Goal: Task Accomplishment & Management: Use online tool/utility

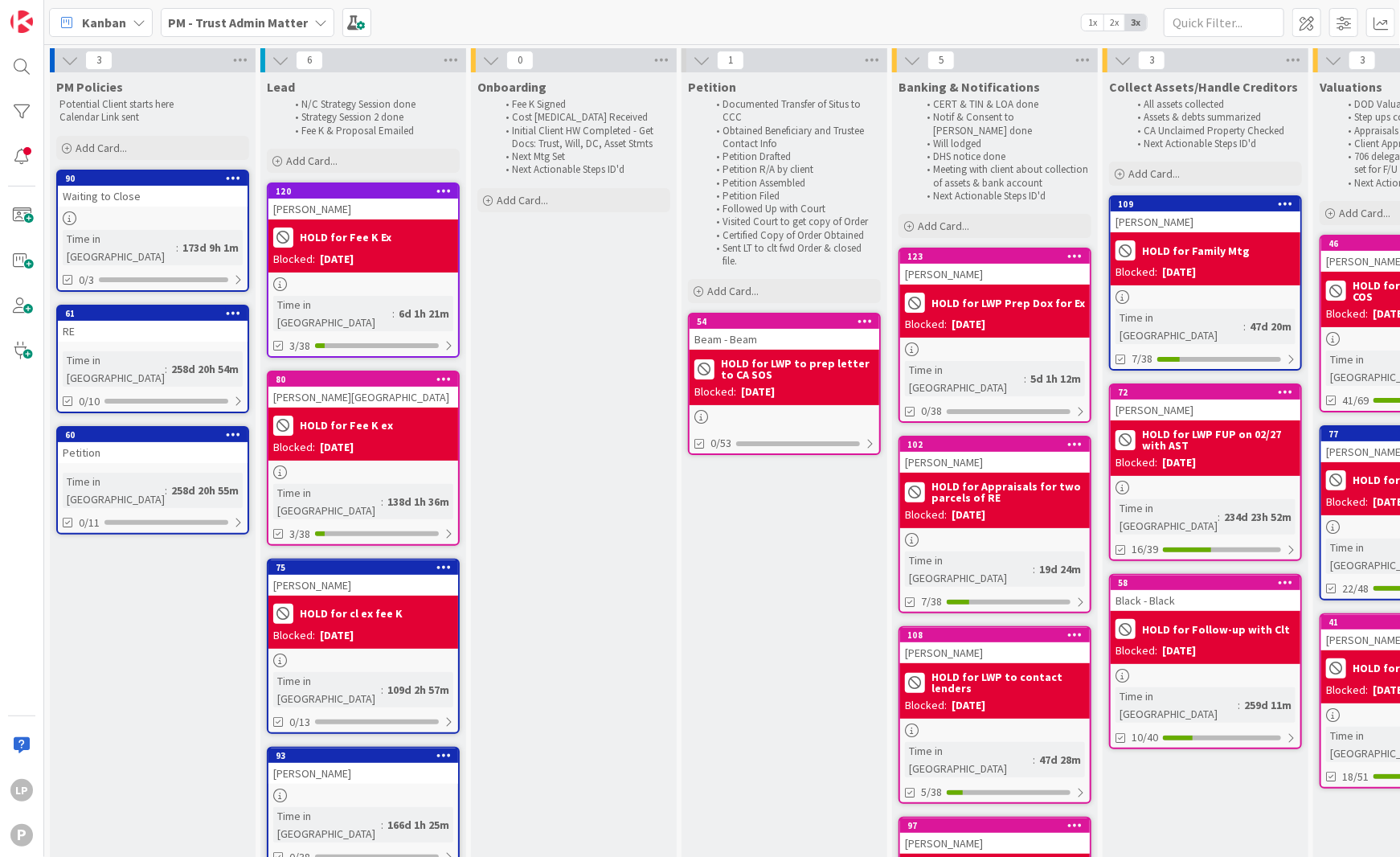
click at [272, 15] on b "PM - Trust Admin Matter" at bounding box center [237, 23] width 140 height 16
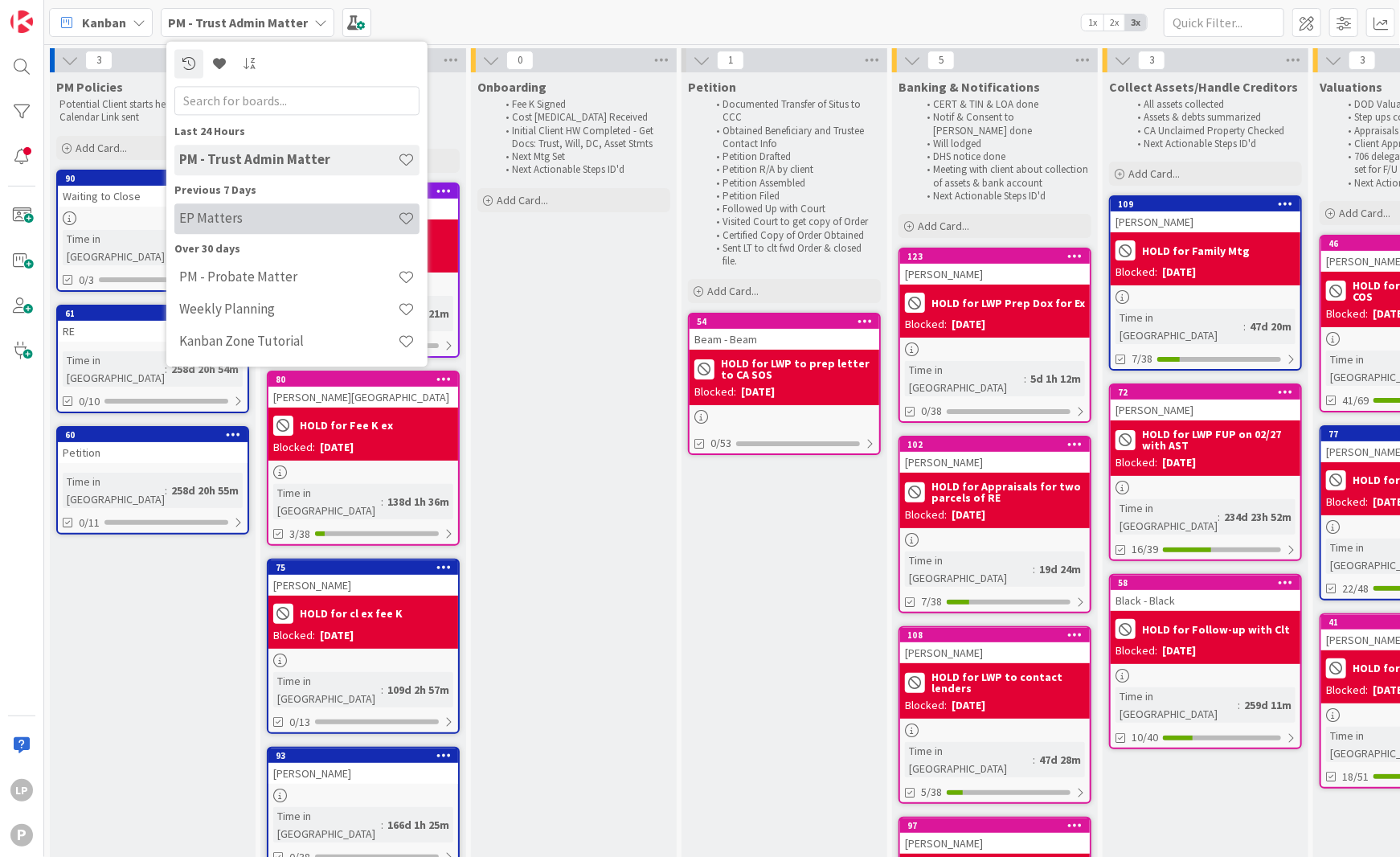
click at [256, 224] on h4 "EP Matters" at bounding box center [289, 218] width 218 height 16
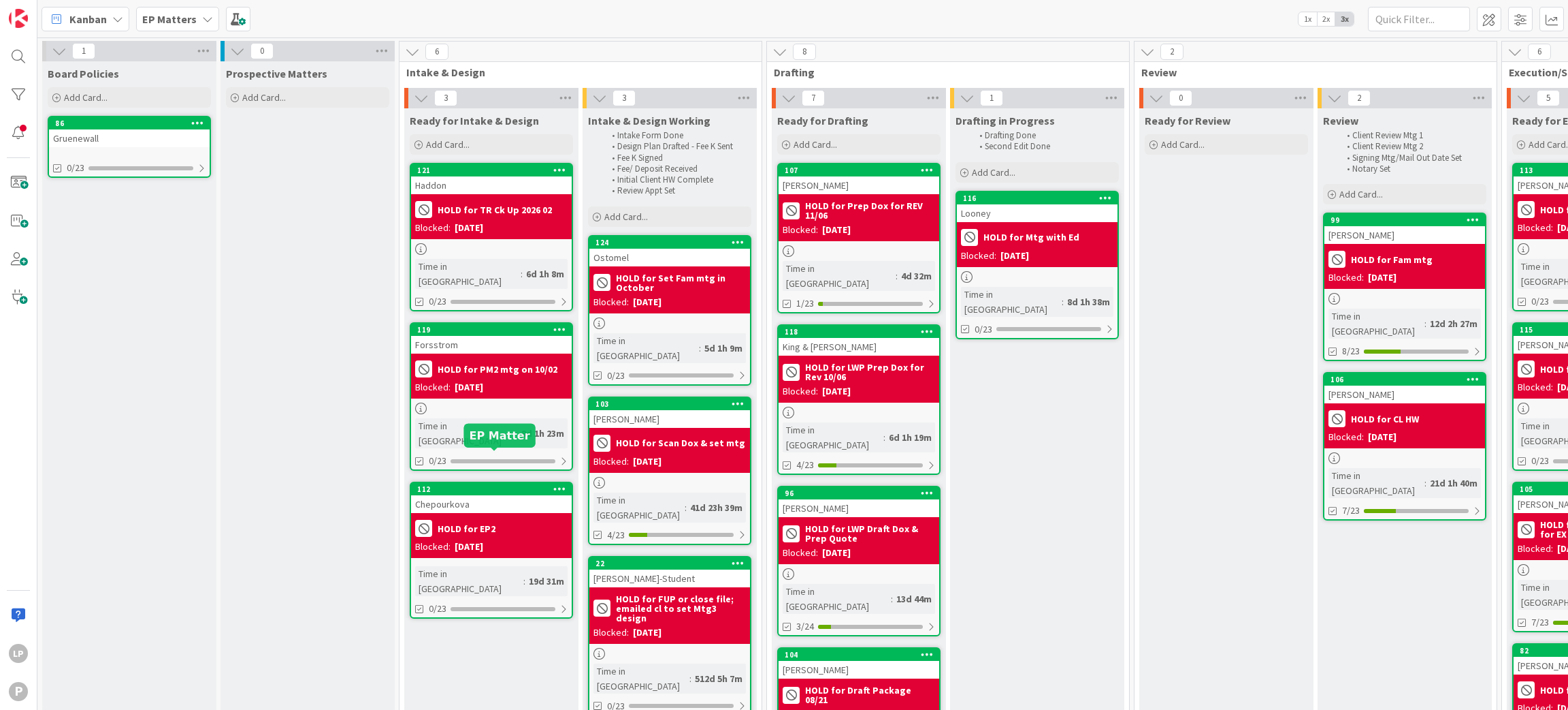
click at [472, 485] on div "112" at bounding box center [494, 489] width 155 height 9
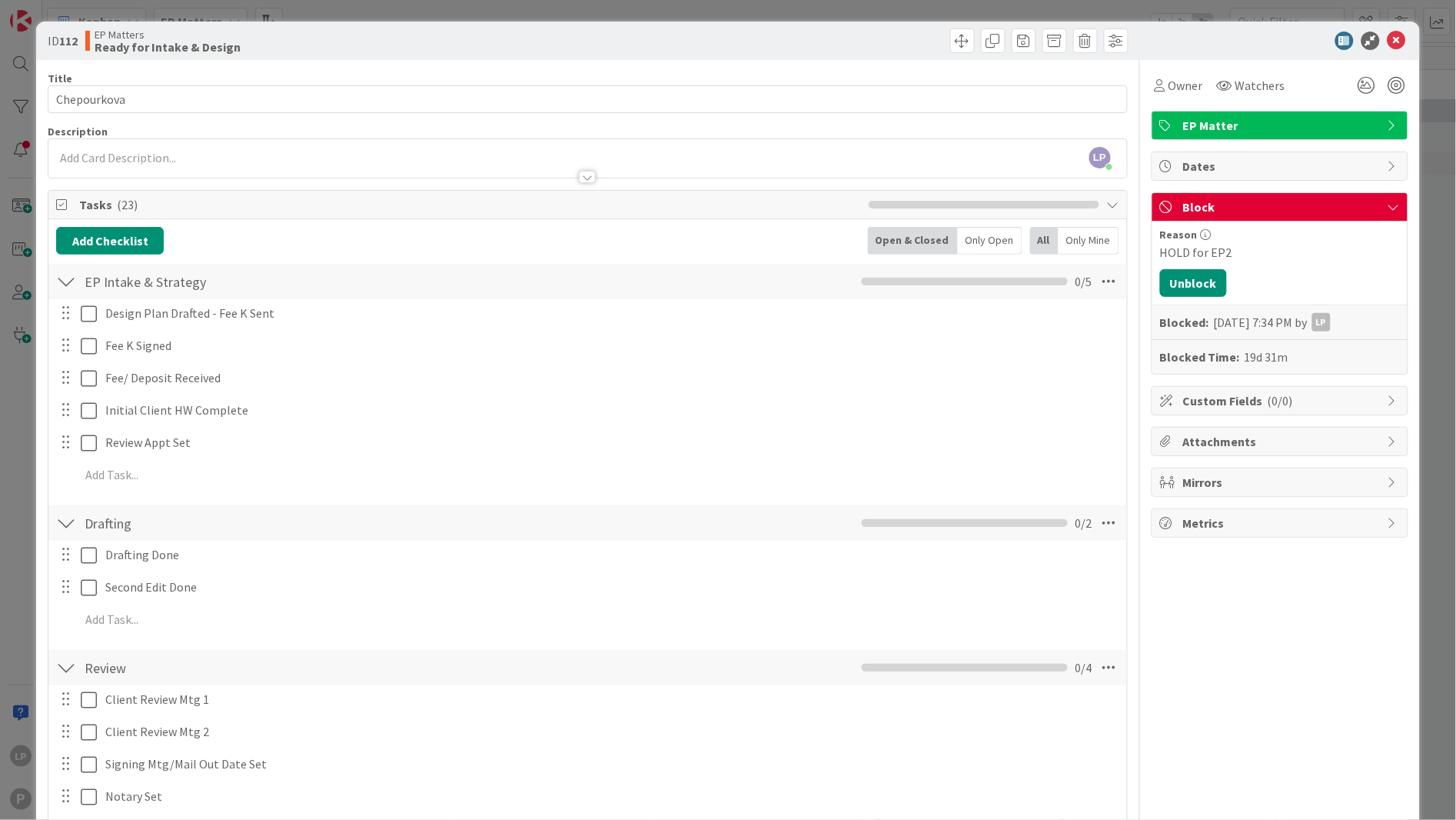
click at [823, 41] on div at bounding box center [860, 41] width 537 height 25
click at [1330, 34] on icon at bounding box center [1396, 40] width 18 height 18
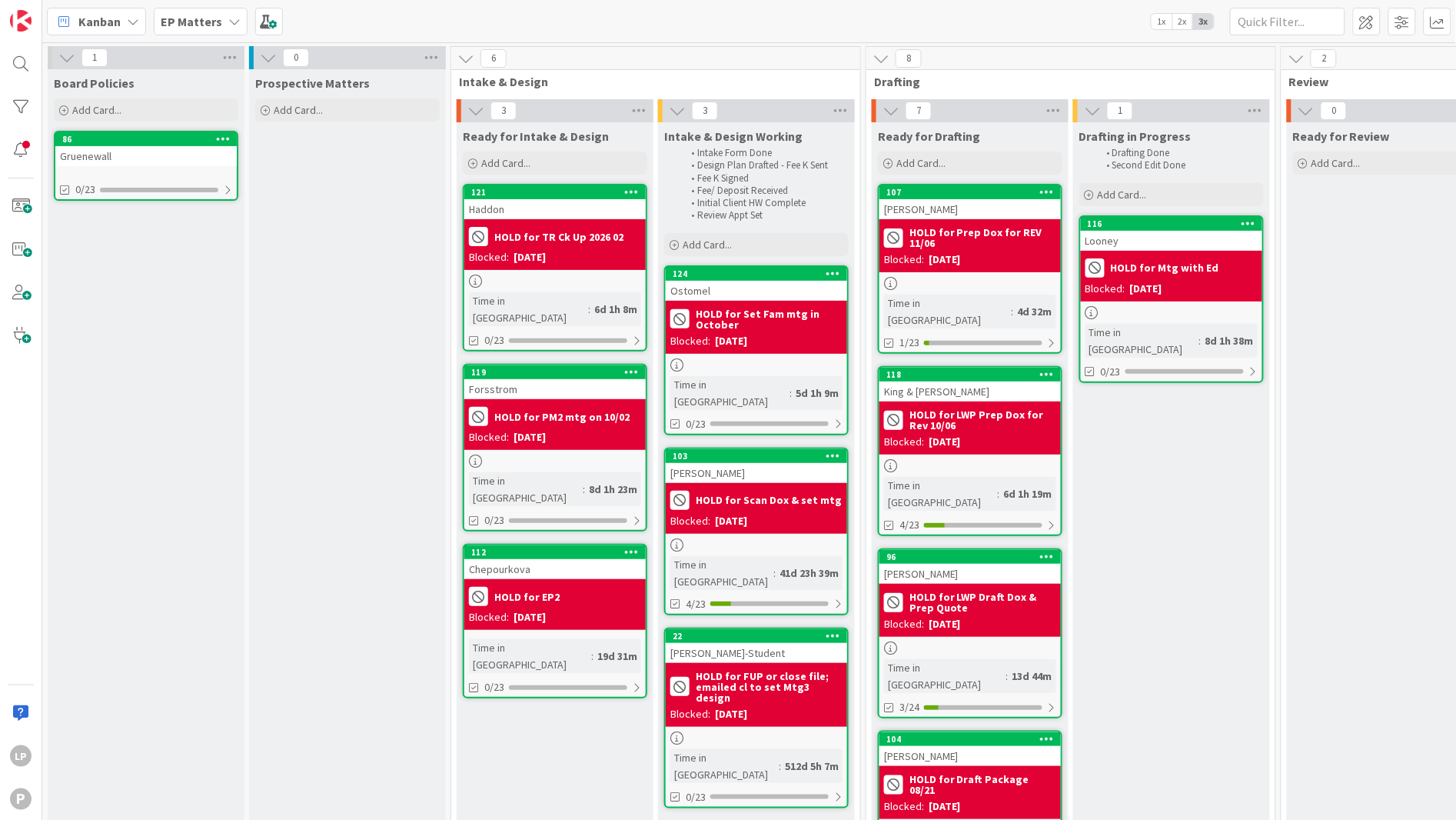
click at [1084, 26] on div "Kanban EP Matters 1x 2x 3x" at bounding box center [749, 21] width 1414 height 43
click at [774, 274] on div "124" at bounding box center [760, 274] width 175 height 10
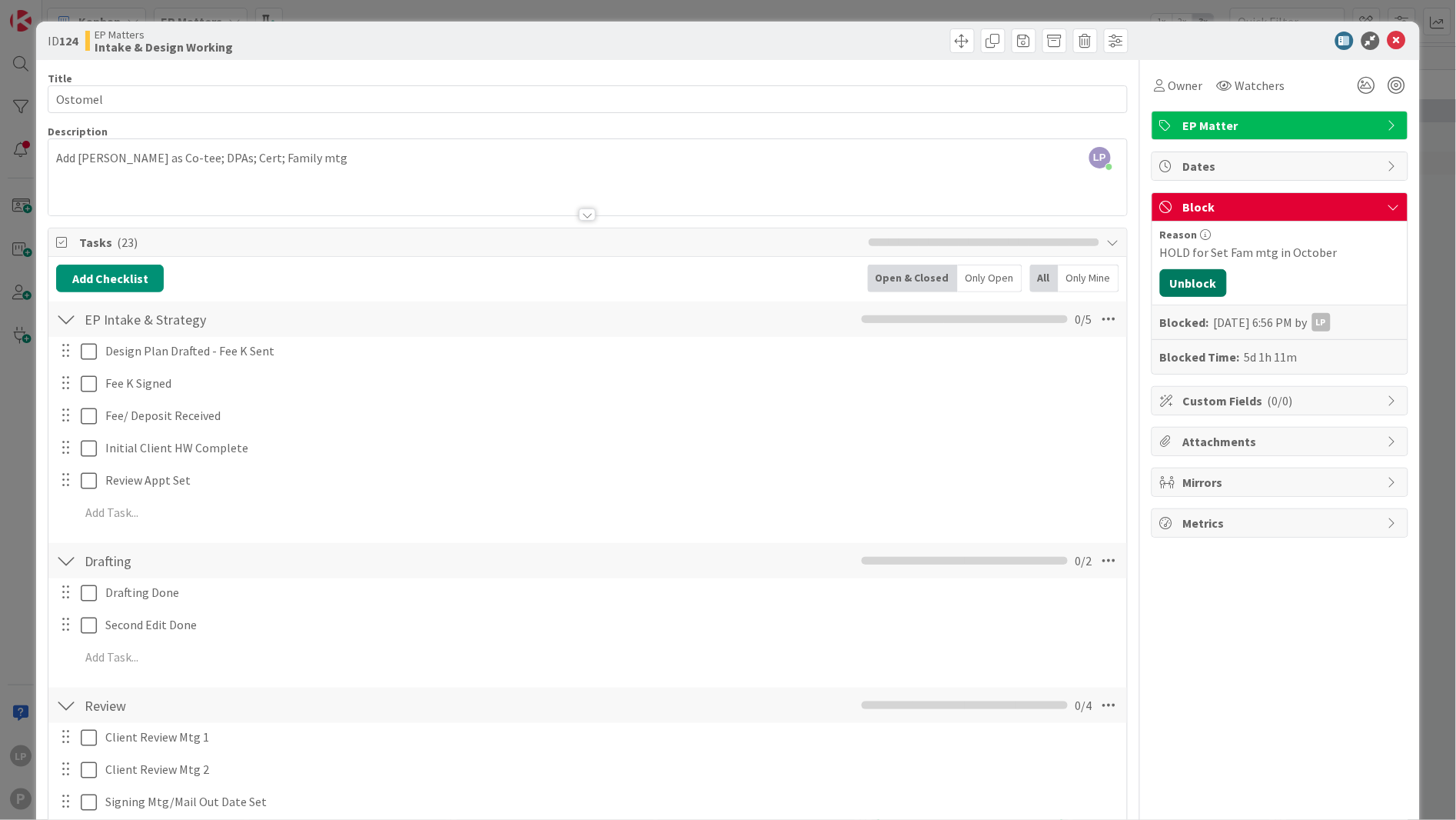
click at [1197, 285] on button "Unblock" at bounding box center [1194, 282] width 66 height 28
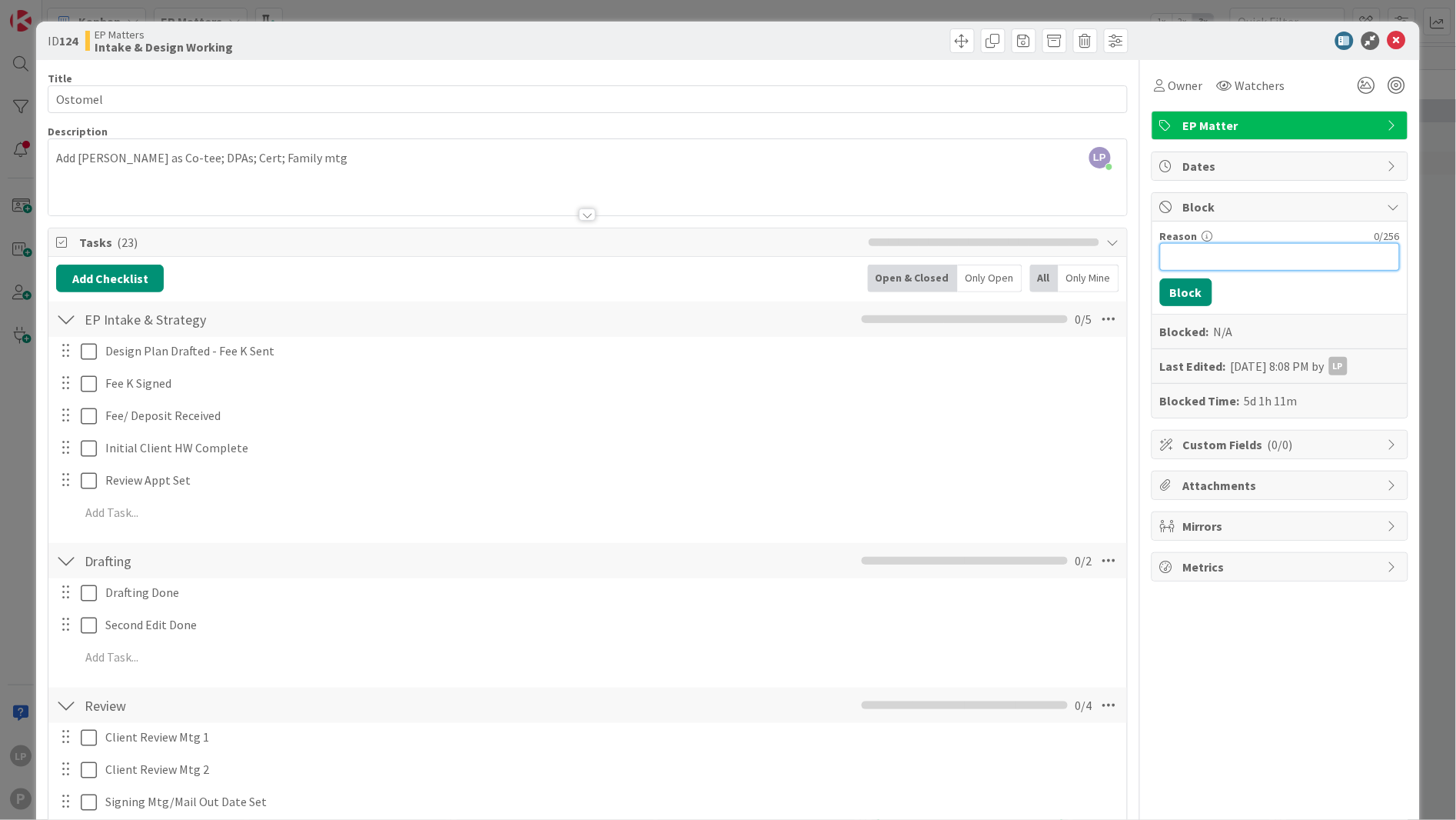
click at [1231, 257] on input "Reason" at bounding box center [1280, 257] width 240 height 28
paste input "HOLD for Fam mtg 10/09"
click at [1244, 260] on input "HOLD for Fam mtg 10/09" at bounding box center [1280, 257] width 240 height 28
type input "HOLD for Fam mtg on 10/09"
click at [1161, 288] on button "Block" at bounding box center [1186, 292] width 52 height 28
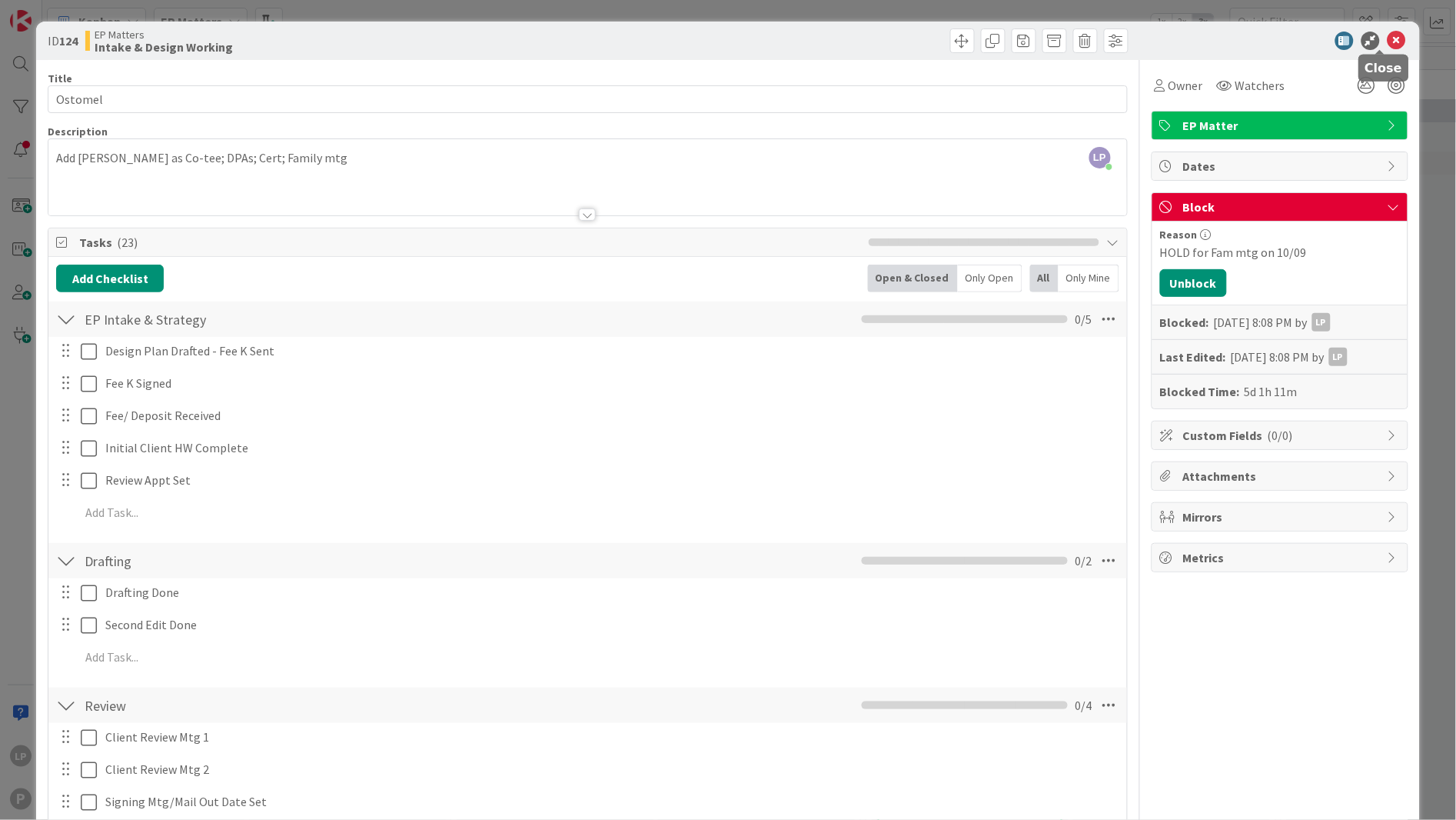
click at [1330, 37] on icon at bounding box center [1396, 40] width 18 height 18
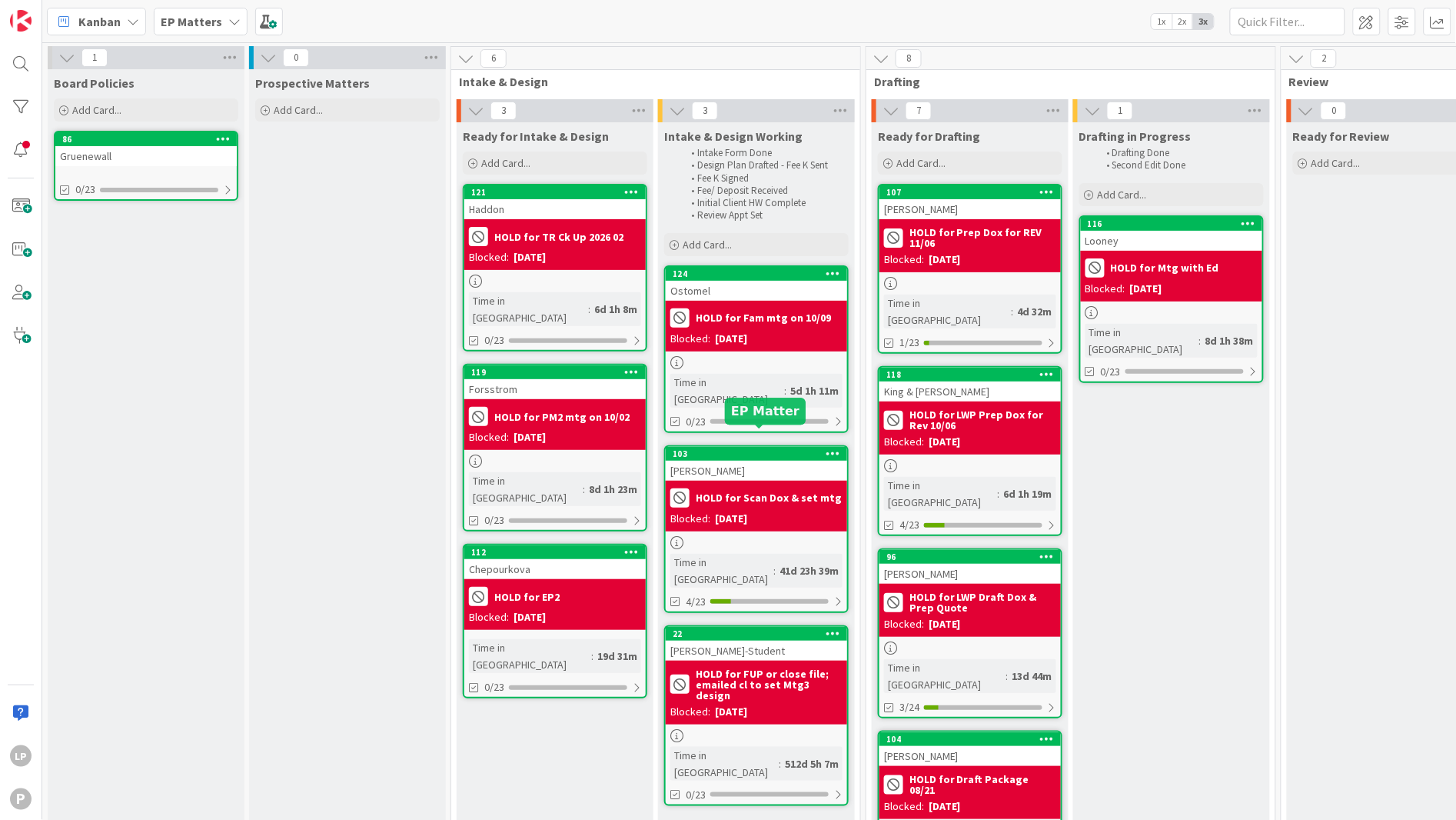
click at [773, 448] on div "103" at bounding box center [760, 453] width 175 height 10
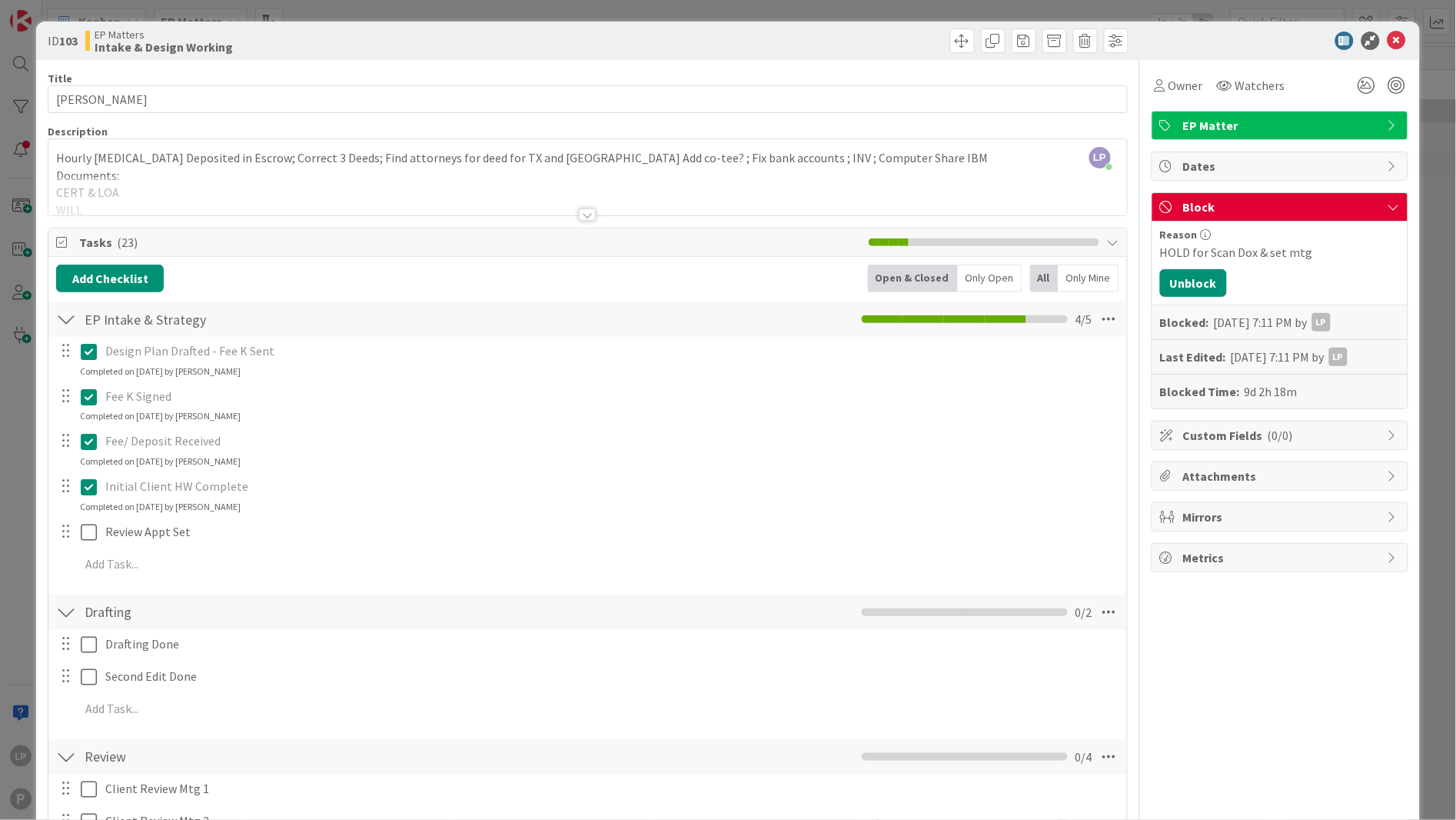
click at [766, 34] on div at bounding box center [860, 41] width 537 height 25
click at [1330, 39] on icon at bounding box center [1396, 40] width 18 height 18
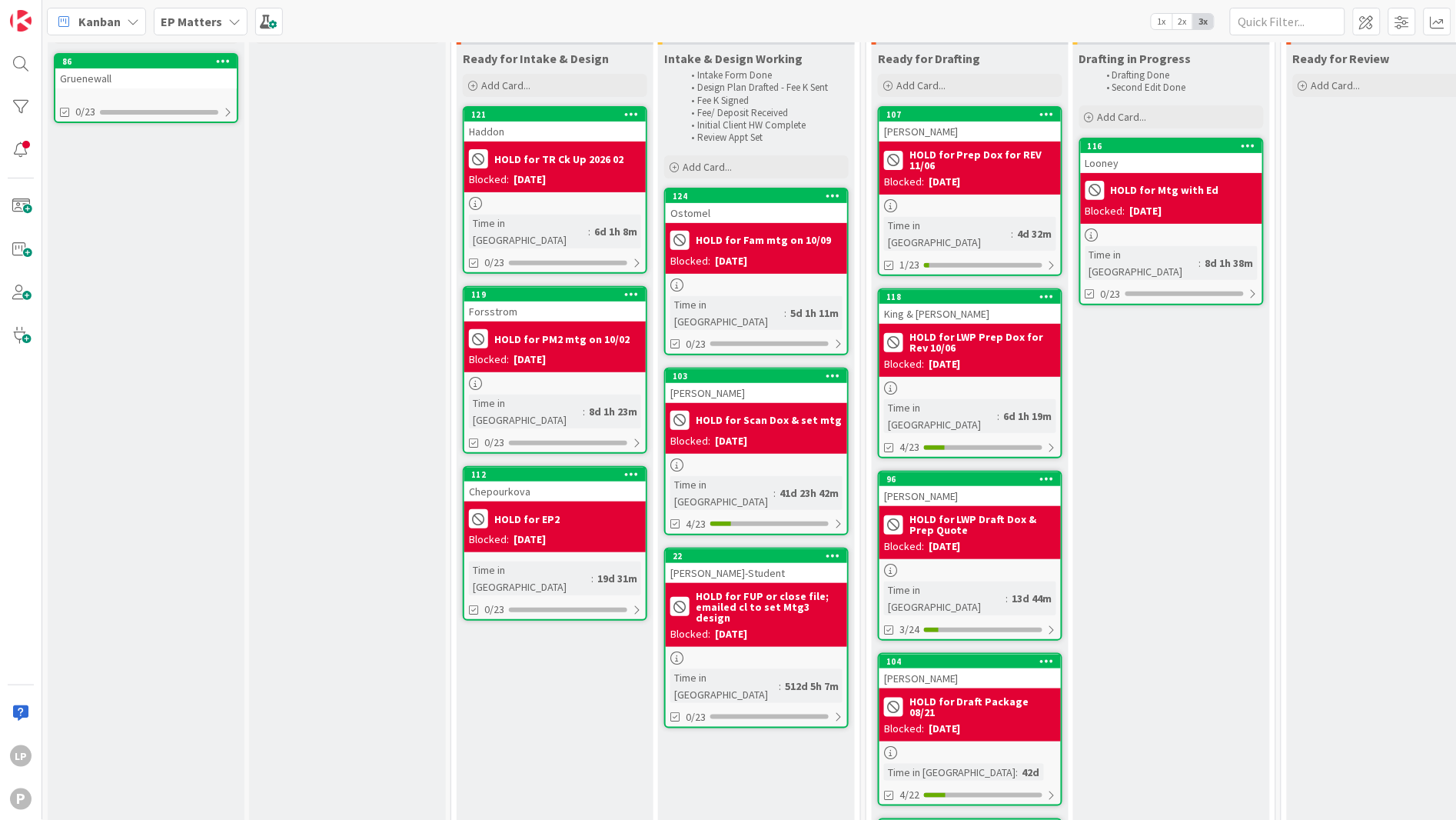
scroll to position [115, 0]
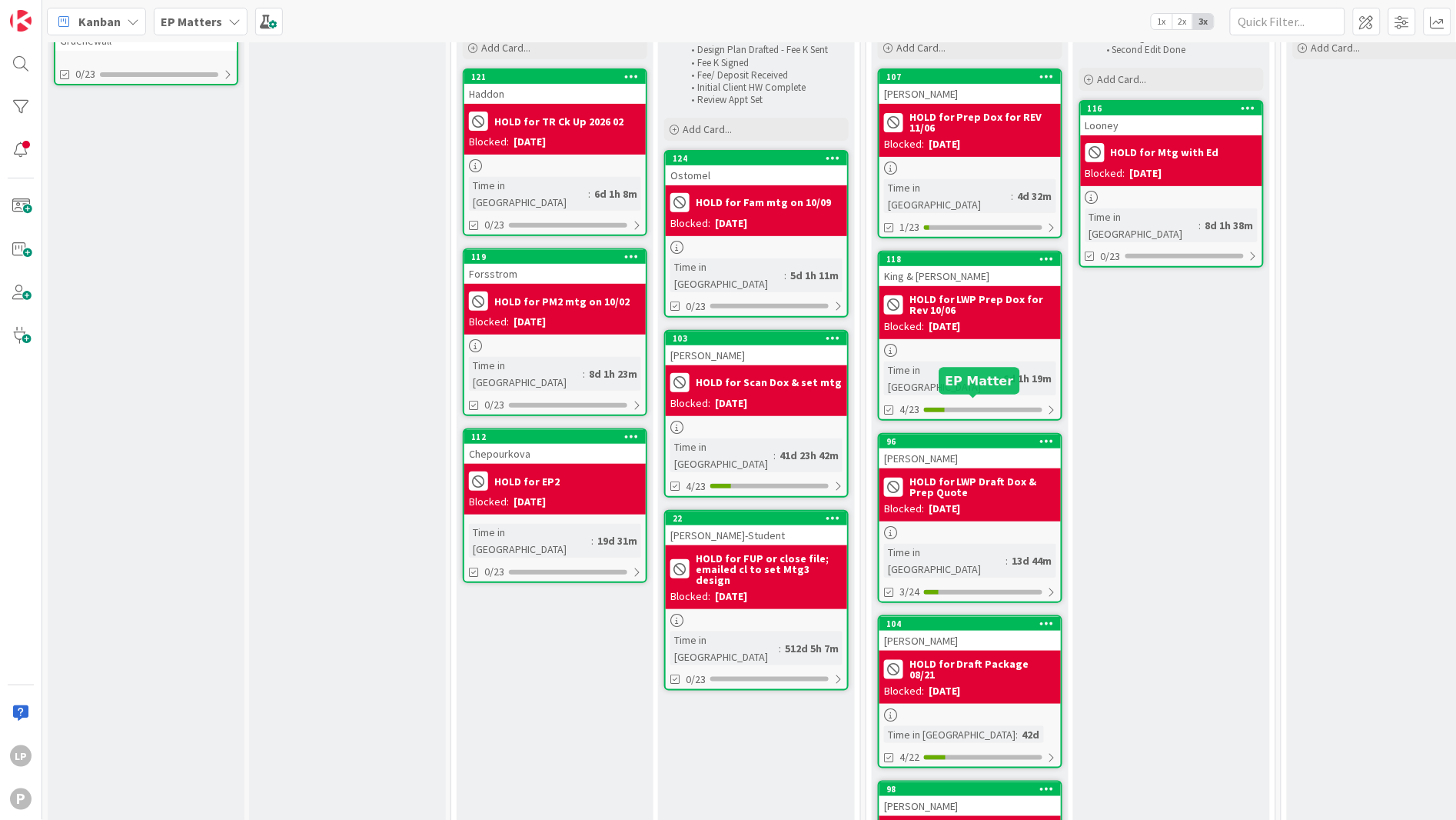
click at [976, 436] on div "96" at bounding box center [974, 441] width 175 height 10
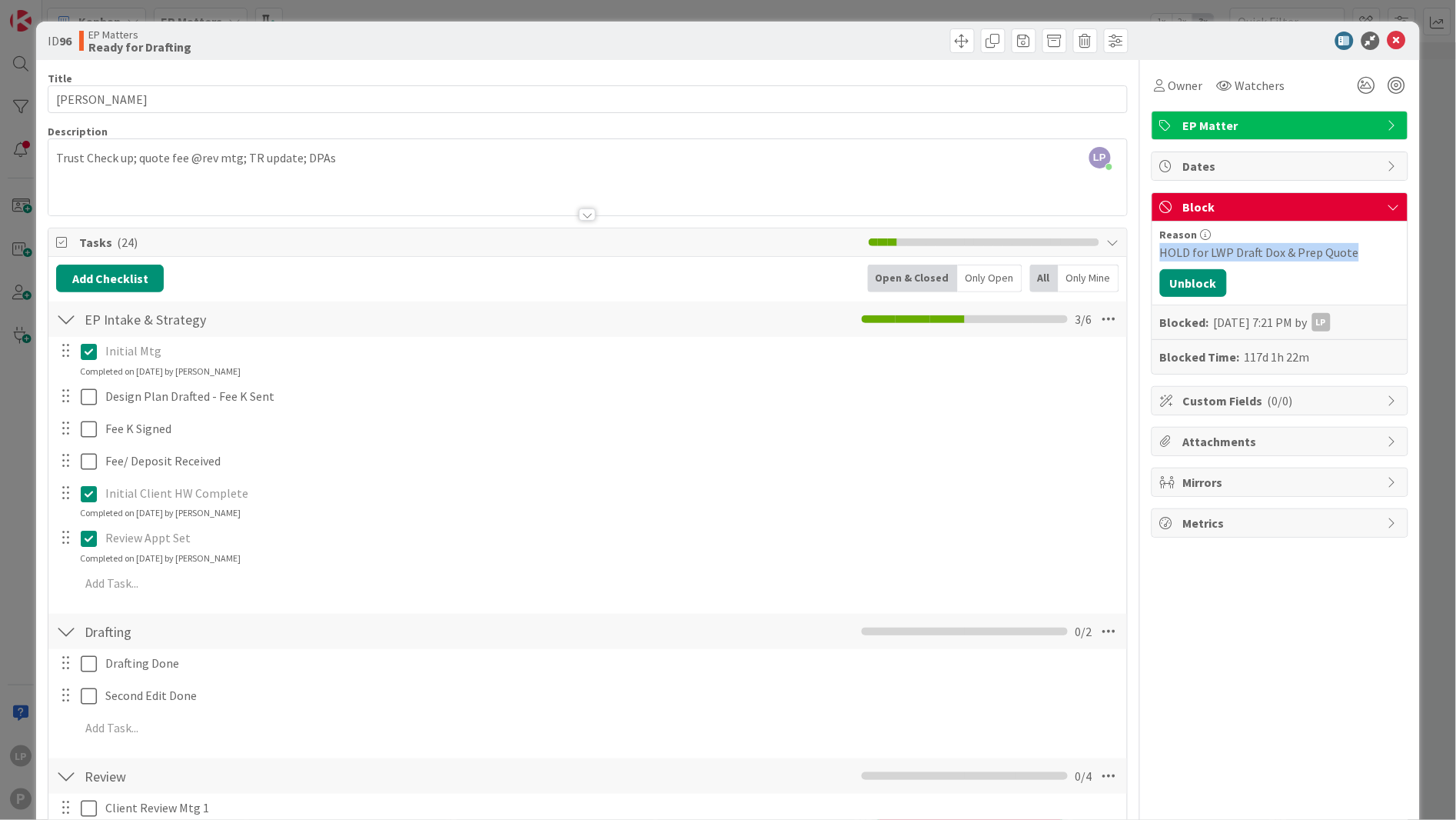
drag, startPoint x: 1334, startPoint y: 248, endPoint x: 1141, endPoint y: 249, distance: 193.0
click at [1152, 249] on div "Reason HOLD for LWP Draft Dox & Prep Quote Unblock Blocked: [DATE] 7:21 PM by L…" at bounding box center [1279, 297] width 255 height 152
copy div "HOLD for LWP Draft Dox & Prep Quote"
click at [1188, 284] on button "Unblock" at bounding box center [1194, 282] width 66 height 28
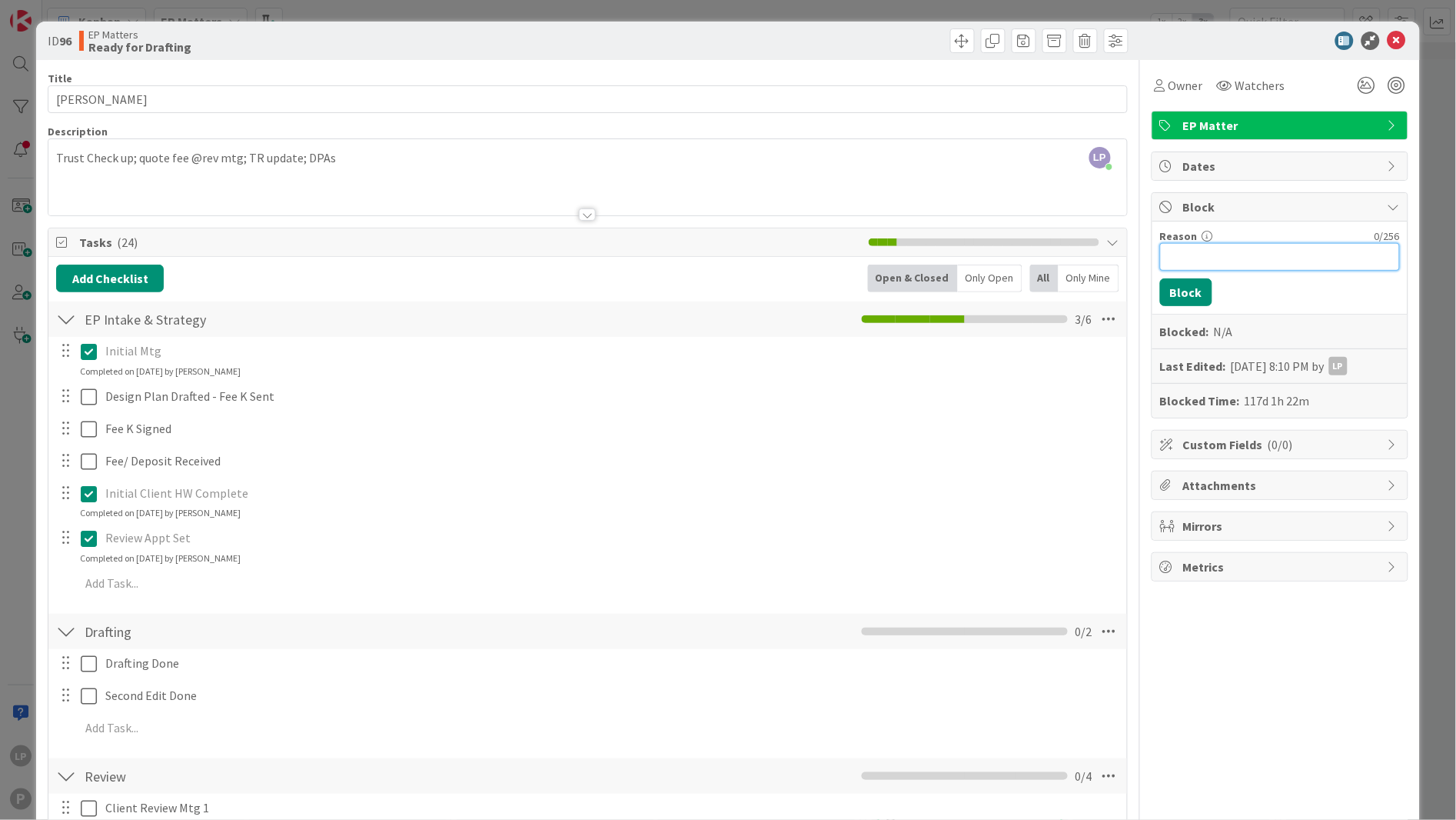
click at [1244, 258] on input "Reason" at bounding box center [1280, 257] width 240 height 28
paste input "HOLD for LWP Draft Dox & Prep Quote, rev on 10/15"
type input "HOLD for LWP Draft Dox & Prep Quote, rev on 10/15"
click at [1164, 295] on button "Block" at bounding box center [1186, 292] width 52 height 28
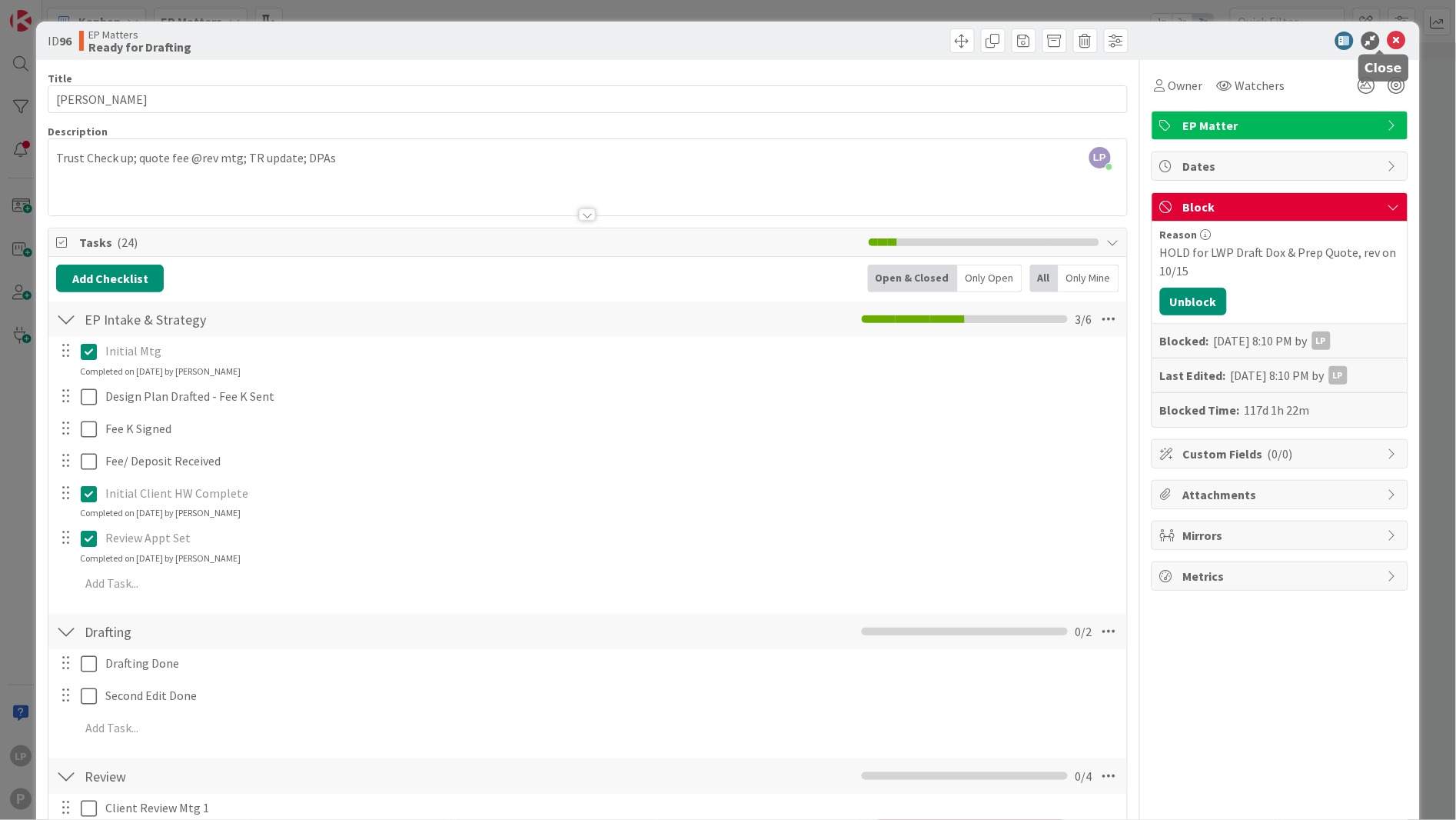
click at [1330, 40] on icon at bounding box center [1396, 40] width 18 height 18
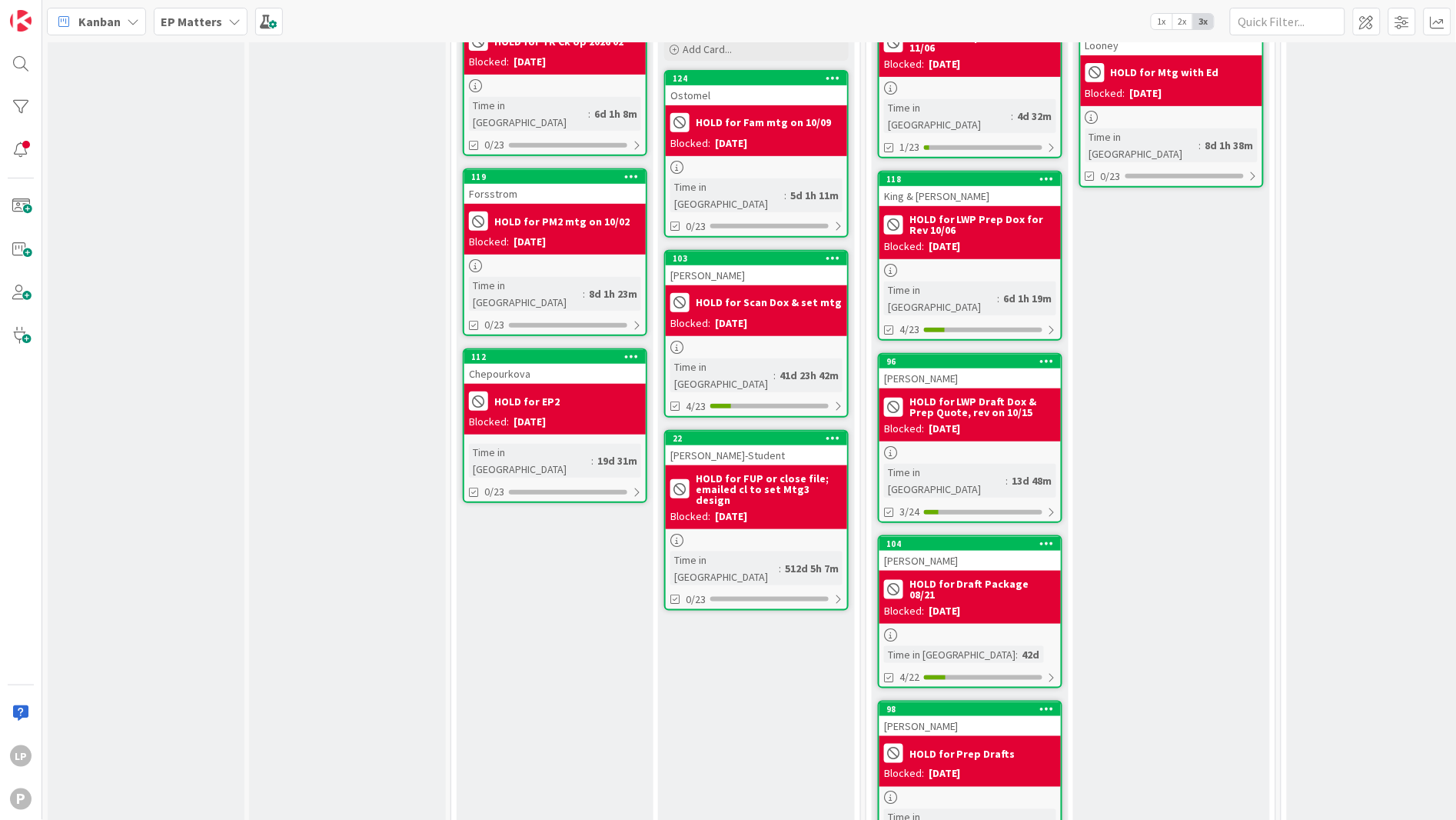
scroll to position [231, 0]
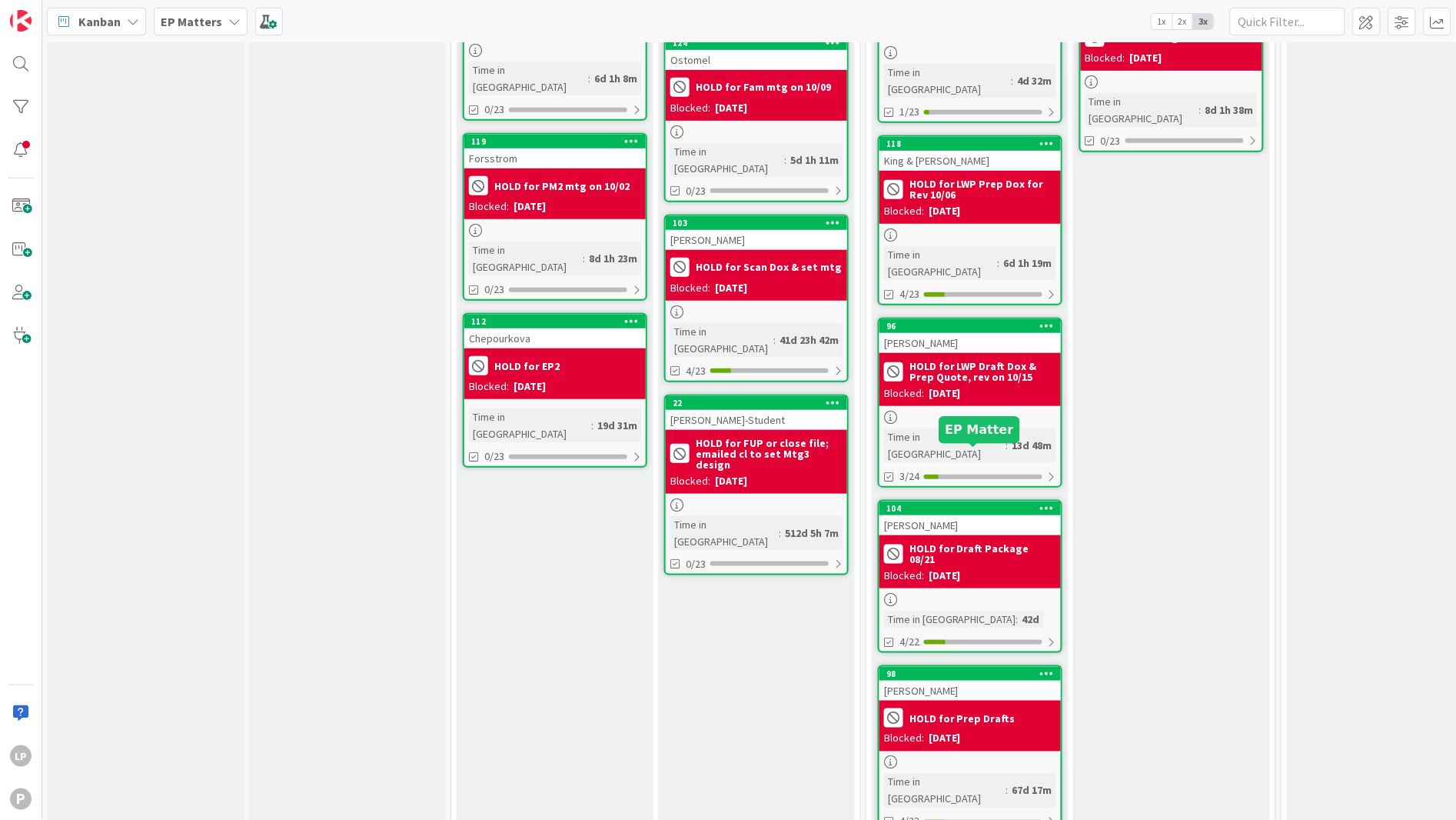
click at [974, 503] on div "104" at bounding box center [974, 507] width 175 height 10
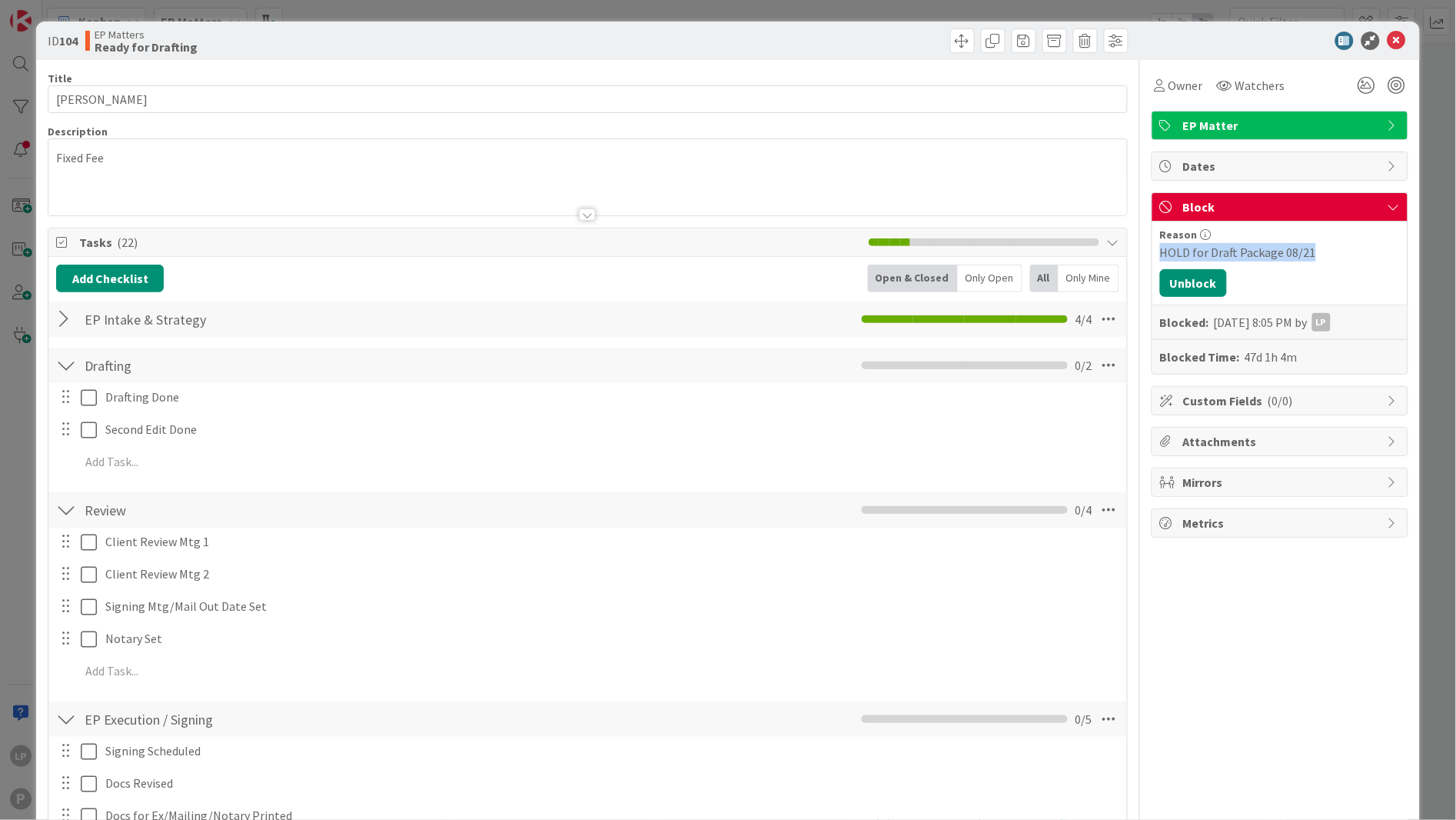
drag, startPoint x: 1146, startPoint y: 251, endPoint x: 1299, endPoint y: 256, distance: 153.1
click at [1299, 256] on div "HOLD for Draft Package 08/21" at bounding box center [1280, 252] width 240 height 18
copy div "HOLD for Draft Package 08/21"
click at [1187, 286] on button "Unblock" at bounding box center [1194, 282] width 66 height 28
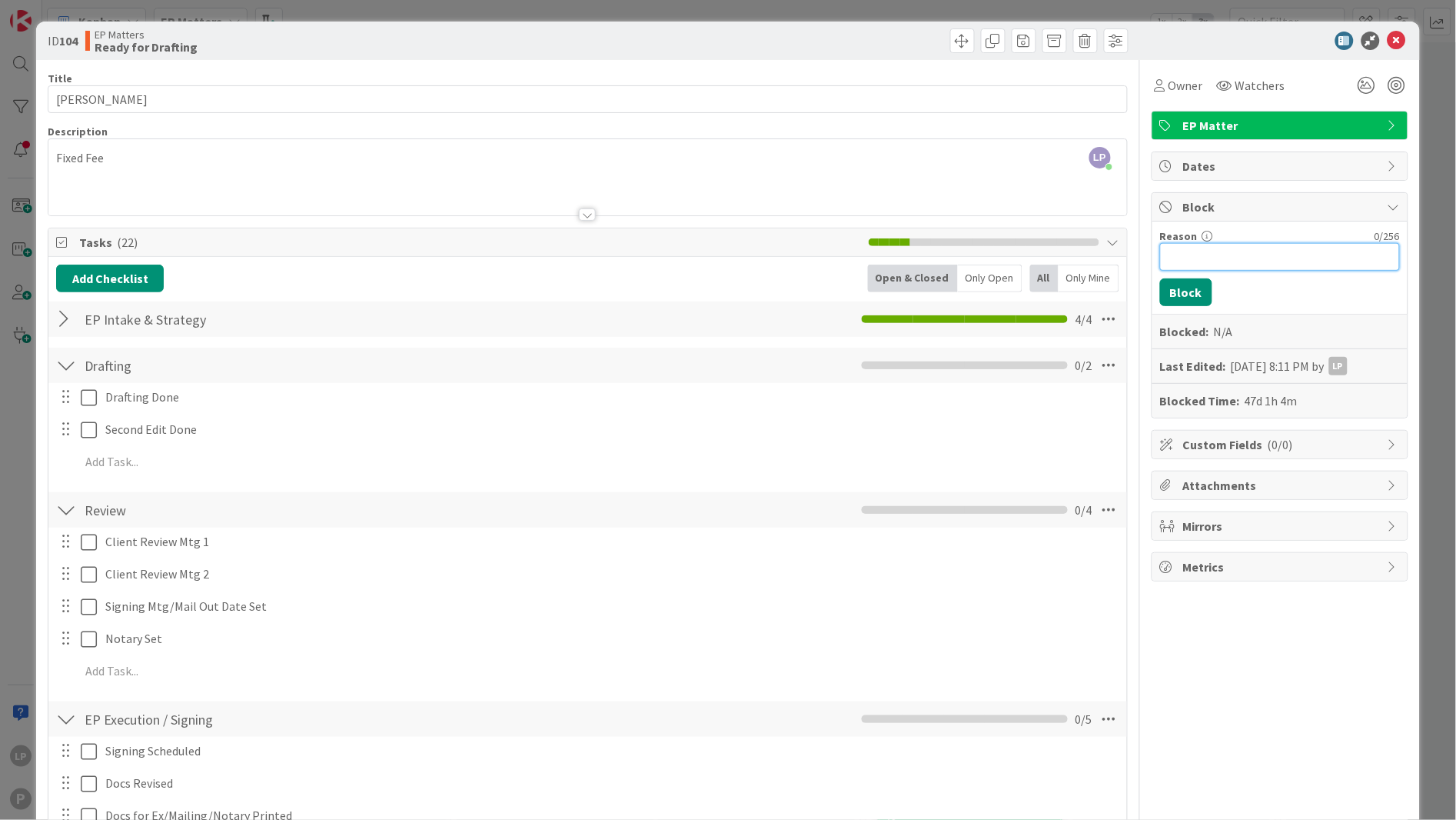
click at [1212, 263] on input "Reason" at bounding box center [1280, 257] width 240 height 28
paste input "HOLD for Draft Package 08/21"
type input "HOLD for Draft Package 10/02"
click at [1173, 293] on button "Block" at bounding box center [1186, 292] width 52 height 28
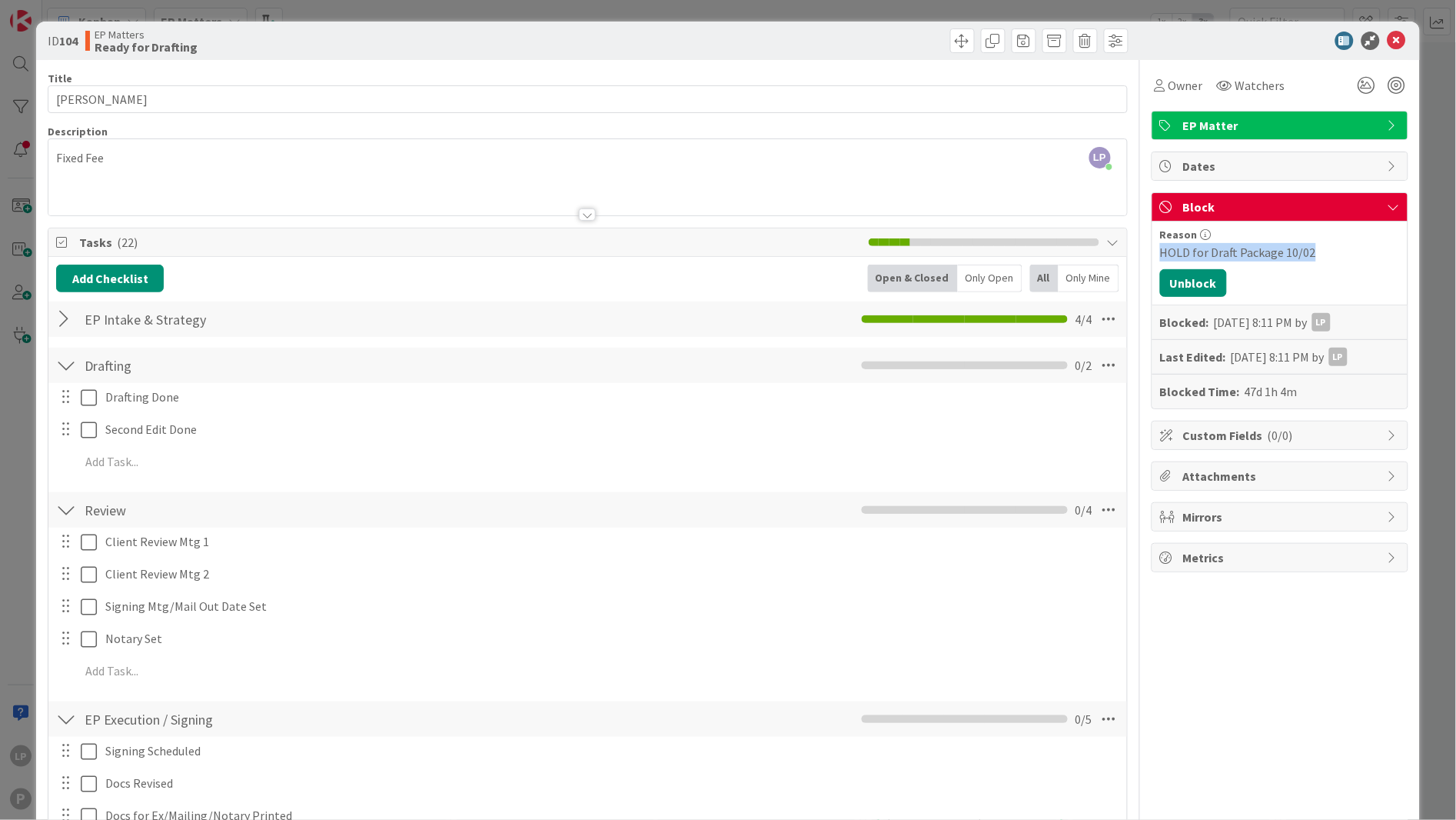
drag, startPoint x: 1309, startPoint y: 256, endPoint x: 1139, endPoint y: 256, distance: 170.0
click at [1152, 256] on div "Reason HOLD for Draft Package 10/02 Unblock Blocked: [DATE] 8:11 PM by LP Last …" at bounding box center [1279, 315] width 255 height 187
copy div "HOLD for Draft Package 10/02"
drag, startPoint x: 822, startPoint y: 46, endPoint x: 854, endPoint y: 47, distance: 32.0
click at [822, 46] on div at bounding box center [860, 41] width 537 height 25
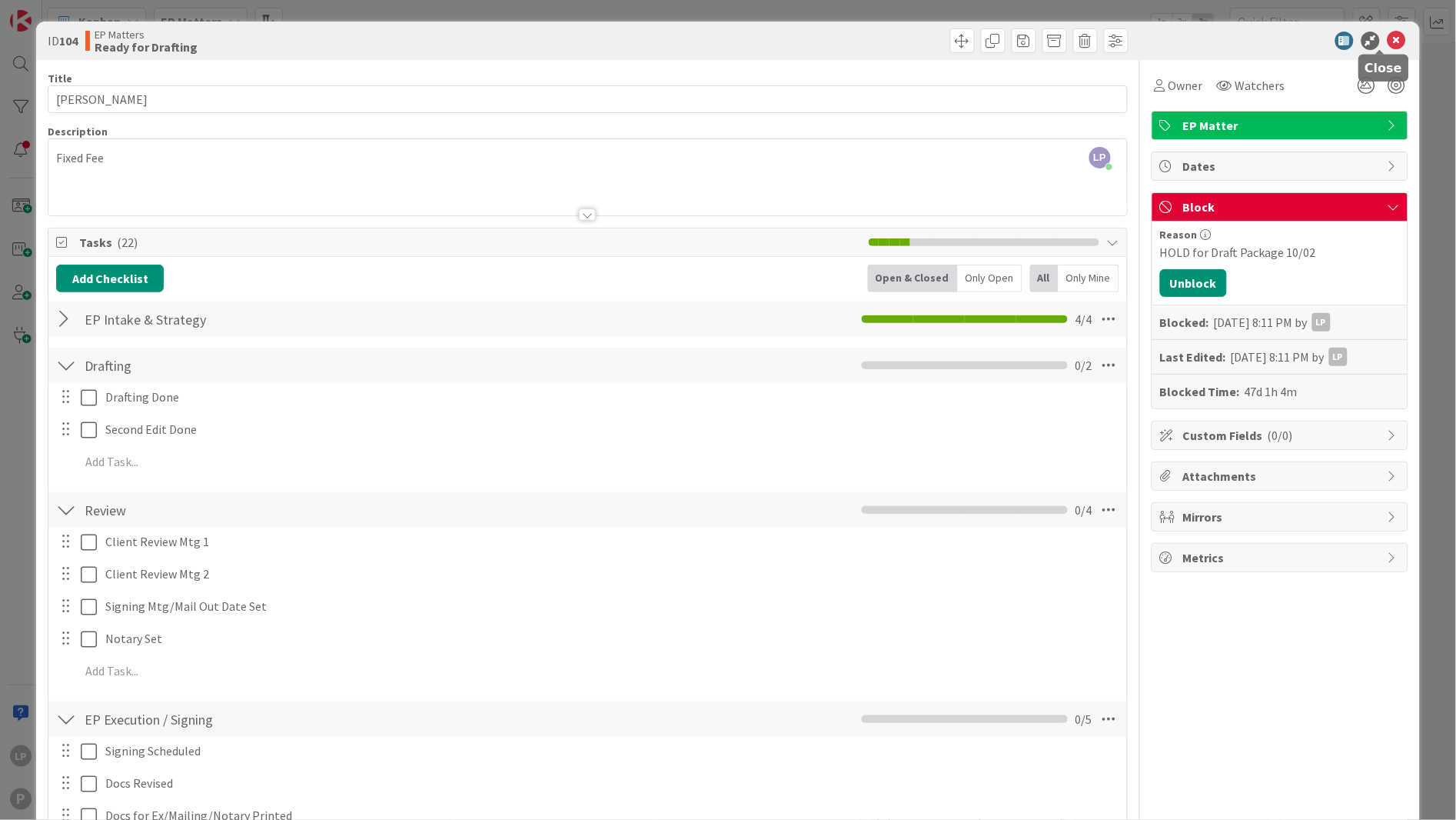
click at [1330, 45] on icon at bounding box center [1396, 40] width 18 height 18
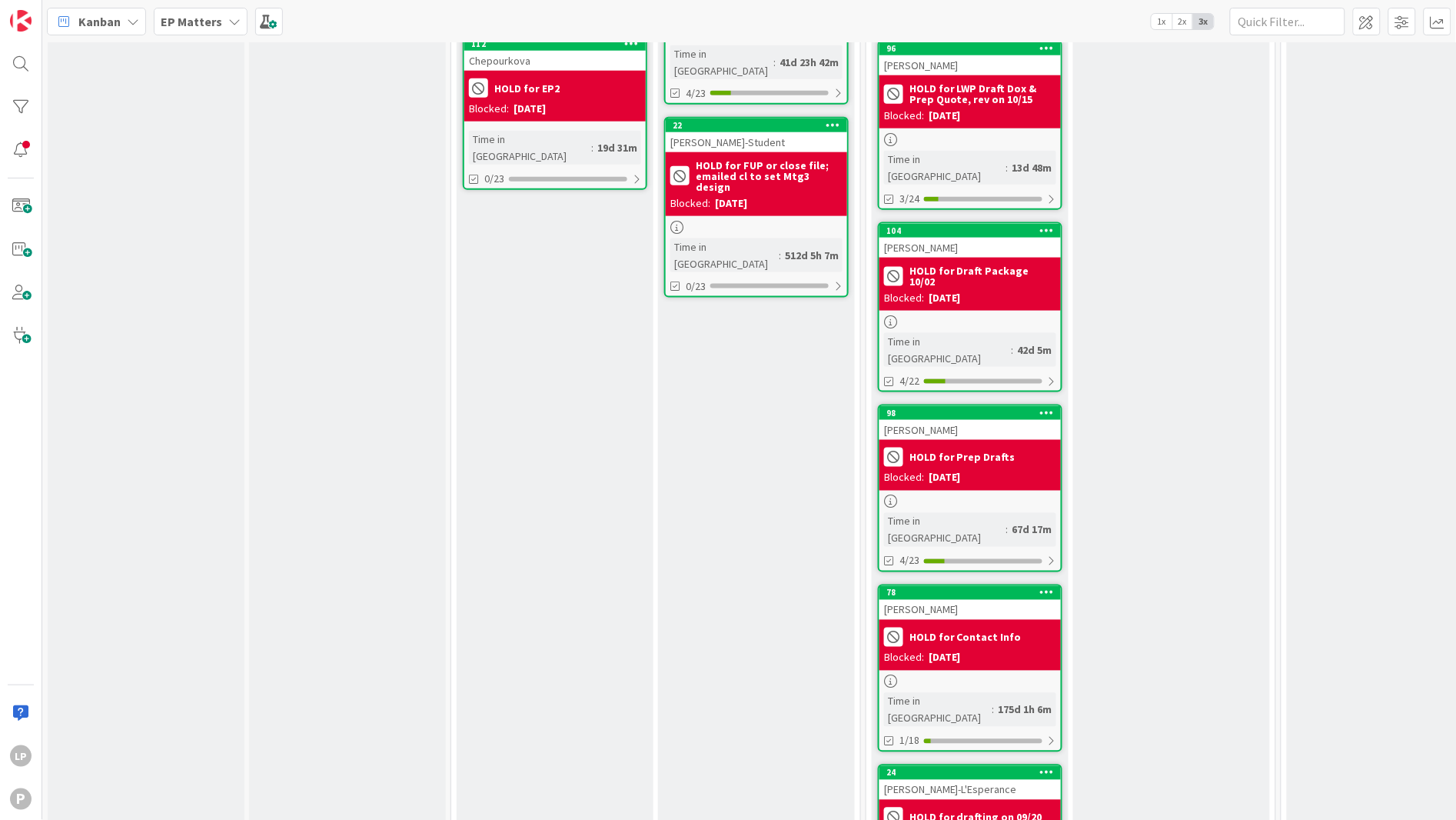
scroll to position [523, 0]
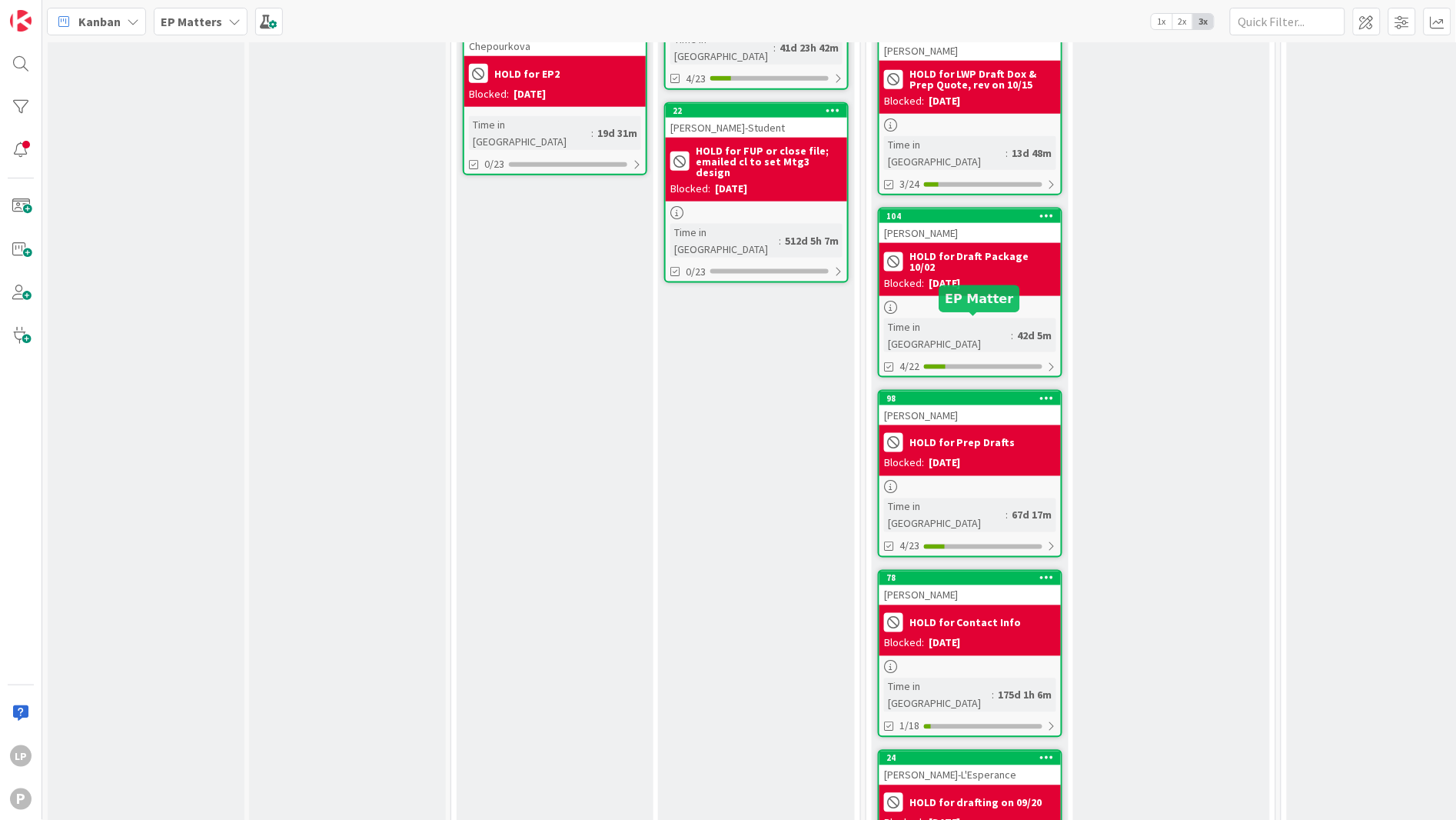
click at [1000, 393] on div "98" at bounding box center [974, 398] width 175 height 10
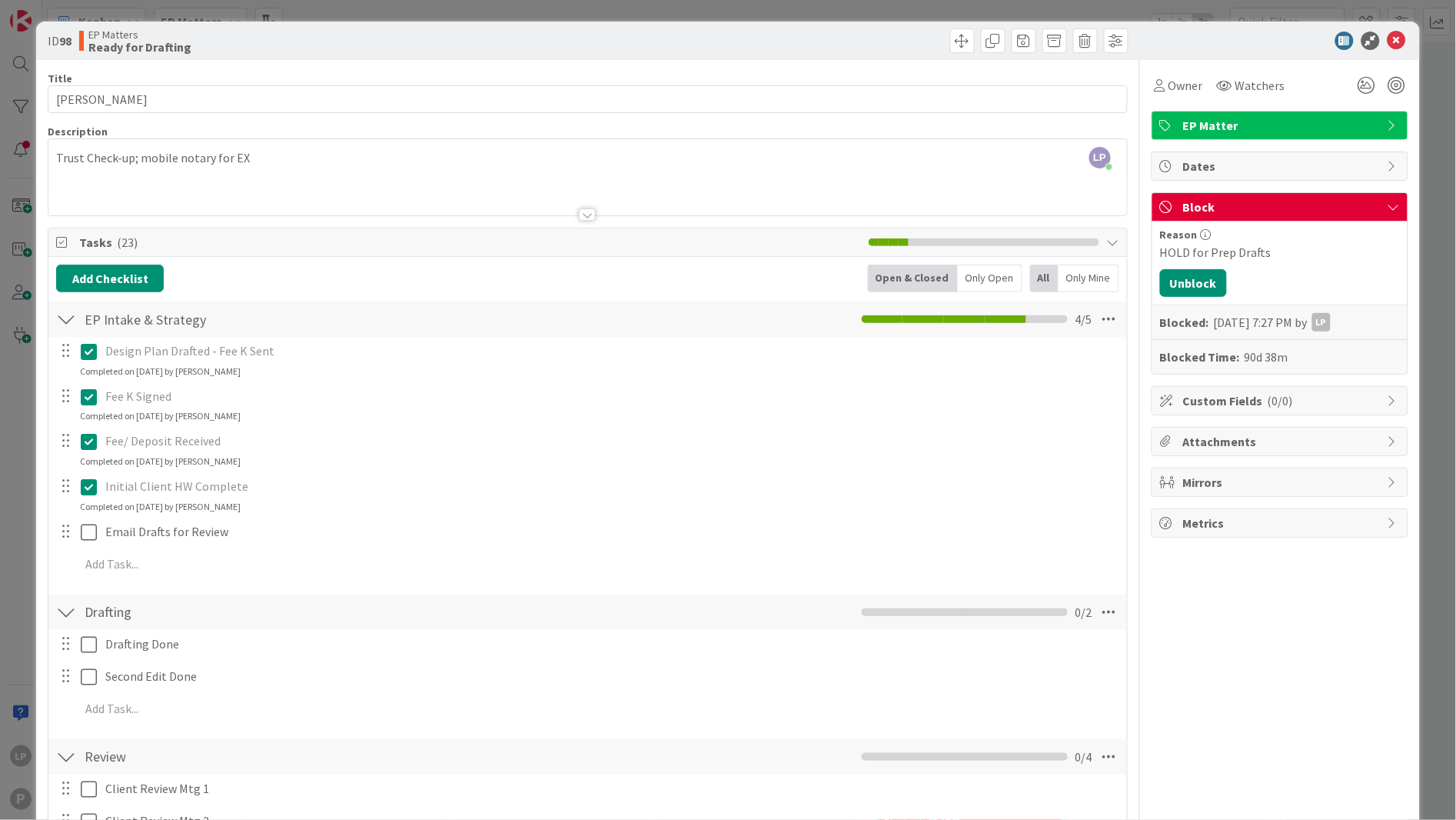
scroll to position [115, 0]
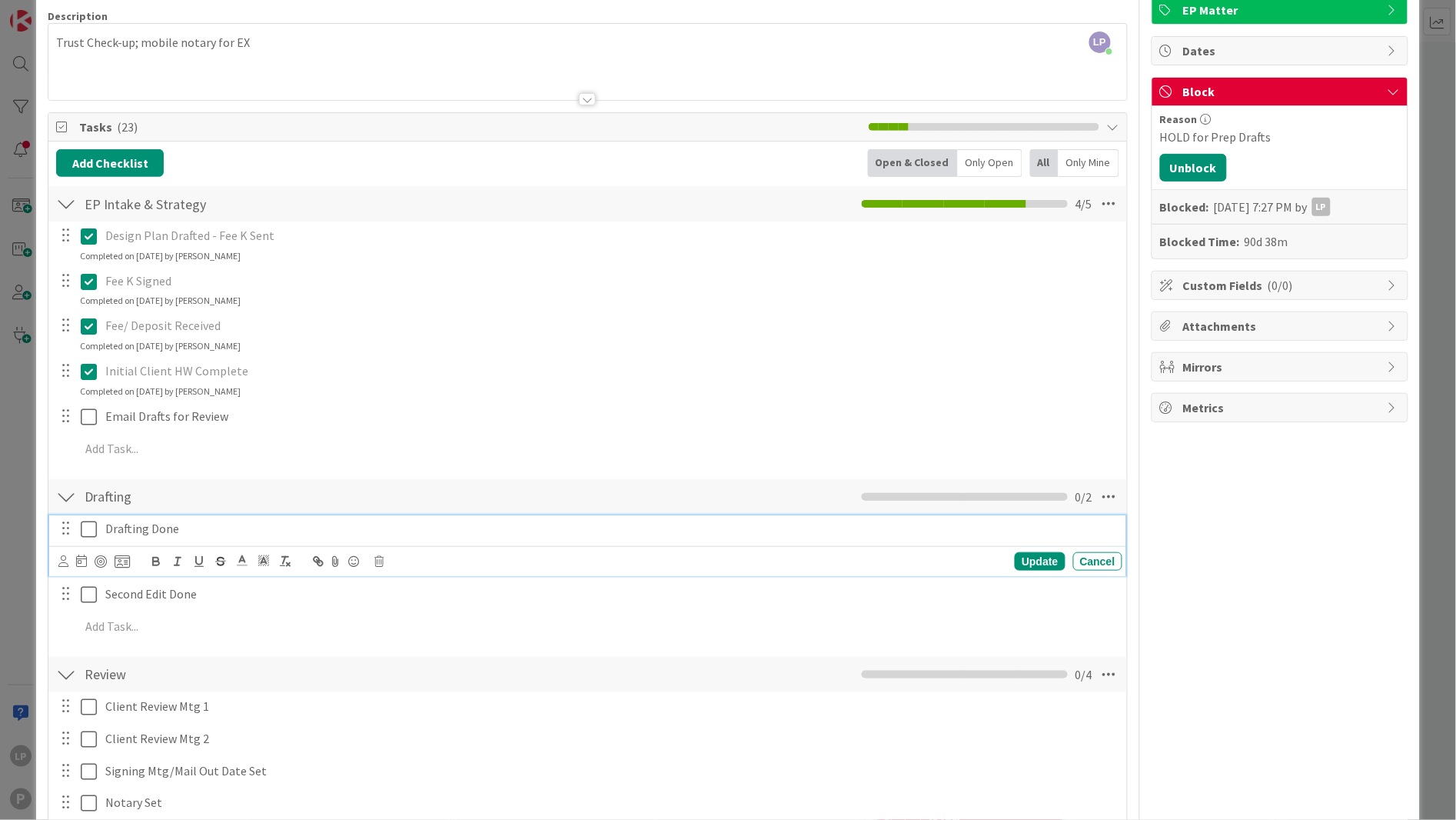
drag, startPoint x: 86, startPoint y: 531, endPoint x: 210, endPoint y: 530, distance: 124.0
click at [86, 531] on icon at bounding box center [88, 528] width 16 height 18
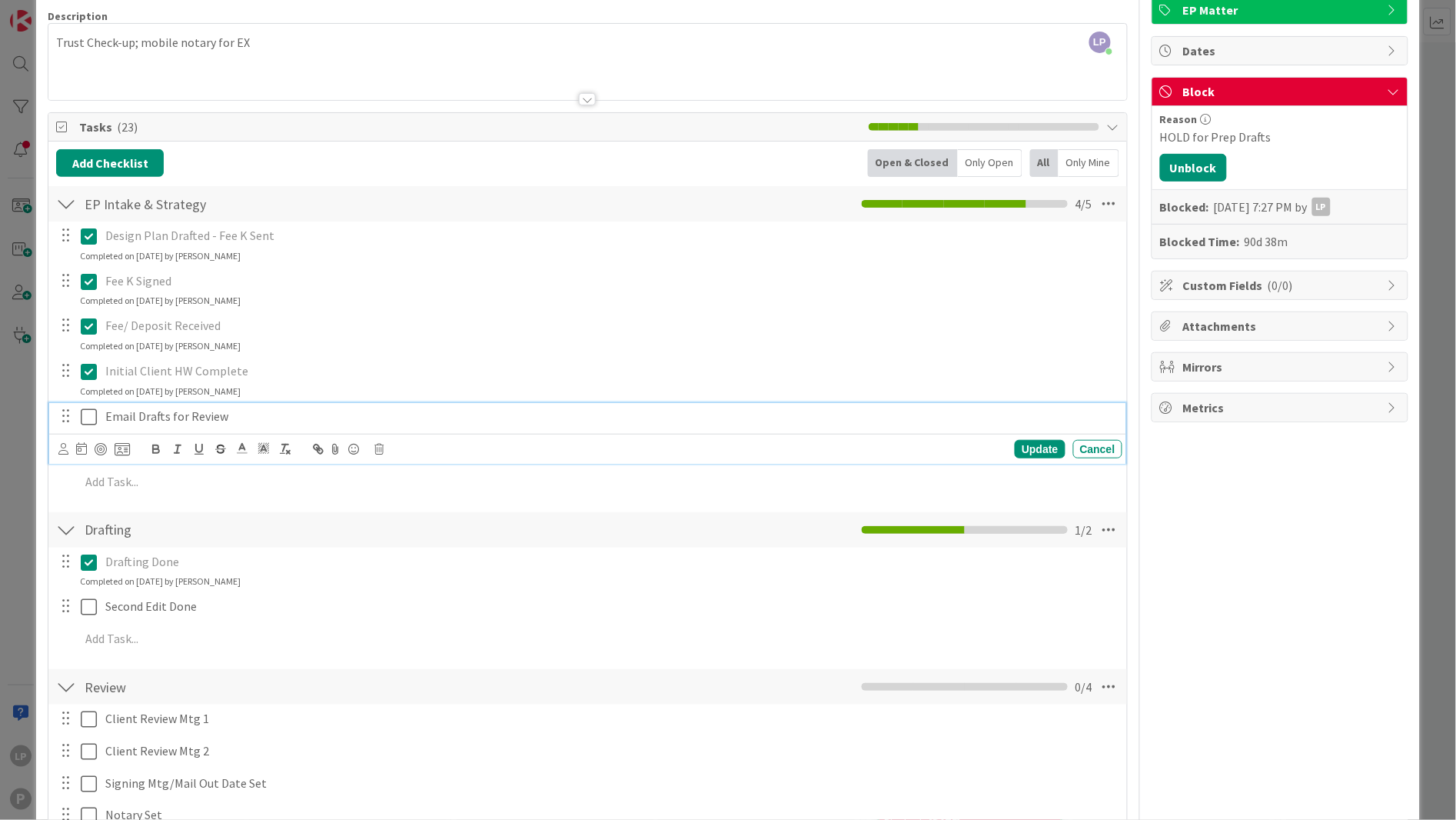
click at [86, 418] on icon at bounding box center [88, 416] width 16 height 18
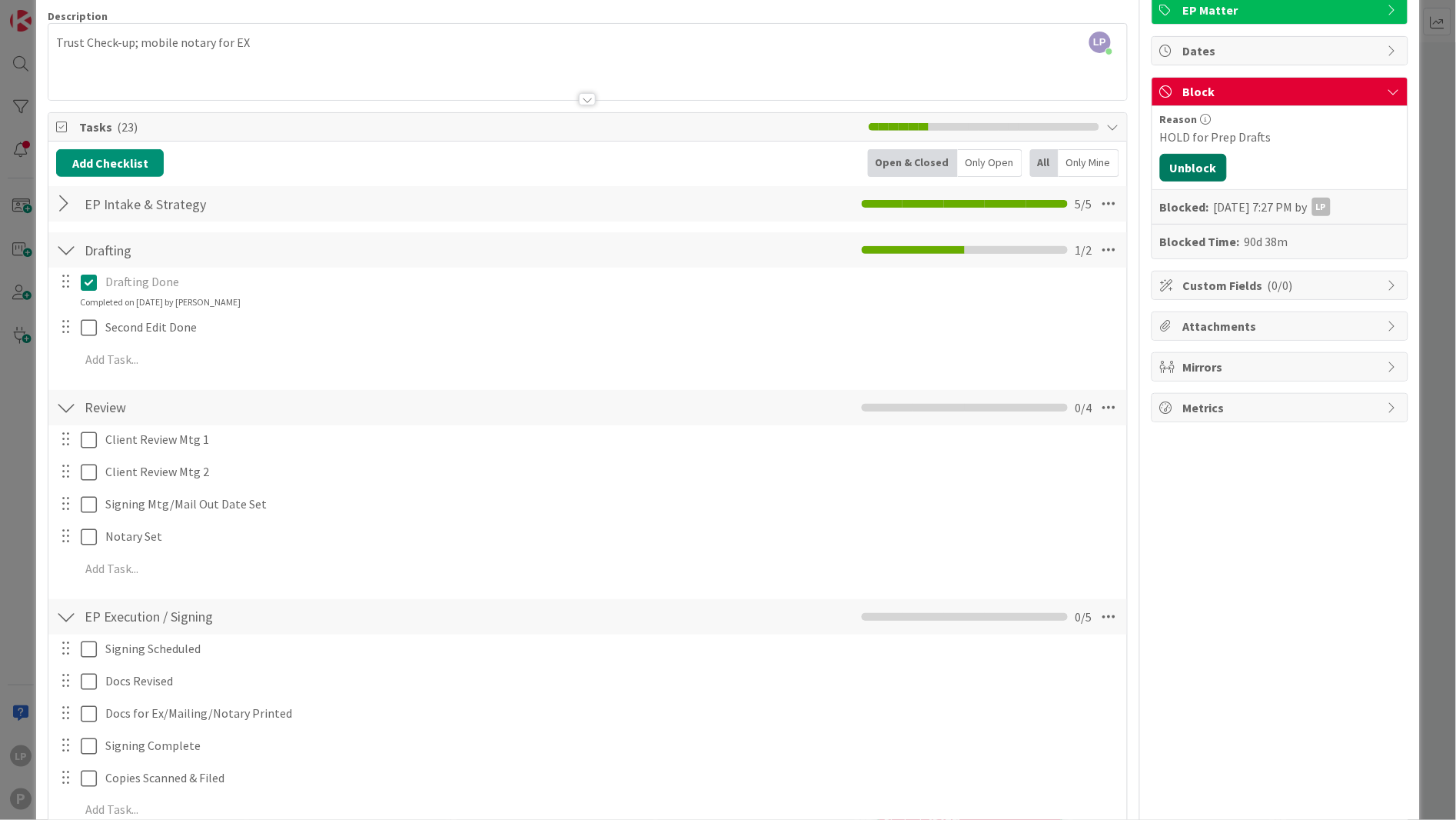
drag, startPoint x: 1182, startPoint y: 165, endPoint x: 1209, endPoint y: 161, distance: 27.3
click at [1182, 165] on button "Unblock" at bounding box center [1194, 167] width 66 height 28
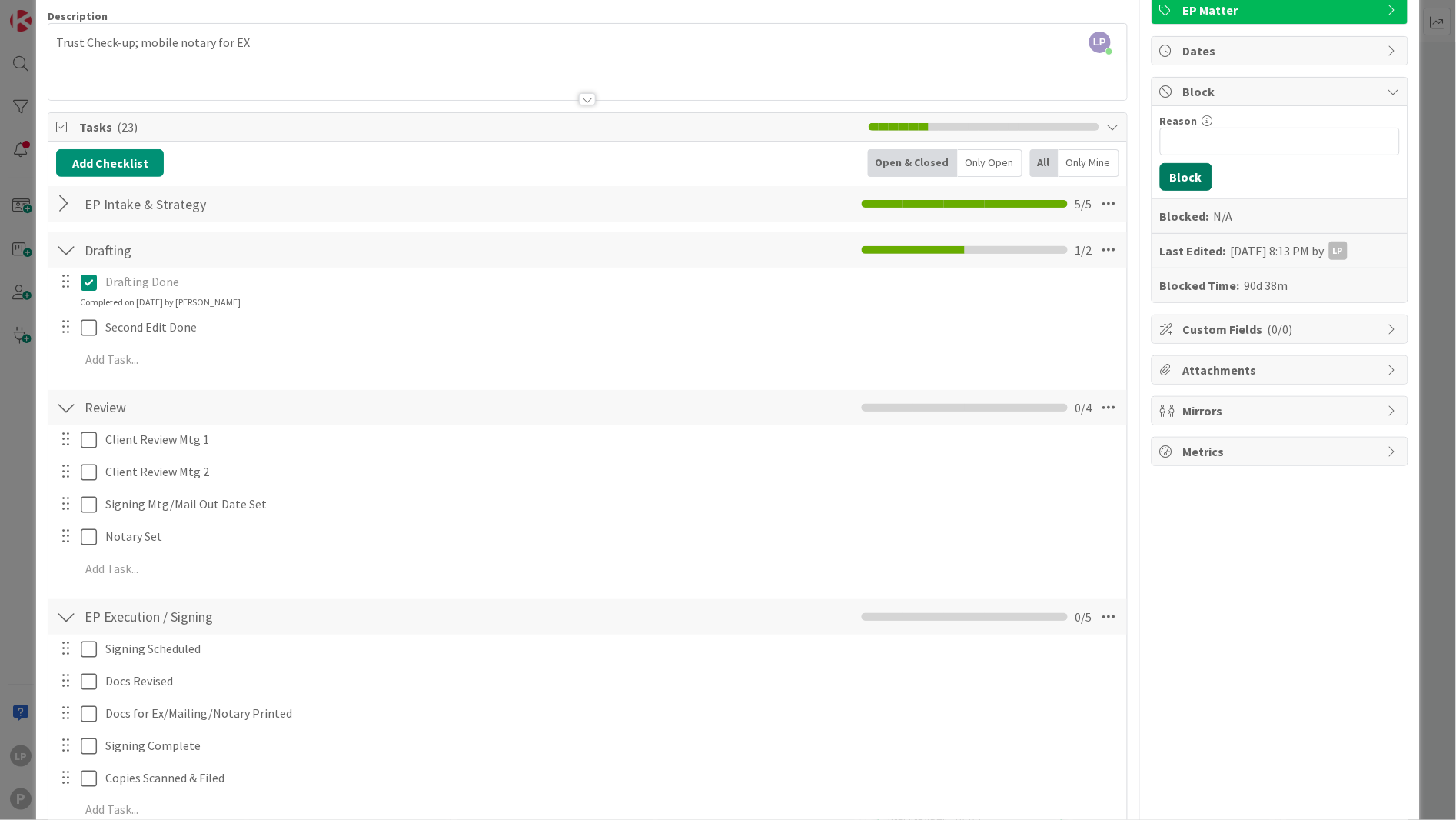
scroll to position [473, 0]
click at [1225, 150] on input "Reason" at bounding box center [1280, 141] width 240 height 28
paste input "HOLD for cl RA"
type input "HOLD for cl RA"
click at [1168, 179] on button "Block" at bounding box center [1186, 177] width 52 height 28
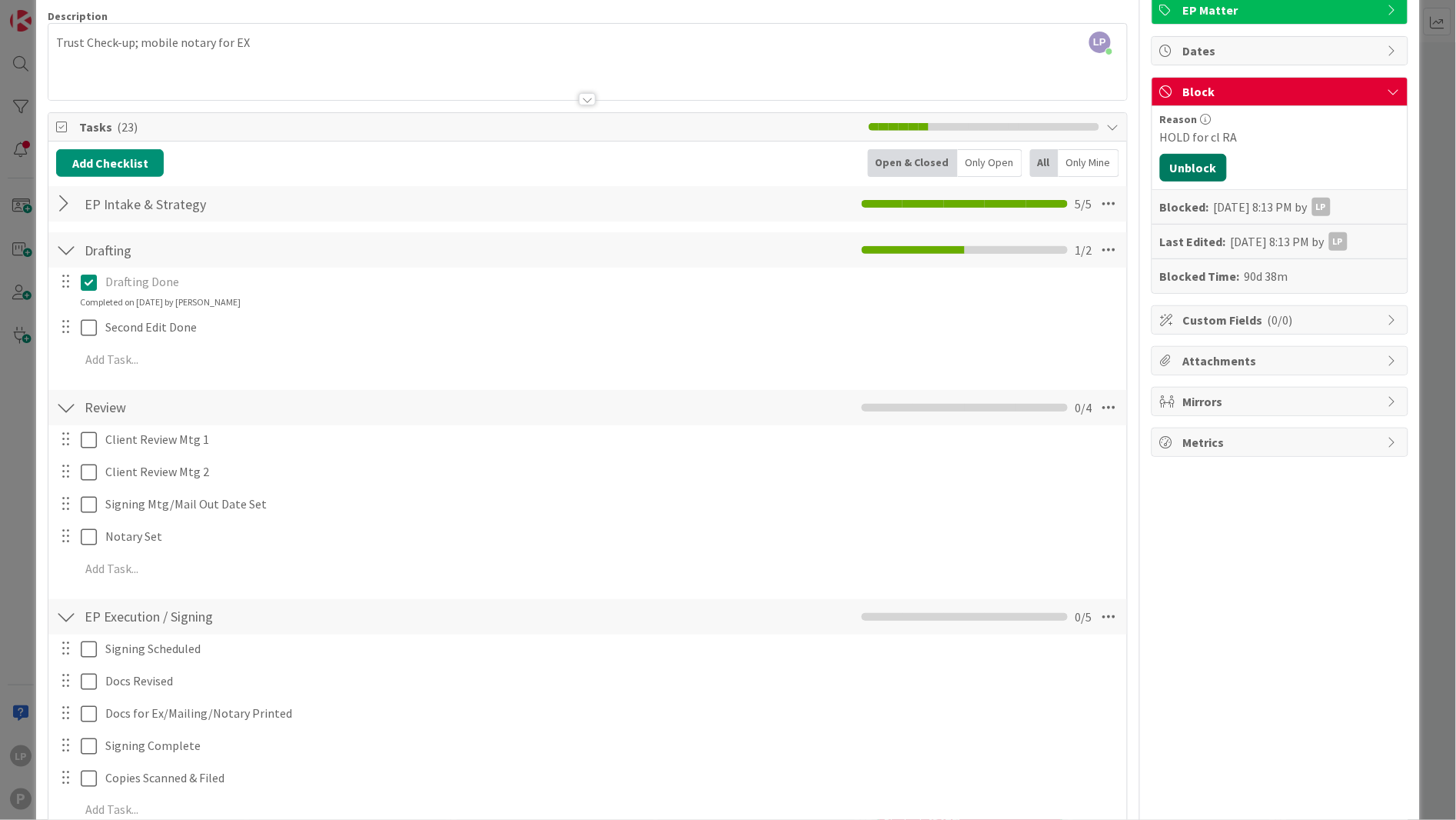
scroll to position [0, 0]
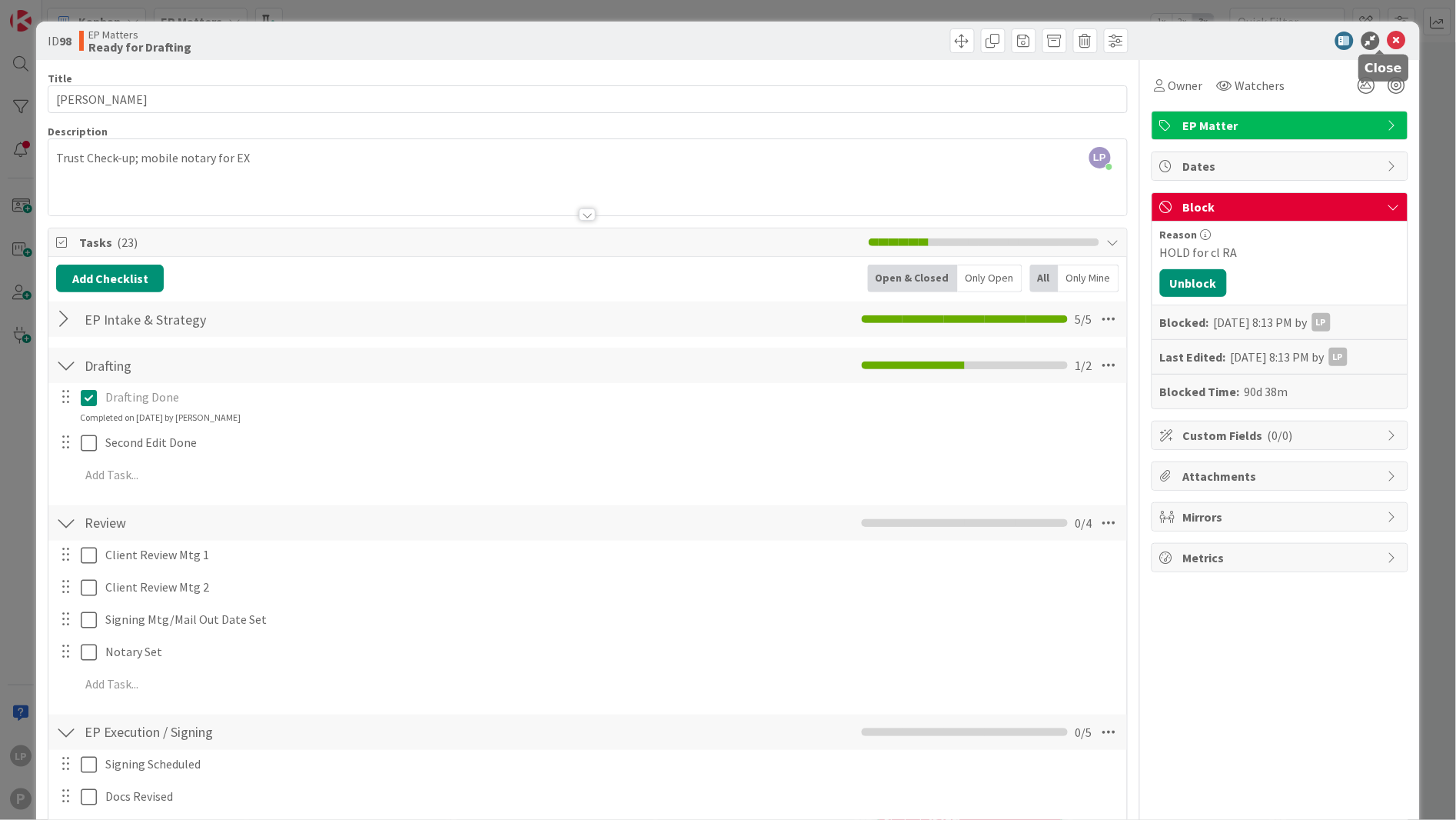
click at [1330, 40] on icon at bounding box center [1396, 40] width 18 height 18
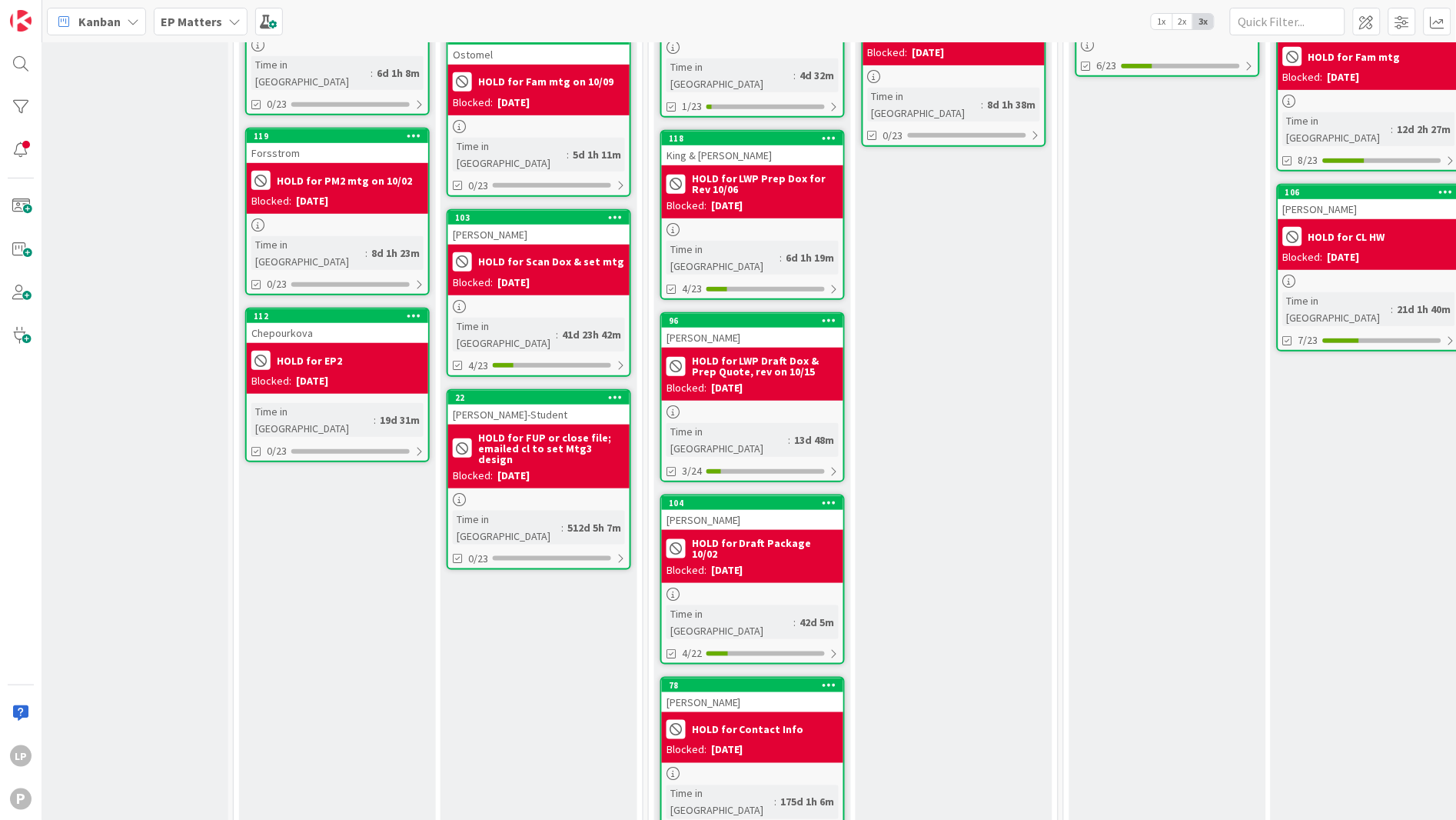
scroll to position [395, 217]
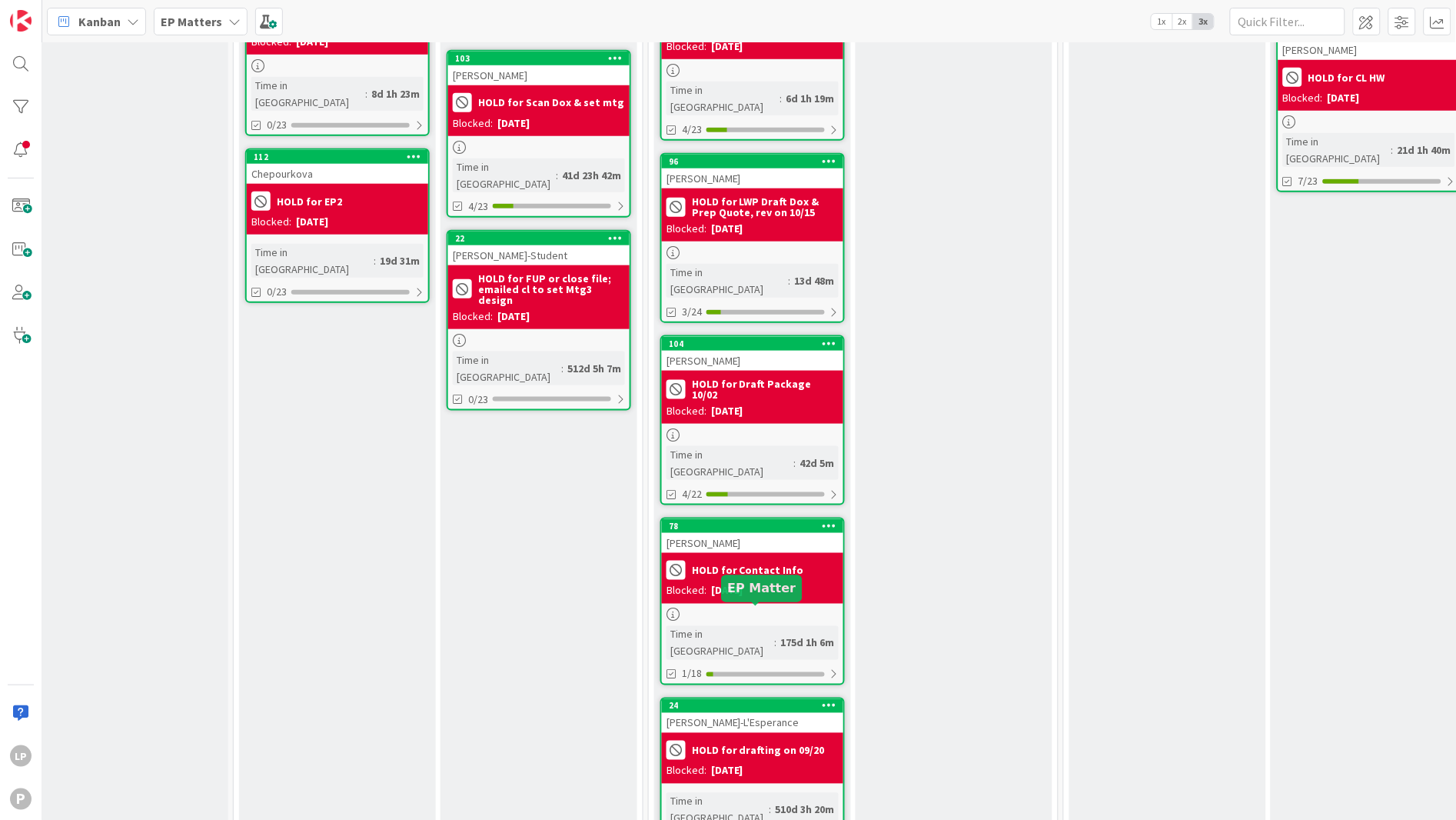
click at [763, 700] on div "24" at bounding box center [756, 705] width 175 height 10
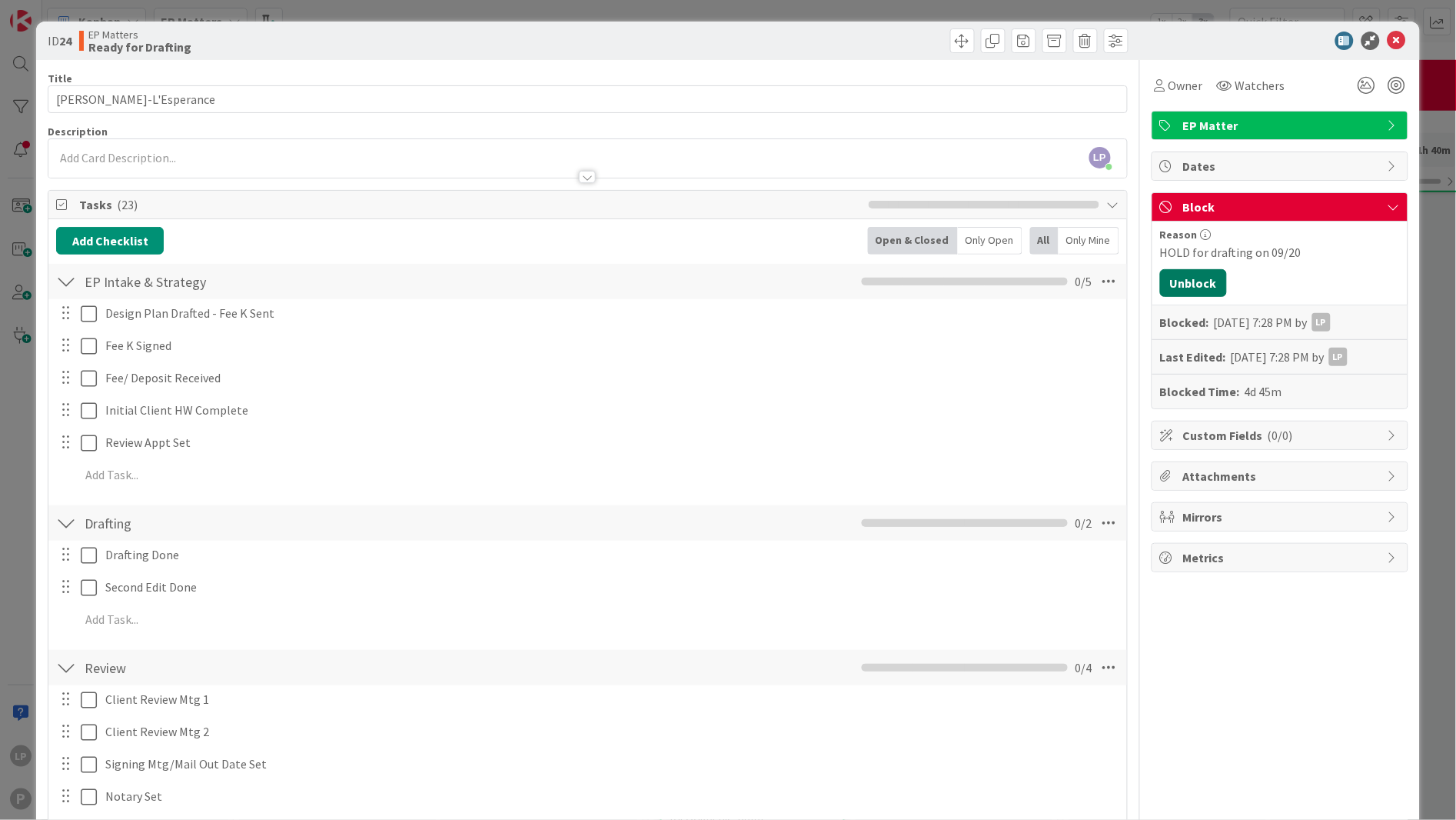
drag, startPoint x: 1183, startPoint y: 289, endPoint x: 1217, endPoint y: 280, distance: 35.2
click at [1183, 289] on button "Unblock" at bounding box center [1194, 282] width 66 height 28
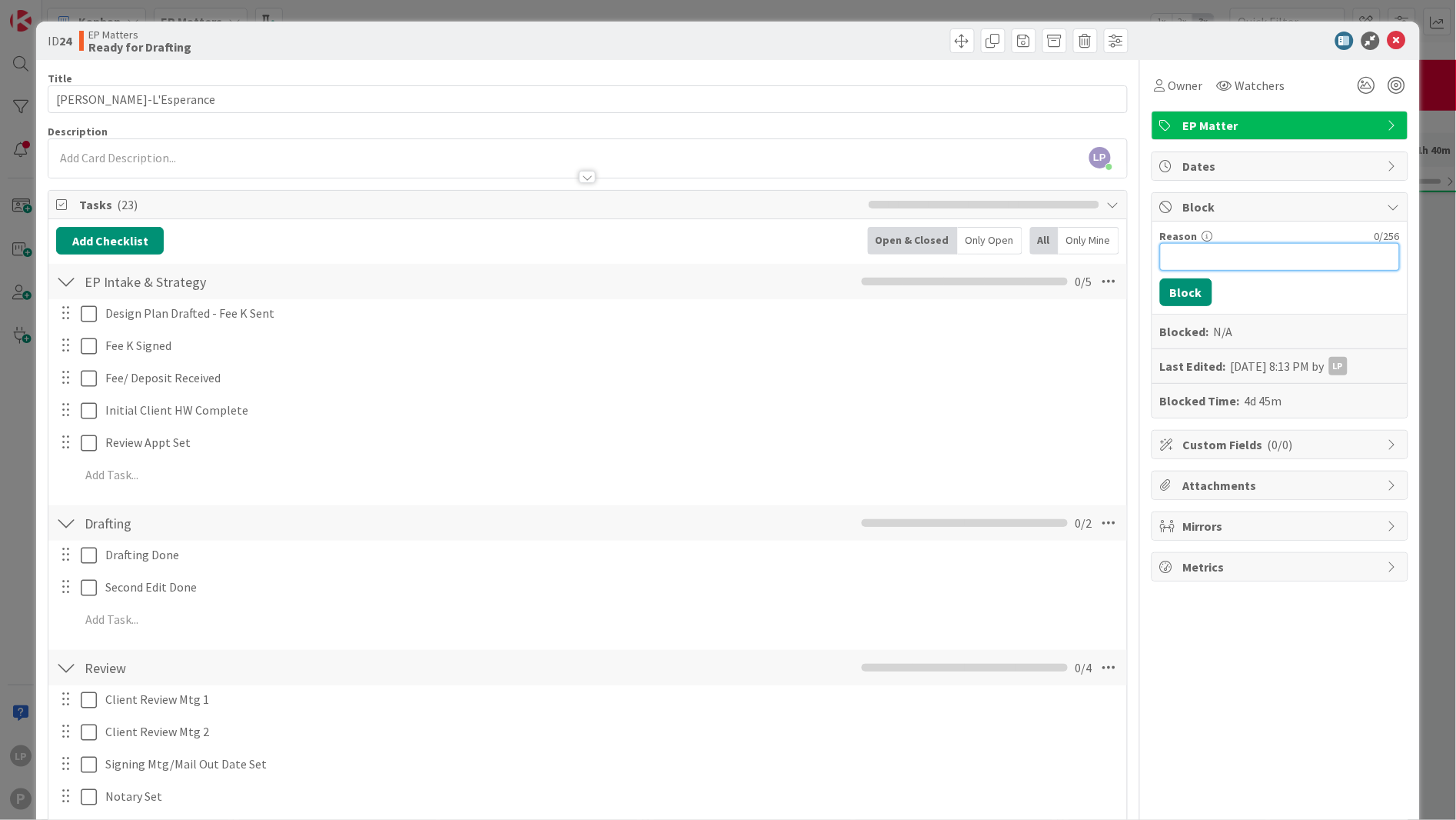
click at [1245, 261] on input "Reason" at bounding box center [1280, 257] width 240 height 28
paste input "HOLD for CC from clt"
type input "HOLD for CC from clt"
click at [1161, 300] on button "Block" at bounding box center [1186, 292] width 52 height 28
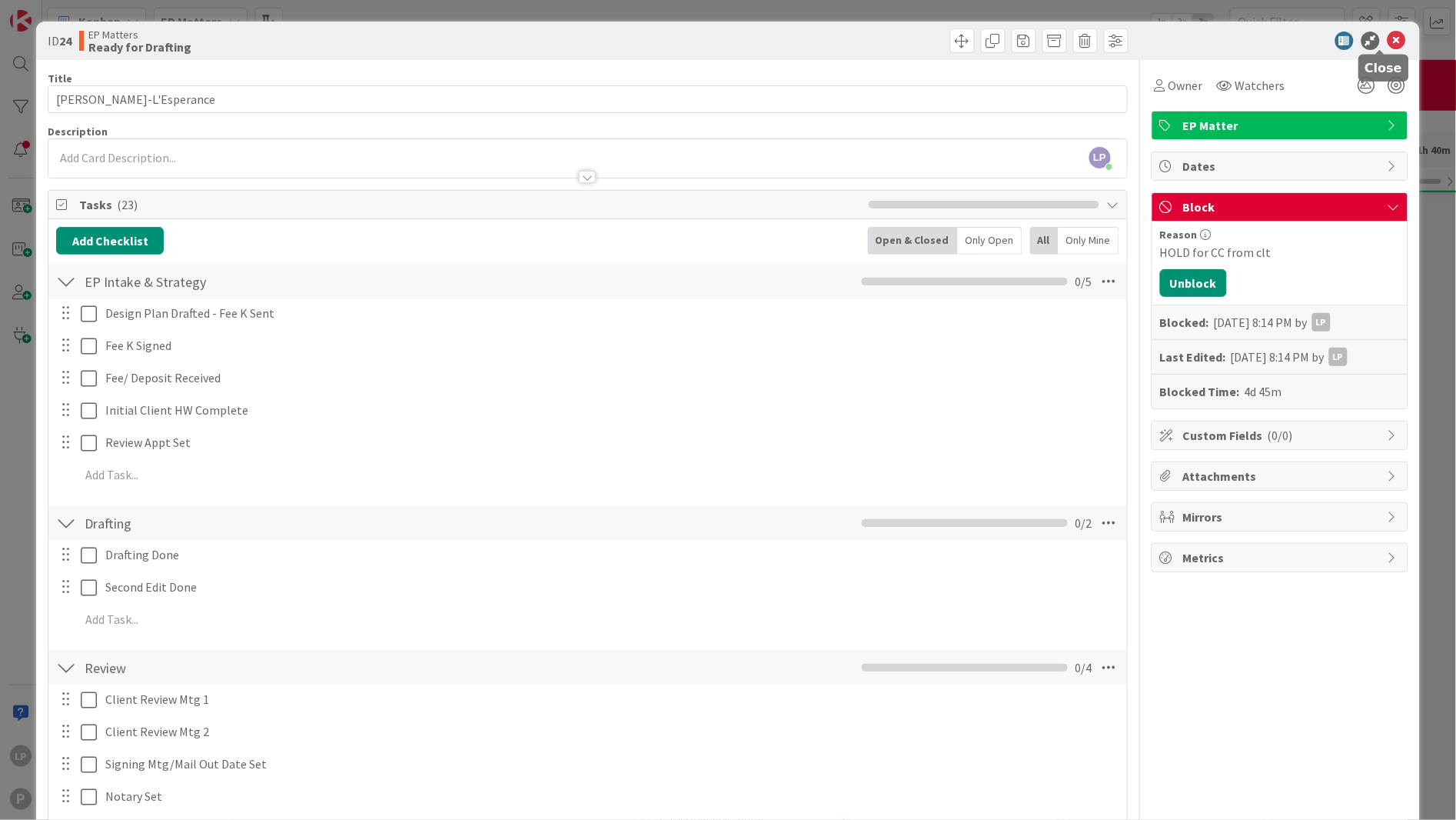
click at [1330, 37] on icon at bounding box center [1396, 40] width 18 height 18
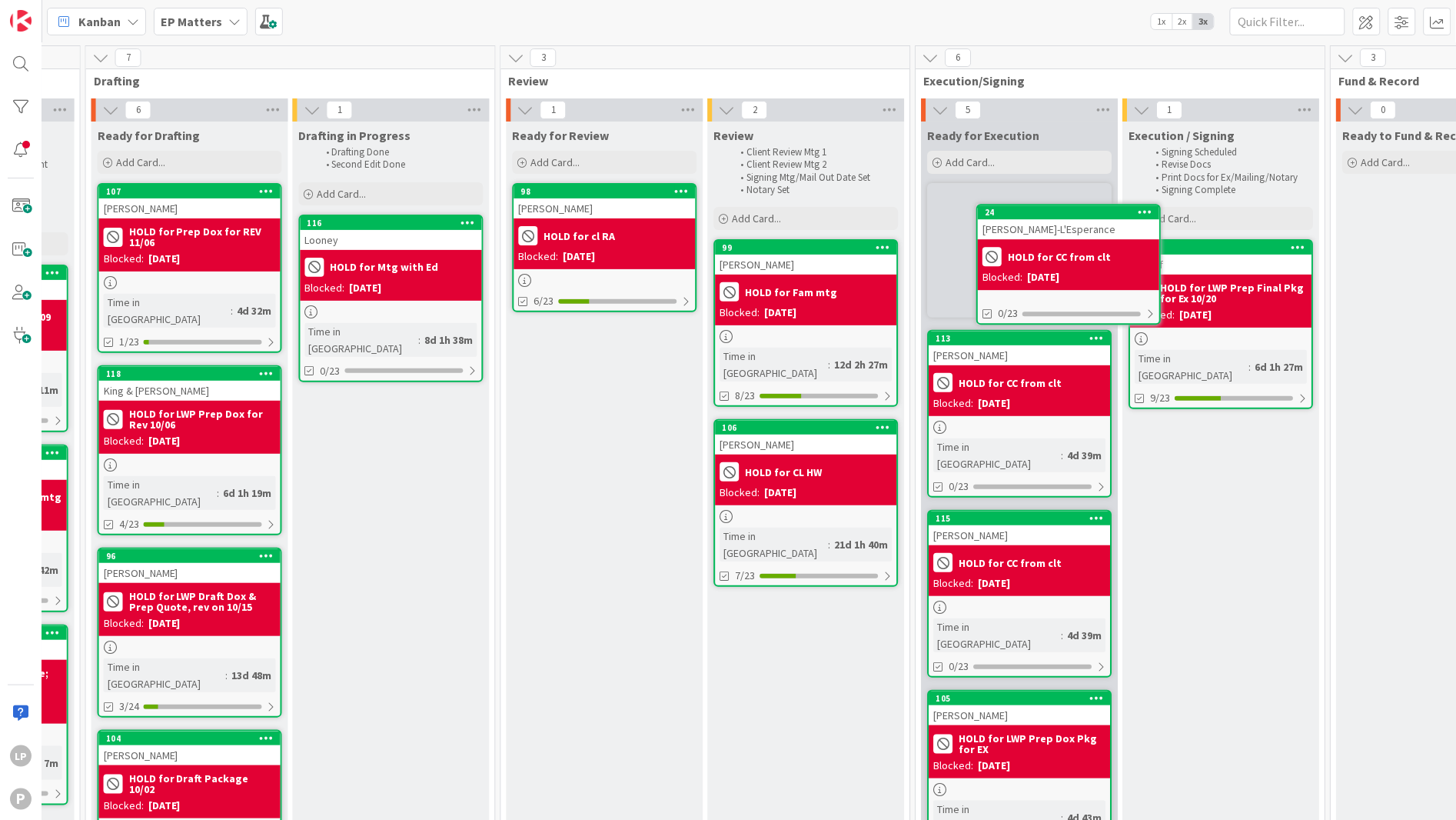
scroll to position [0, 781]
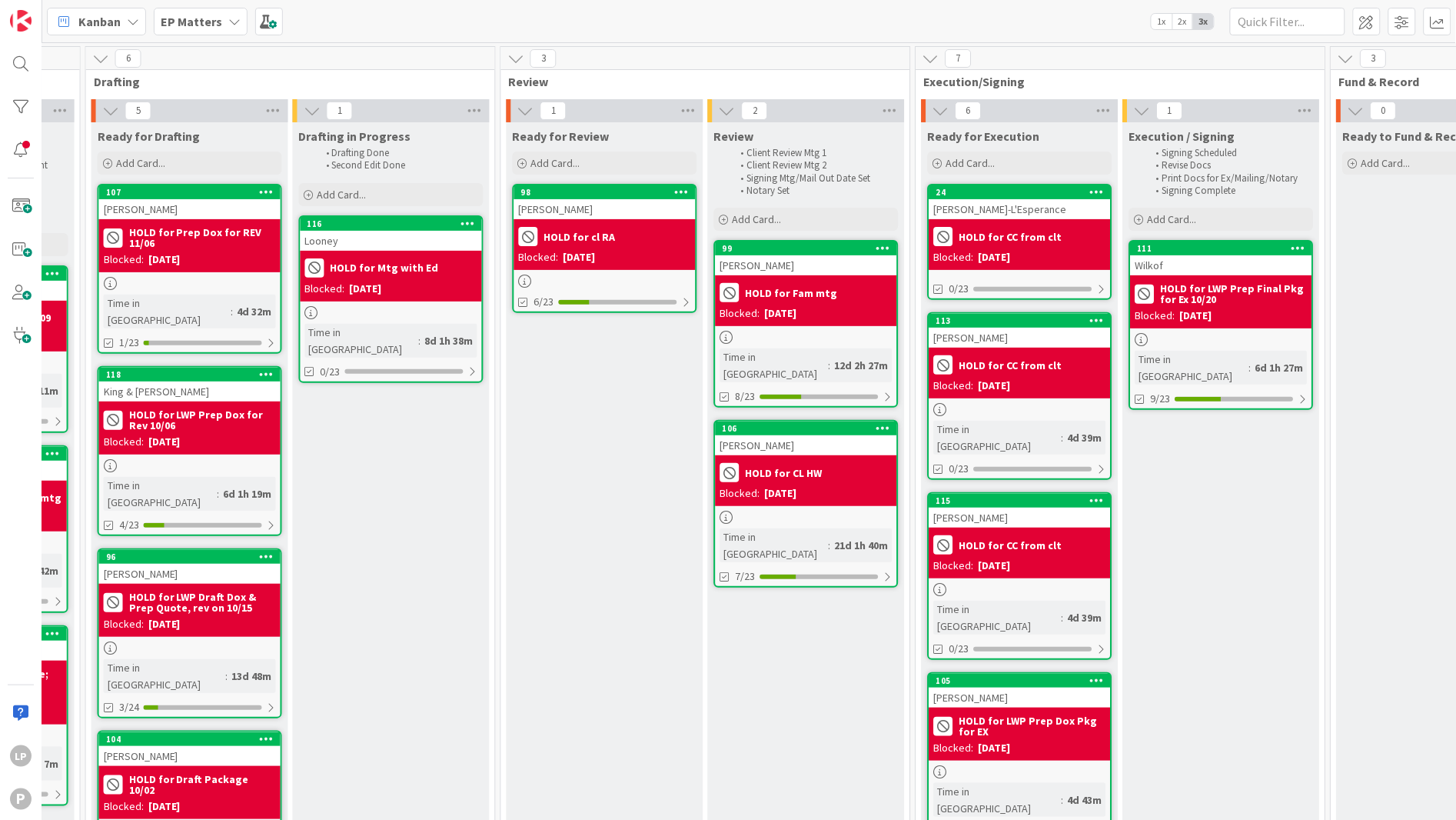
click at [839, 16] on div "Kanban EP Matters 1x 2x 3x" at bounding box center [749, 21] width 1414 height 43
click at [776, 247] on div "99" at bounding box center [810, 248] width 175 height 10
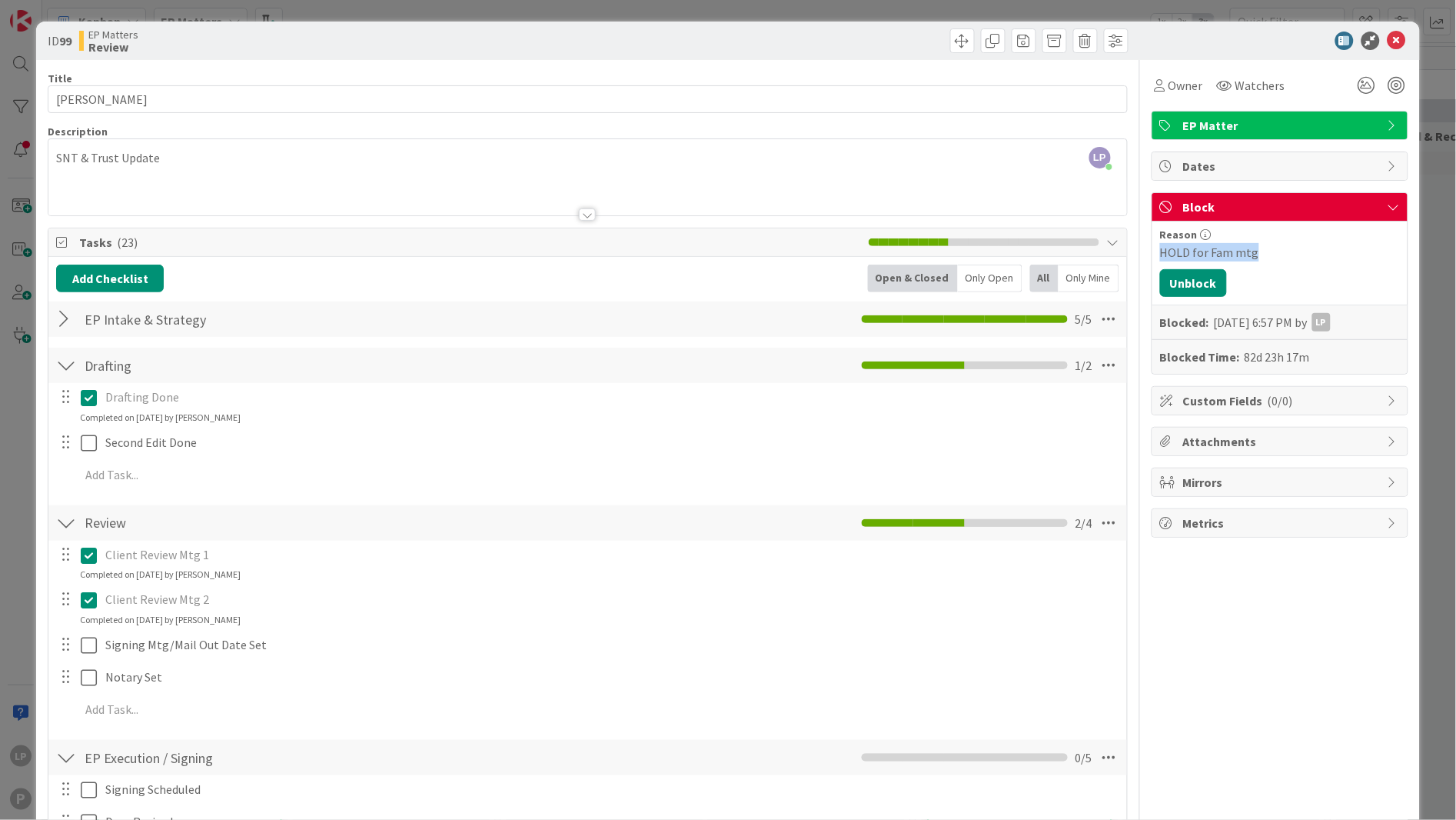
drag, startPoint x: 1249, startPoint y: 244, endPoint x: 1139, endPoint y: 244, distance: 110.0
click at [1152, 244] on div "Reason HOLD for Fam mtg Unblock Blocked: [DATE] 6:57 PM by LP Blocked Time: 82d…" at bounding box center [1279, 297] width 255 height 152
copy div "HOLD for Fam mtg"
drag, startPoint x: 1186, startPoint y: 293, endPoint x: 1207, endPoint y: 284, distance: 22.8
click at [1186, 293] on button "Unblock" at bounding box center [1194, 282] width 66 height 28
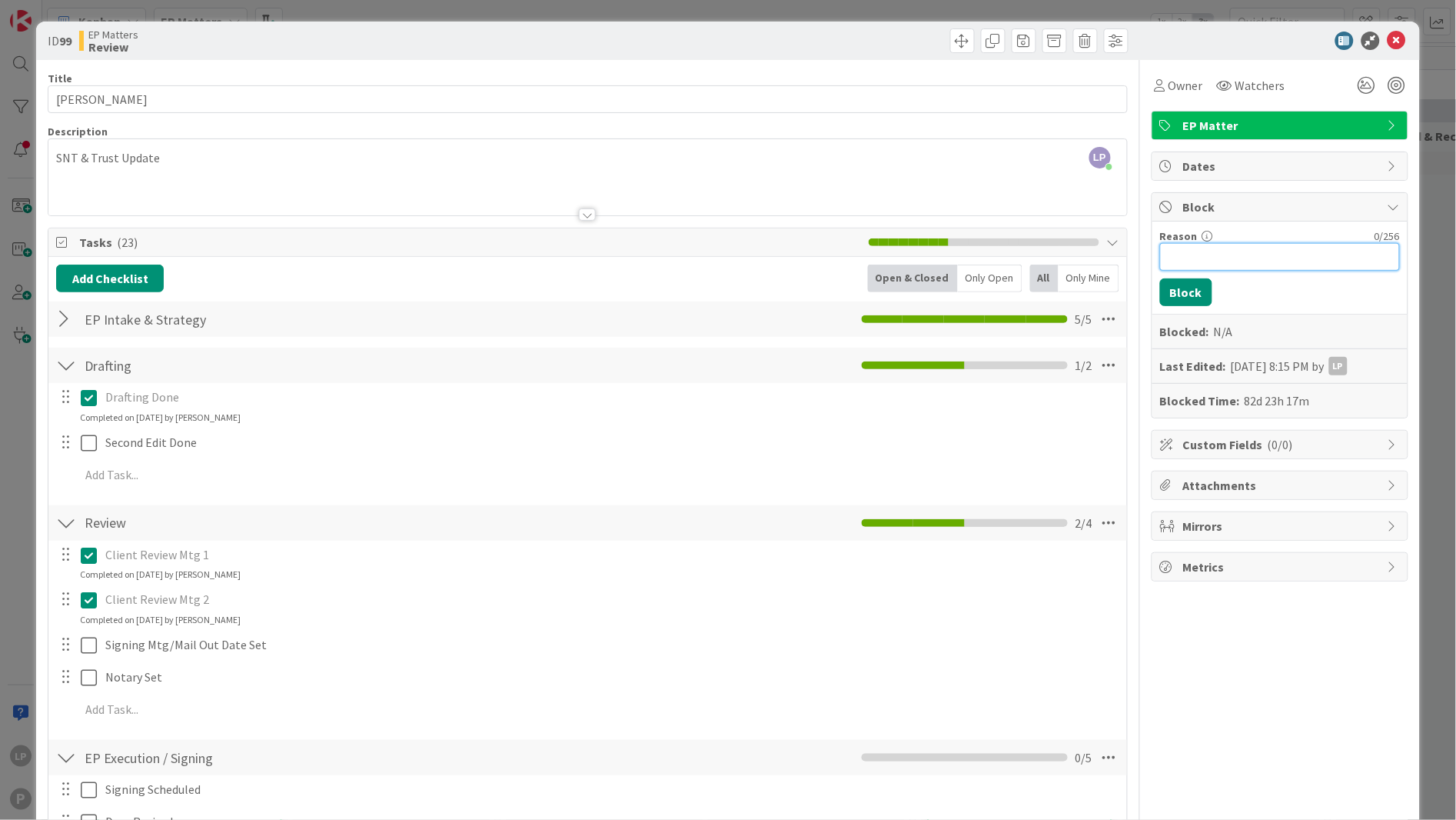
click at [1213, 264] on input "Reason" at bounding box center [1280, 257] width 240 height 28
paste input "HOLD for Fam mtg on 10/03"
type input "HOLD for Fam mtg on 10/03"
click at [1174, 298] on button "Block" at bounding box center [1186, 292] width 52 height 28
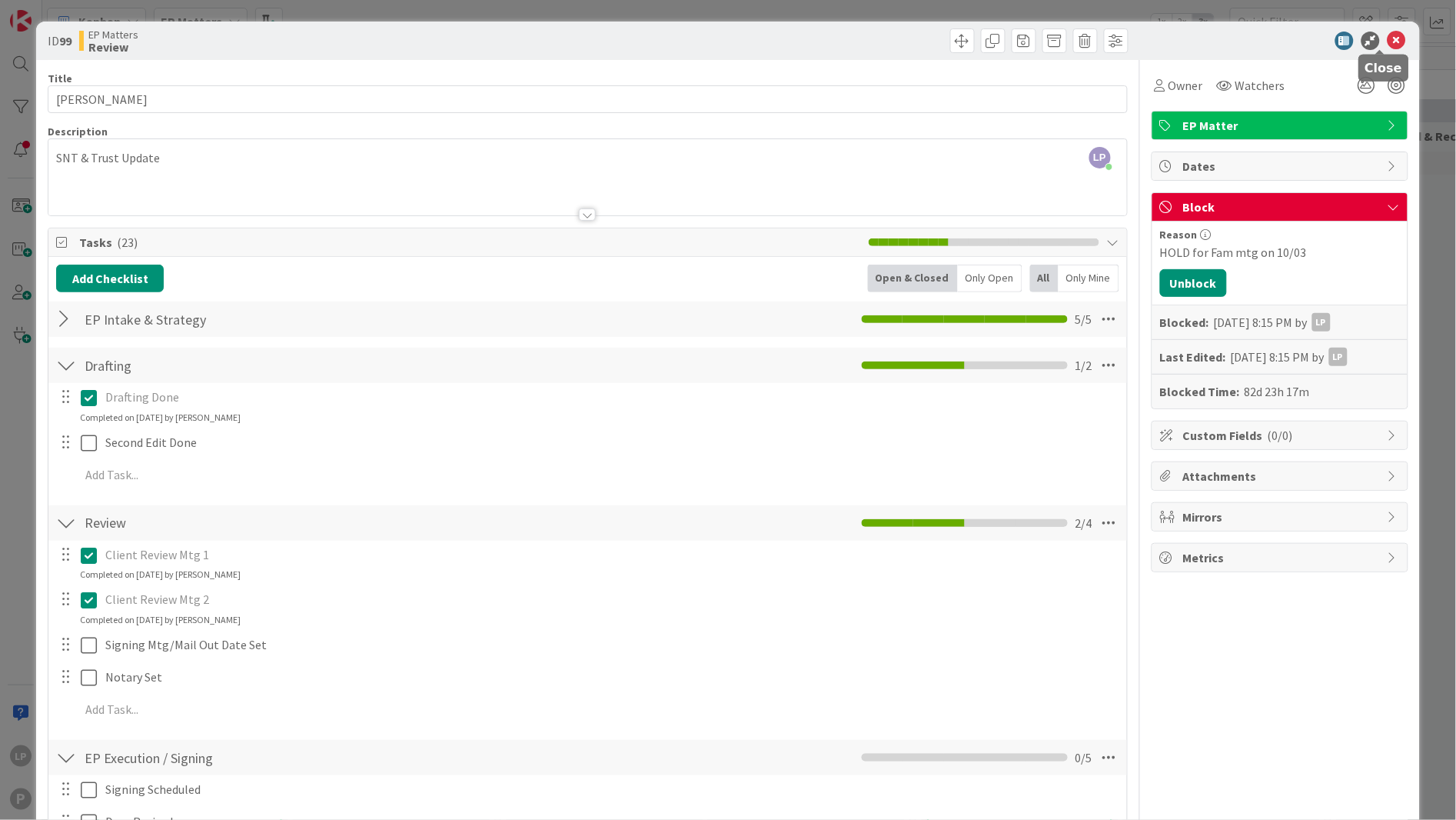
click at [1330, 38] on icon at bounding box center [1396, 40] width 18 height 18
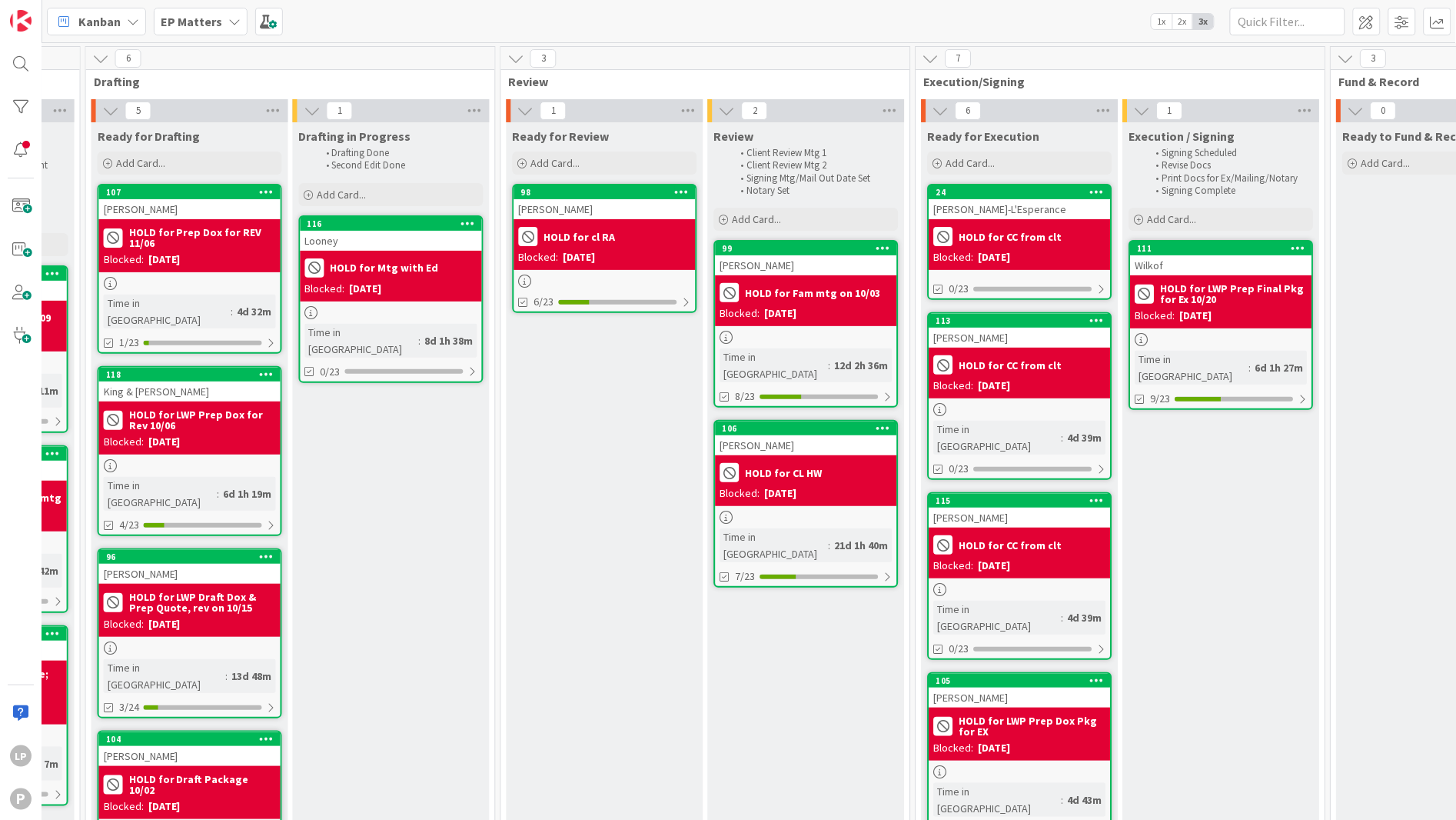
scroll to position [115, 781]
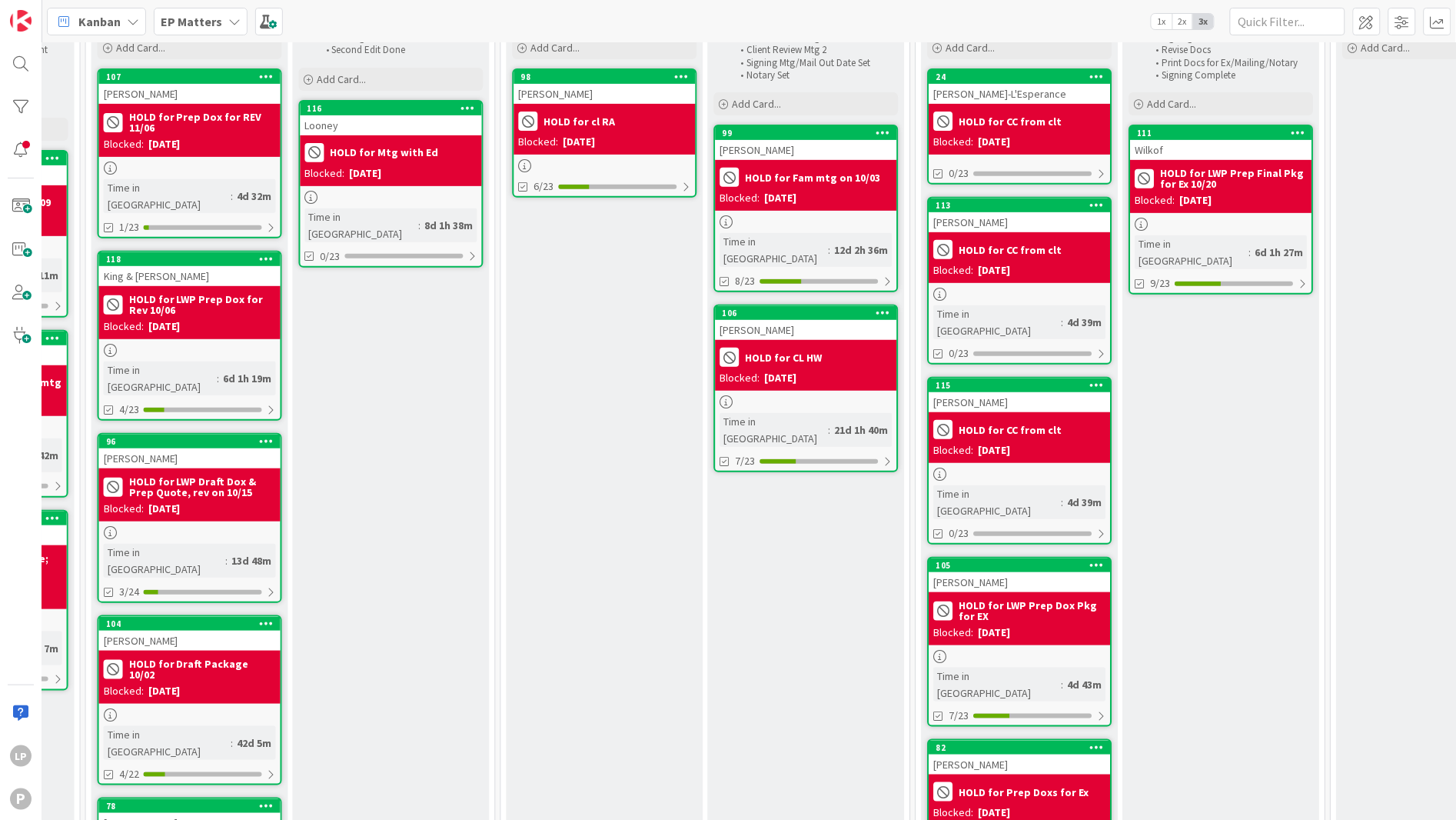
click at [1021, 8] on div "Kanban EP Matters 1x 2x 3x" at bounding box center [749, 21] width 1414 height 43
click at [1330, 793] on div "Ready to Fund & Record Add Card..." at bounding box center [1435, 591] width 197 height 1170
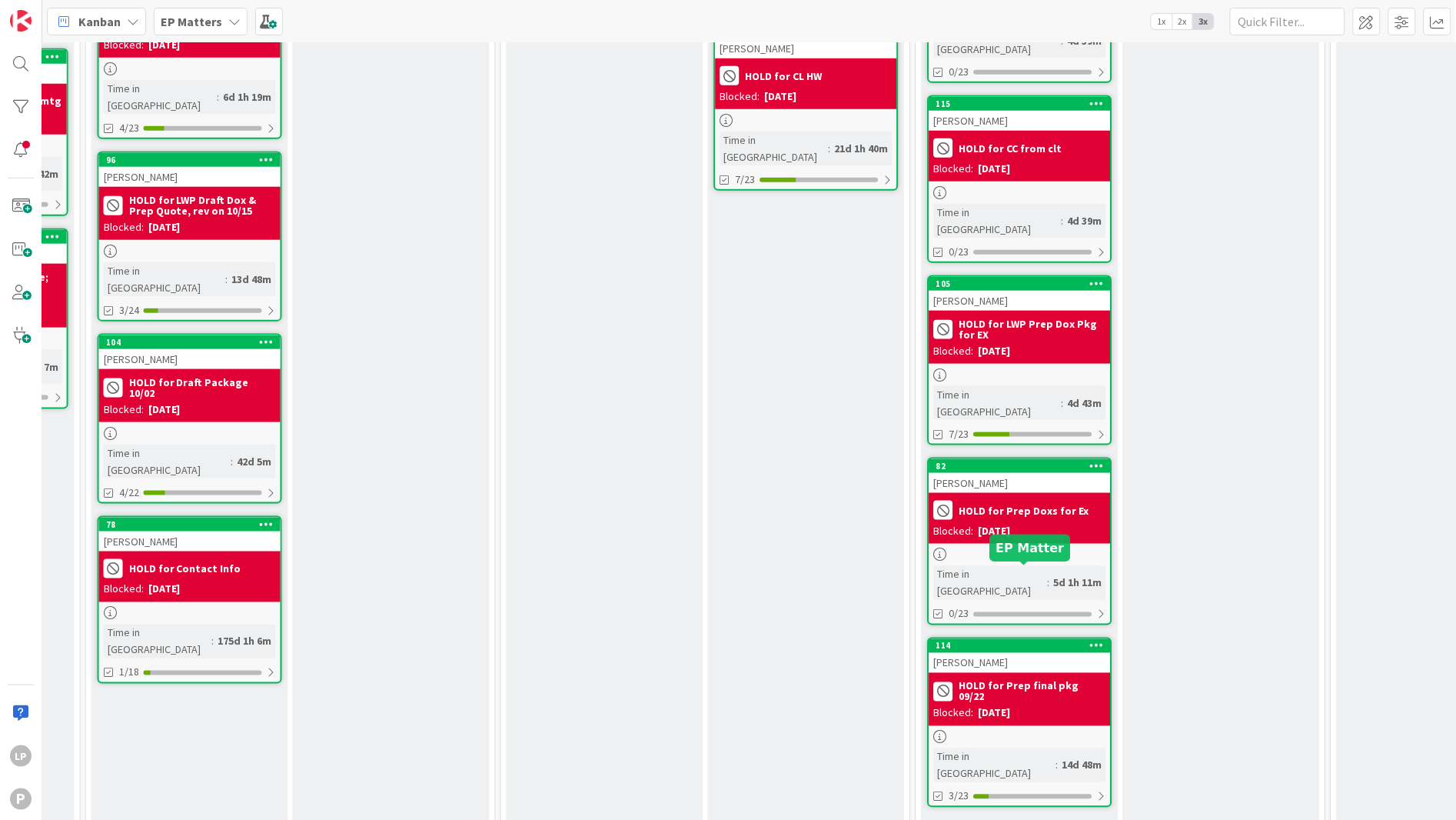
click at [1016, 640] on div "114" at bounding box center [1024, 645] width 175 height 10
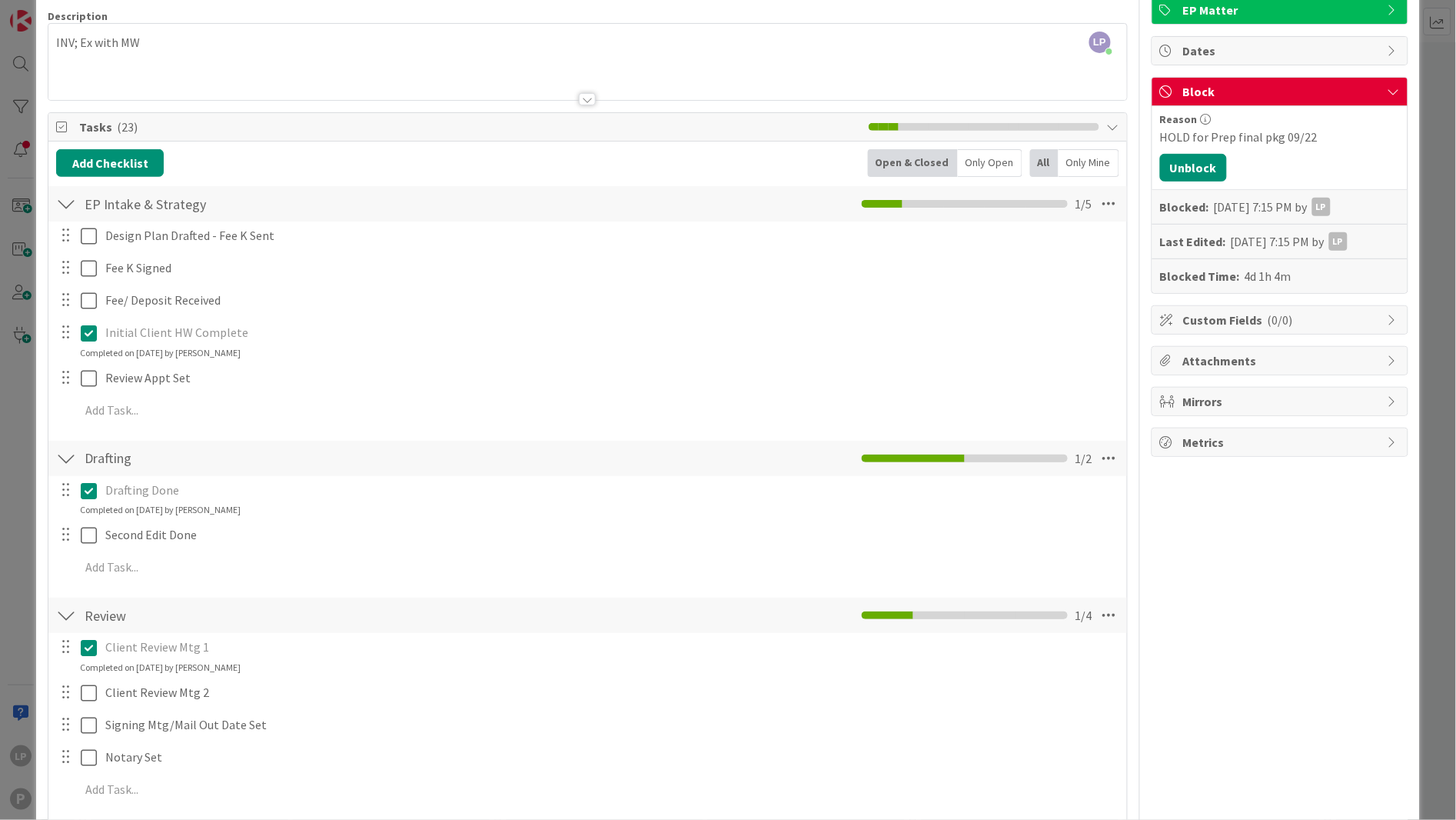
scroll to position [231, 0]
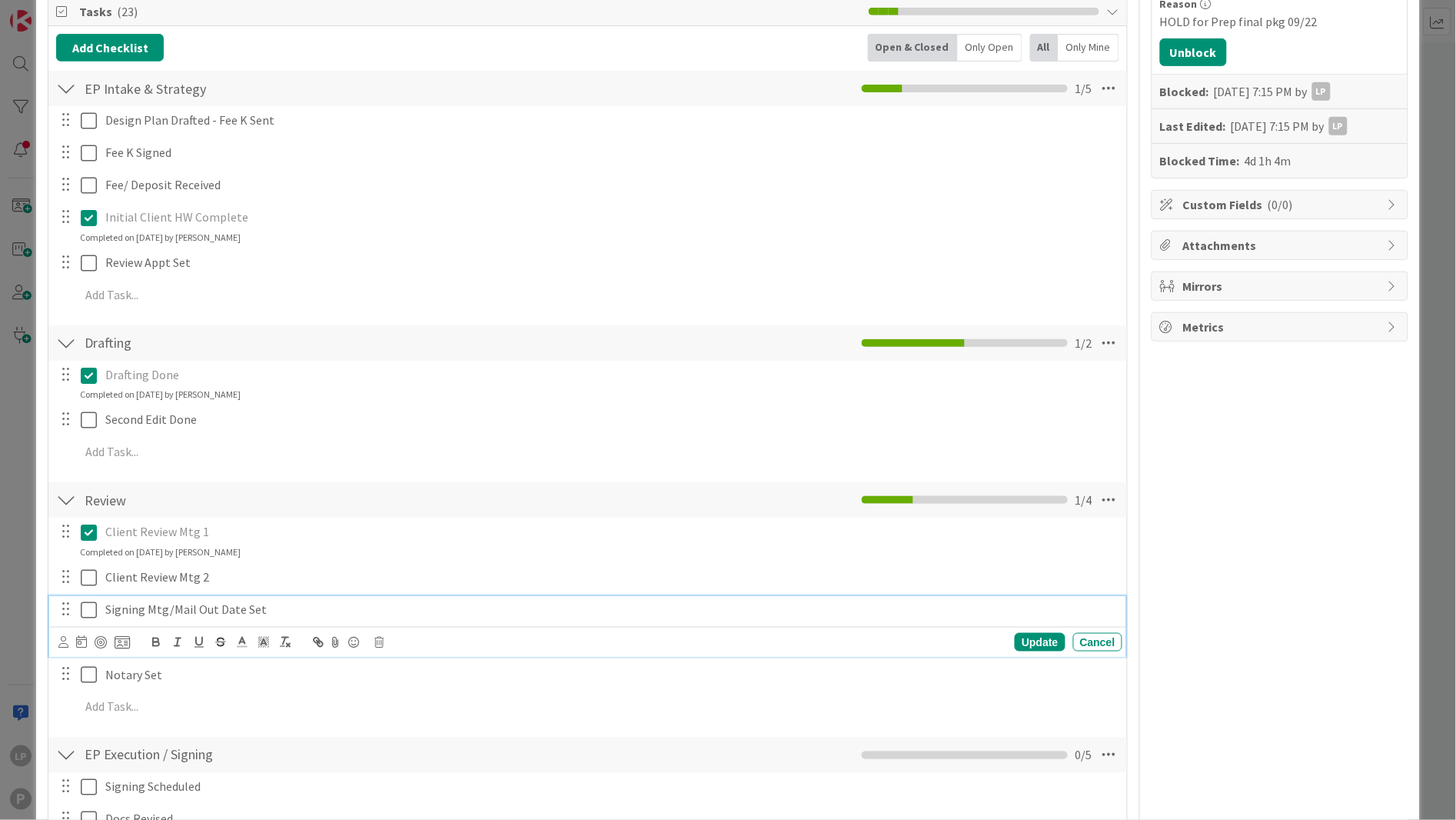
click at [86, 609] on icon at bounding box center [88, 609] width 16 height 18
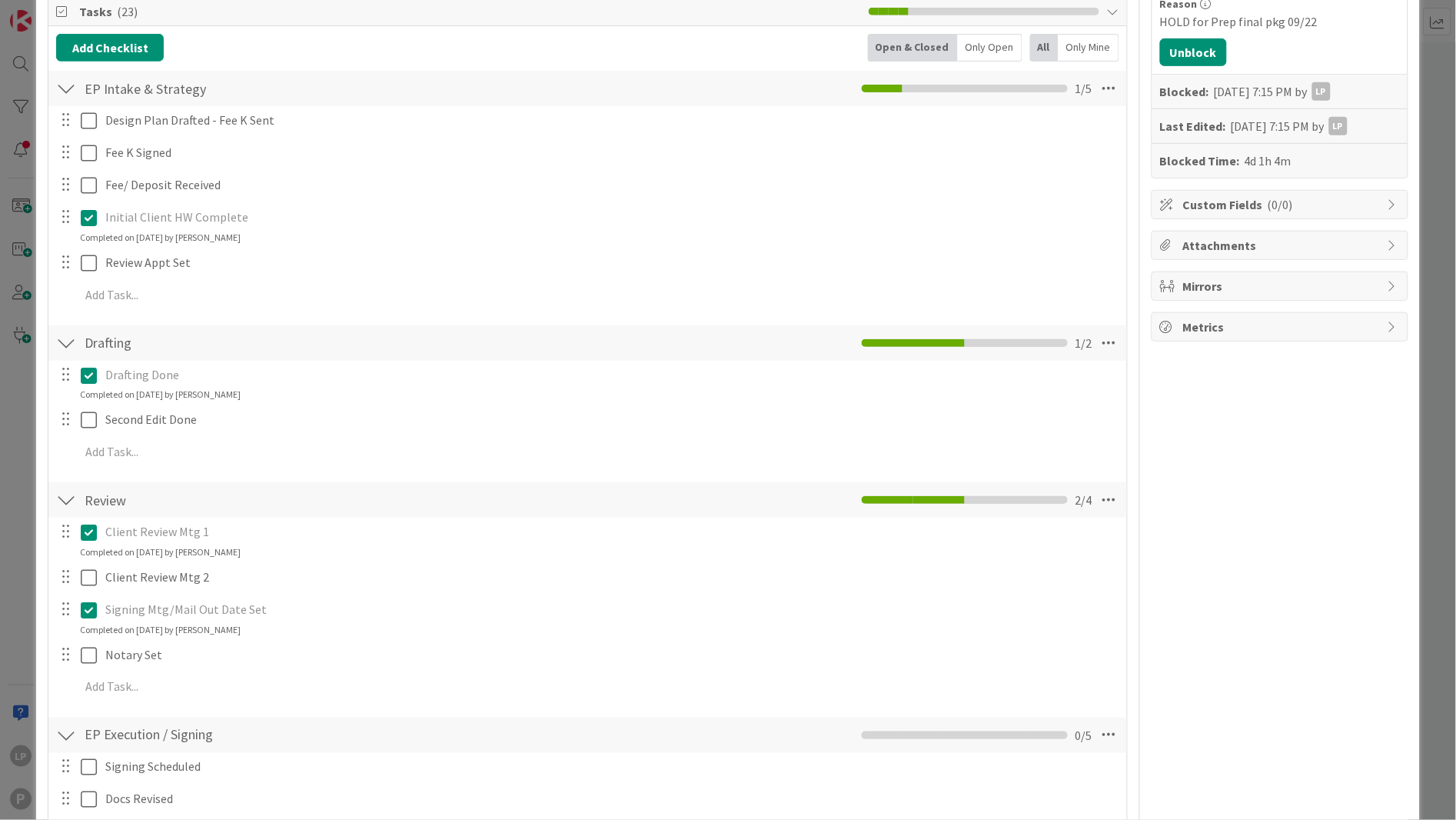
scroll to position [462, 0]
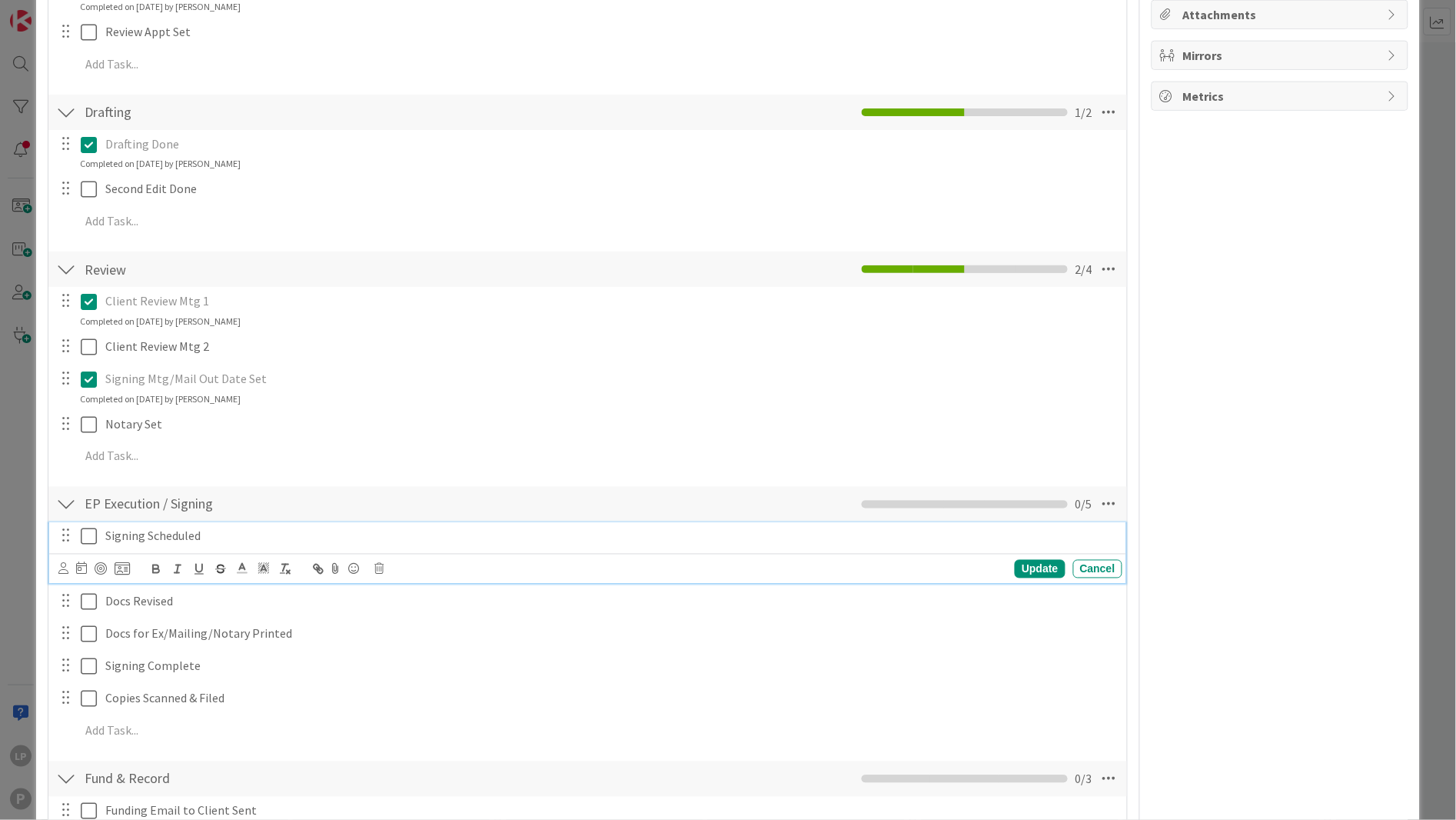
click at [83, 543] on icon at bounding box center [88, 536] width 16 height 18
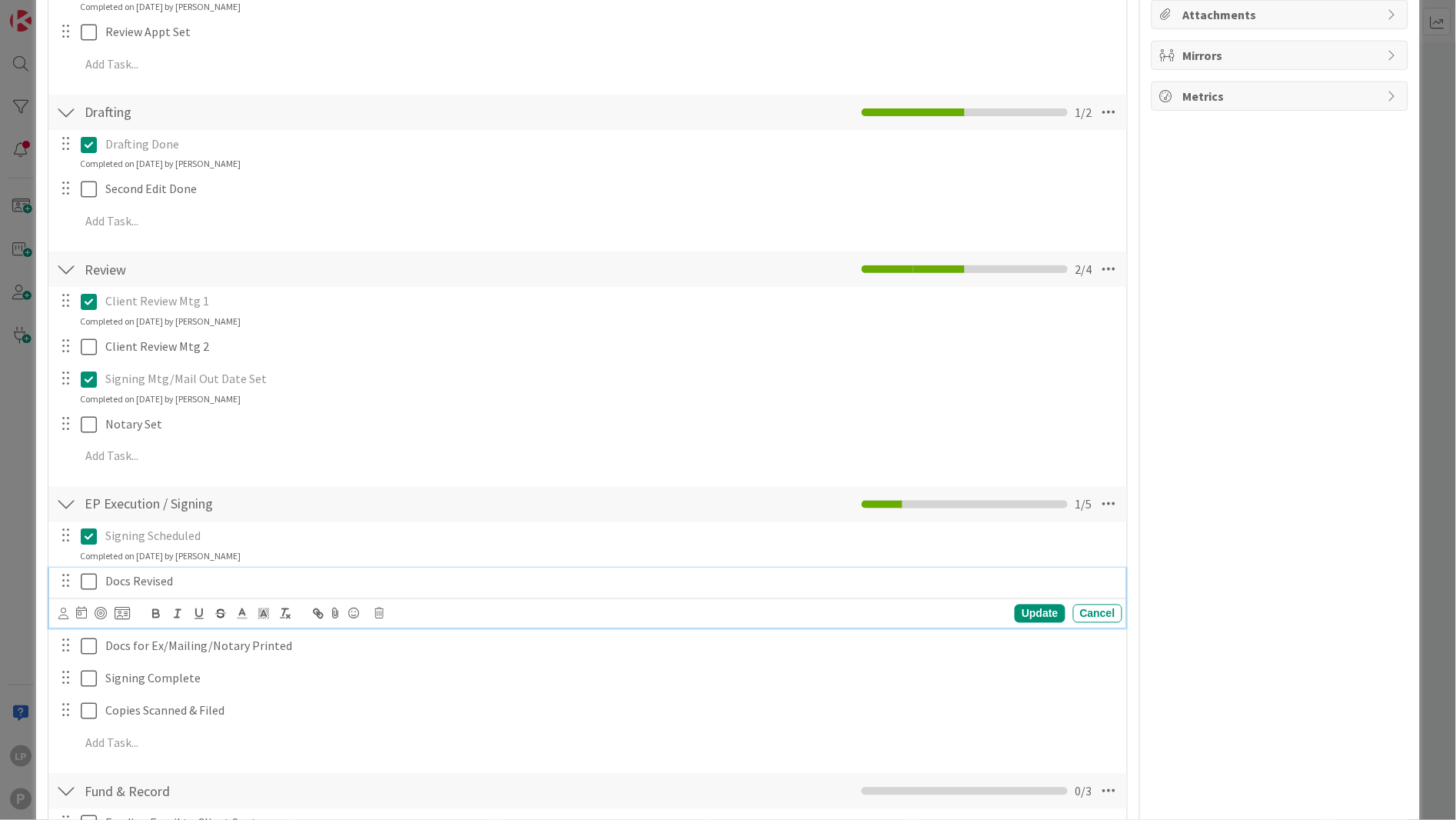
click at [81, 580] on icon at bounding box center [88, 582] width 16 height 18
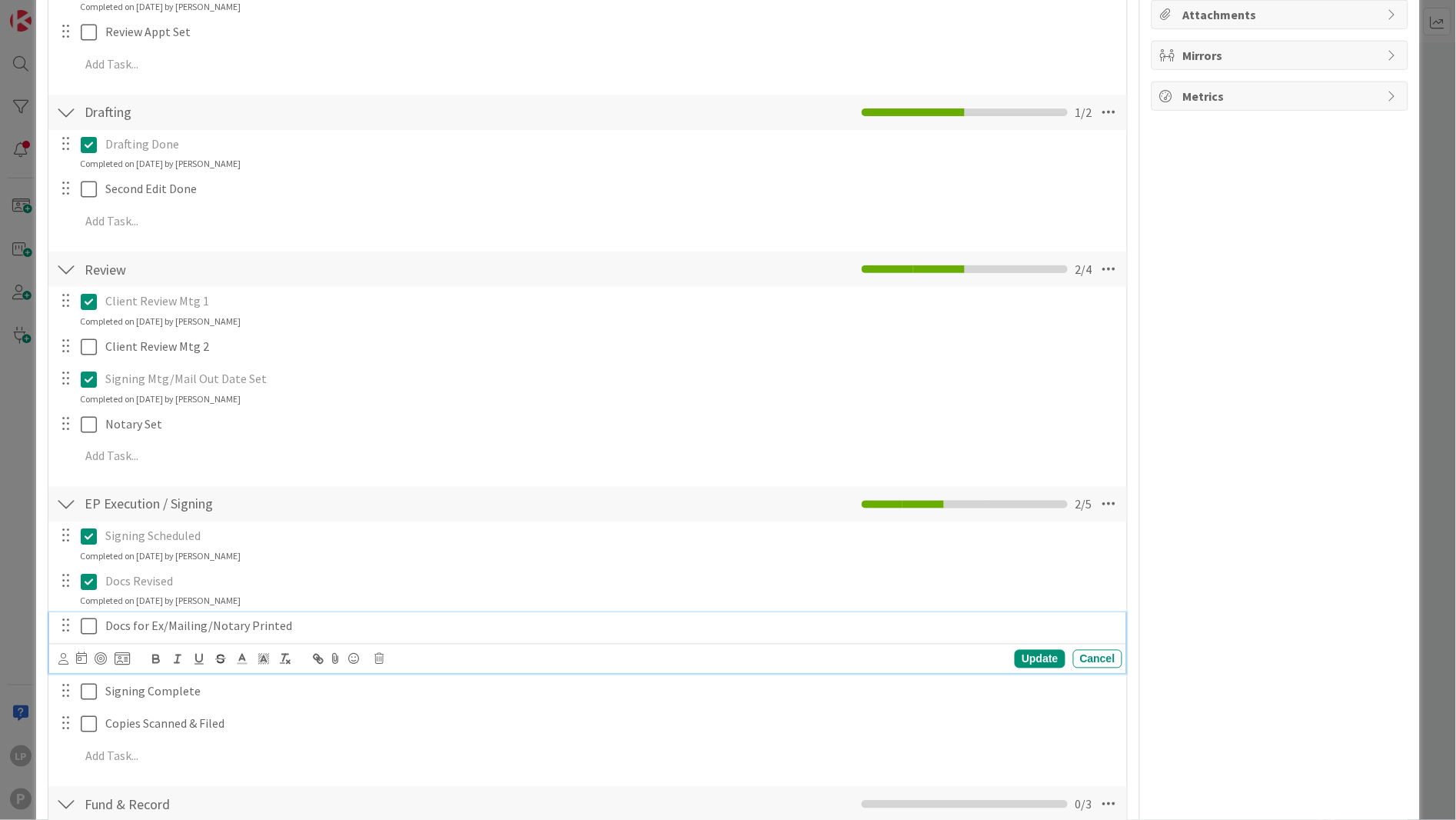
click at [88, 625] on icon at bounding box center [88, 626] width 16 height 18
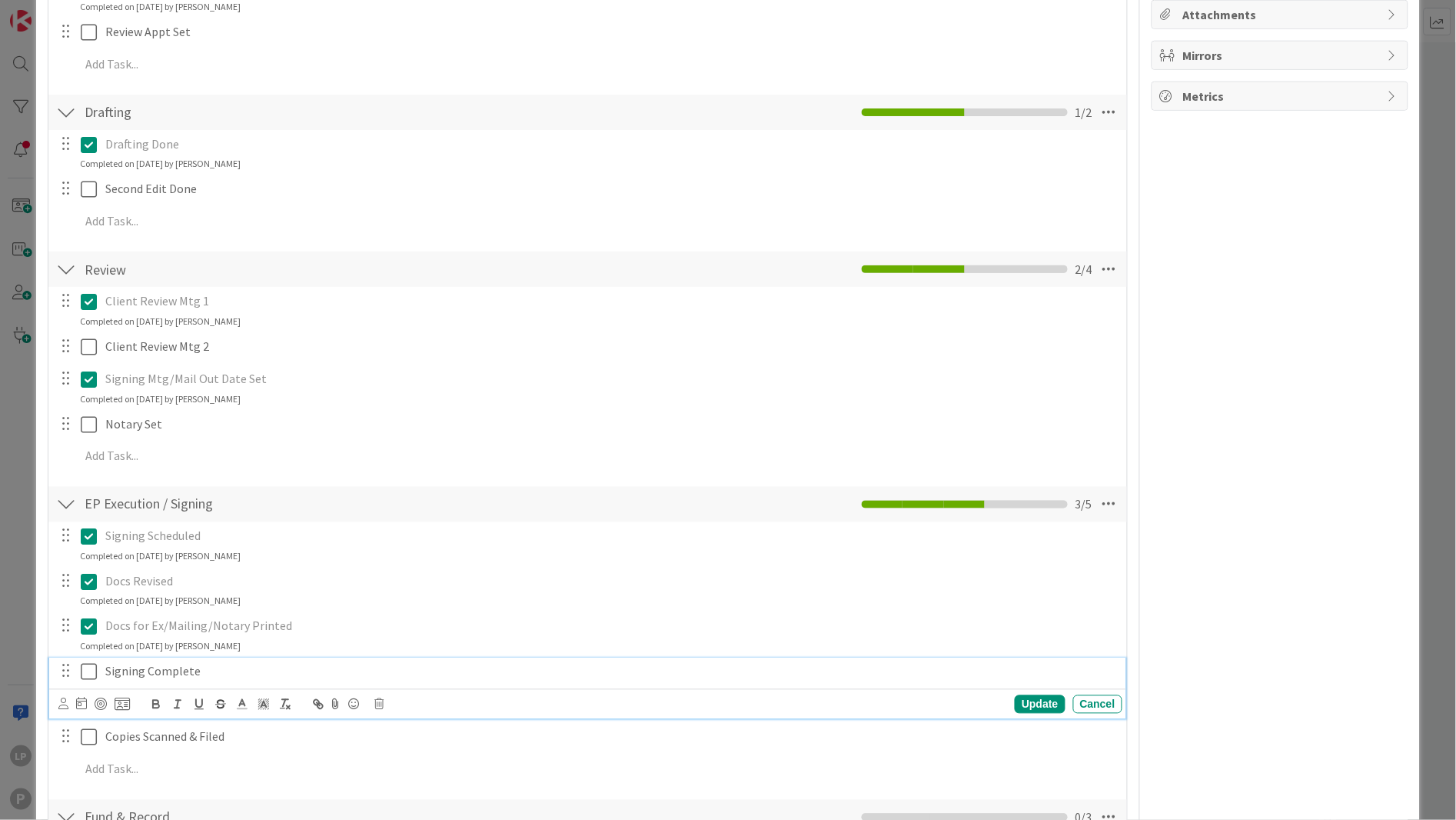
click at [91, 672] on icon at bounding box center [88, 672] width 16 height 18
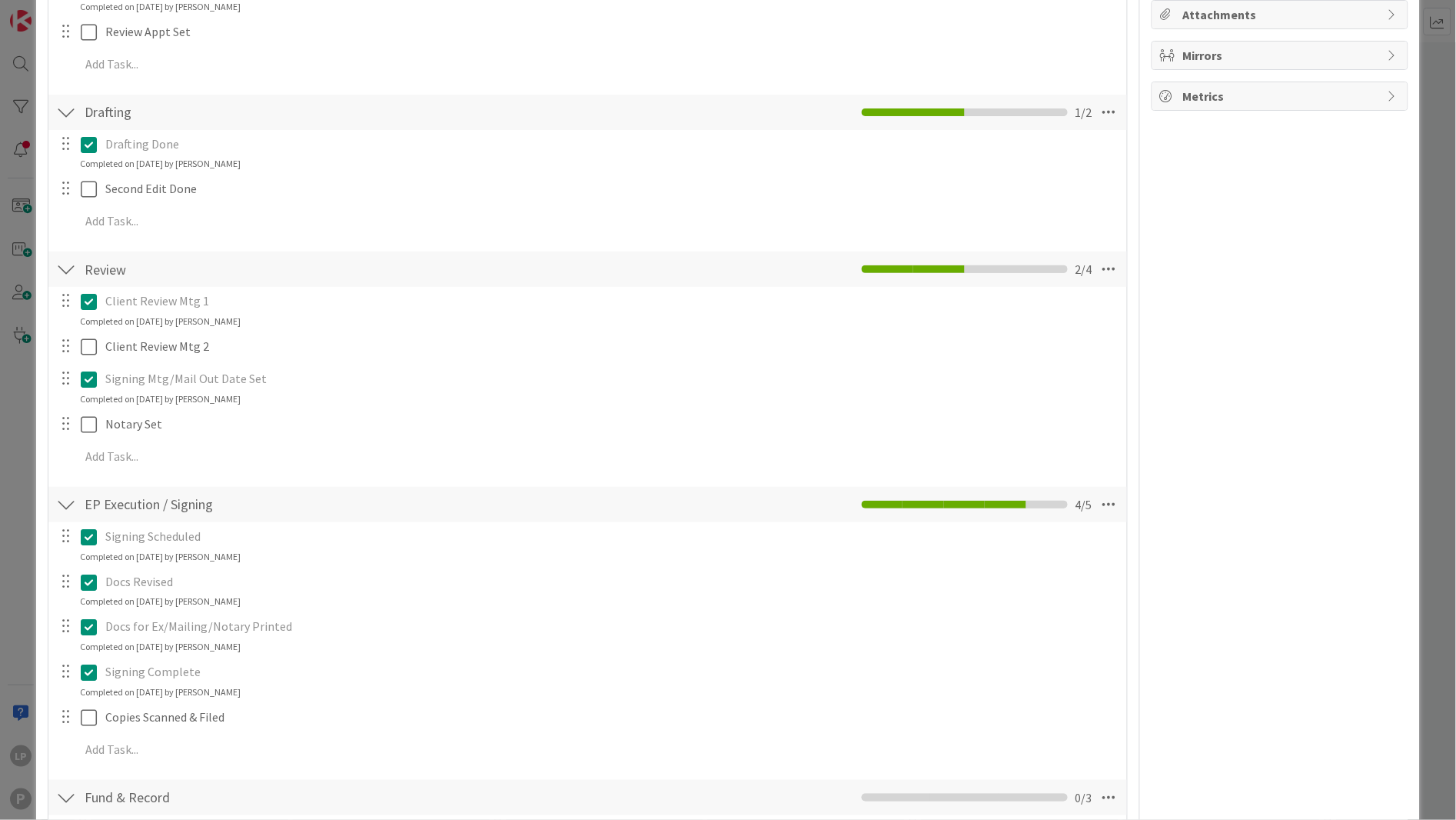
click at [1281, 415] on div "Owner Watchers EP Matter Dates Block Reason HOLD for Prep final pkg 09/22 Unblo…" at bounding box center [1280, 443] width 256 height 1689
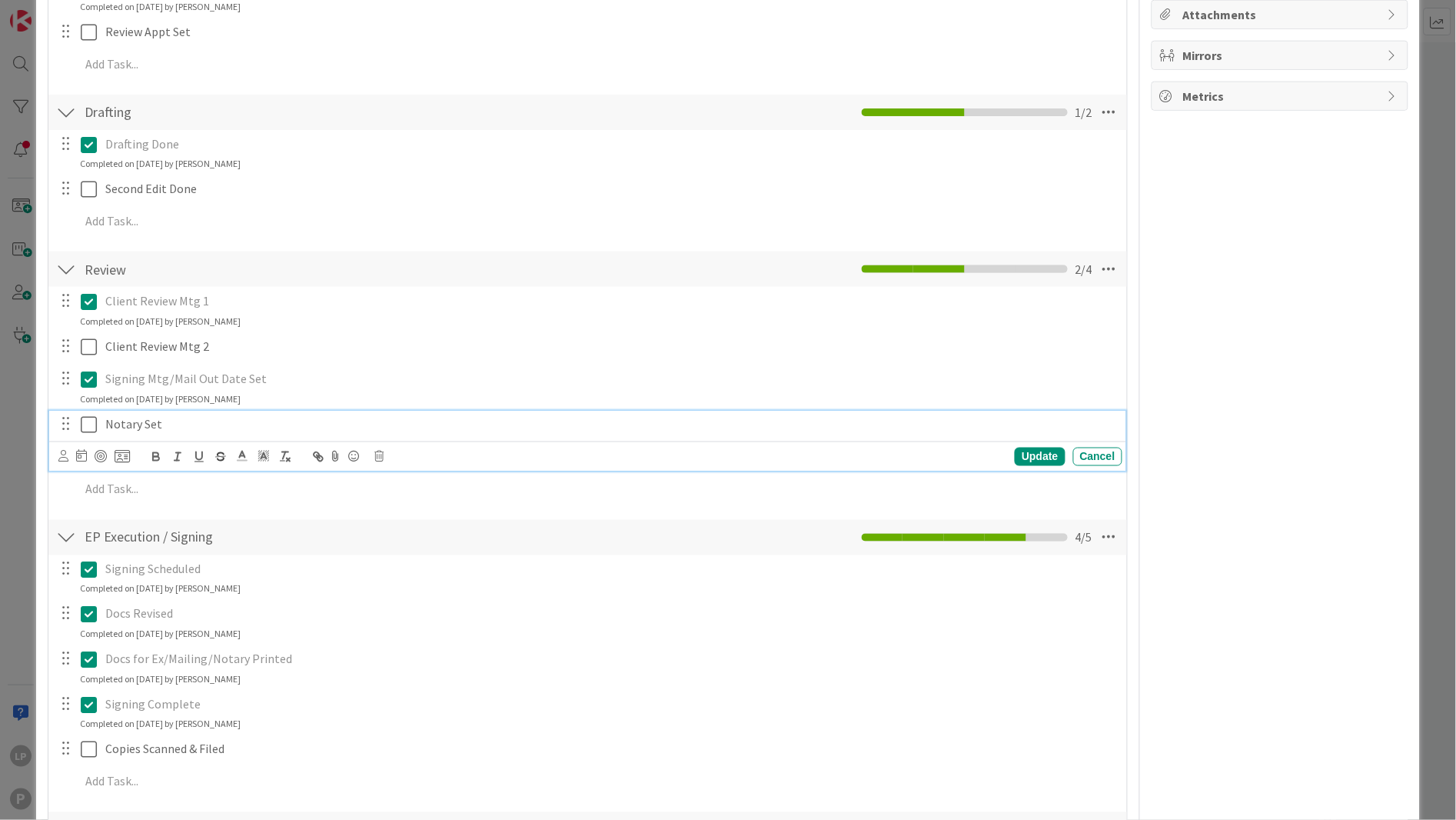
click at [86, 426] on icon at bounding box center [88, 424] width 16 height 18
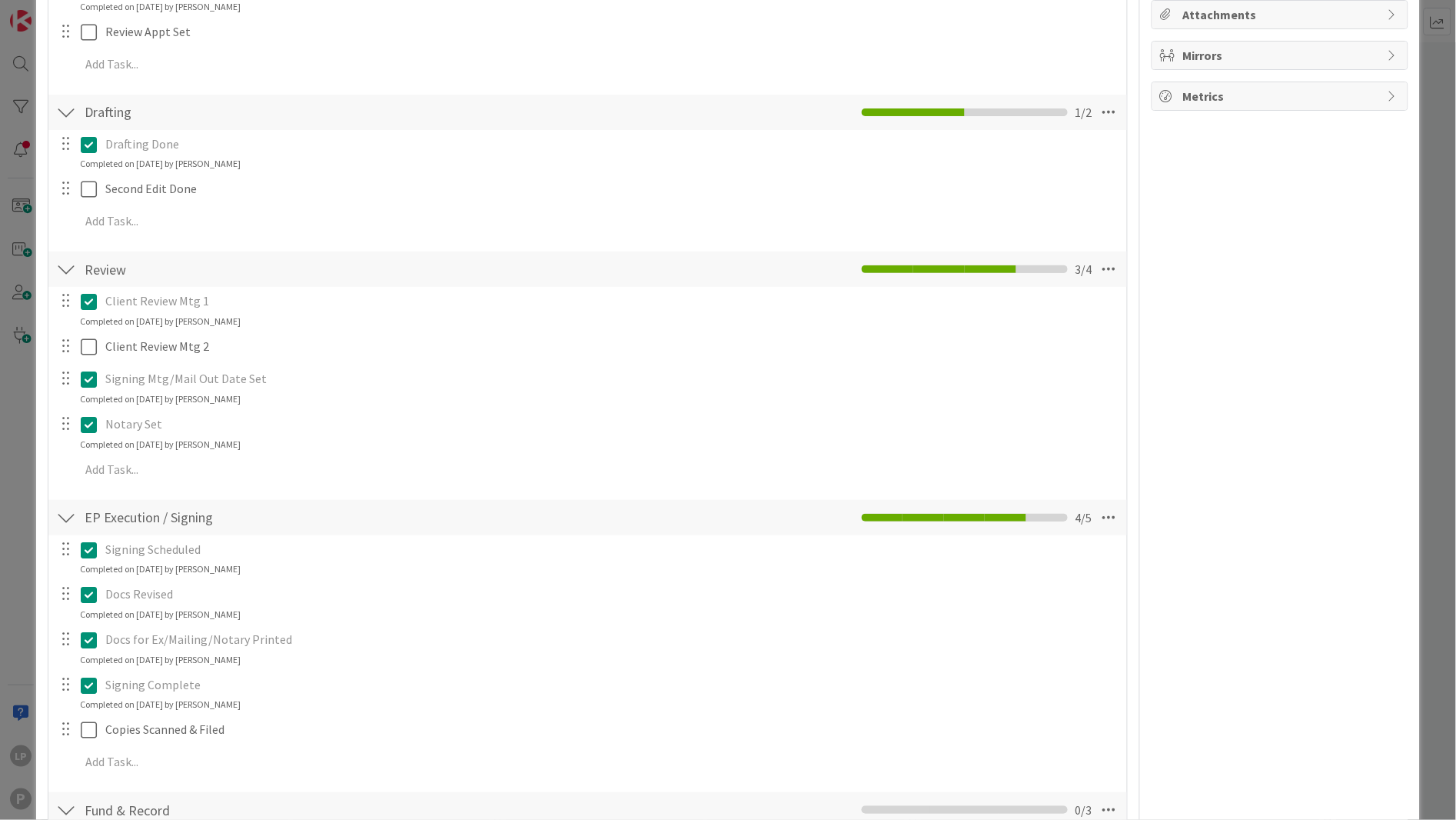
scroll to position [576, 0]
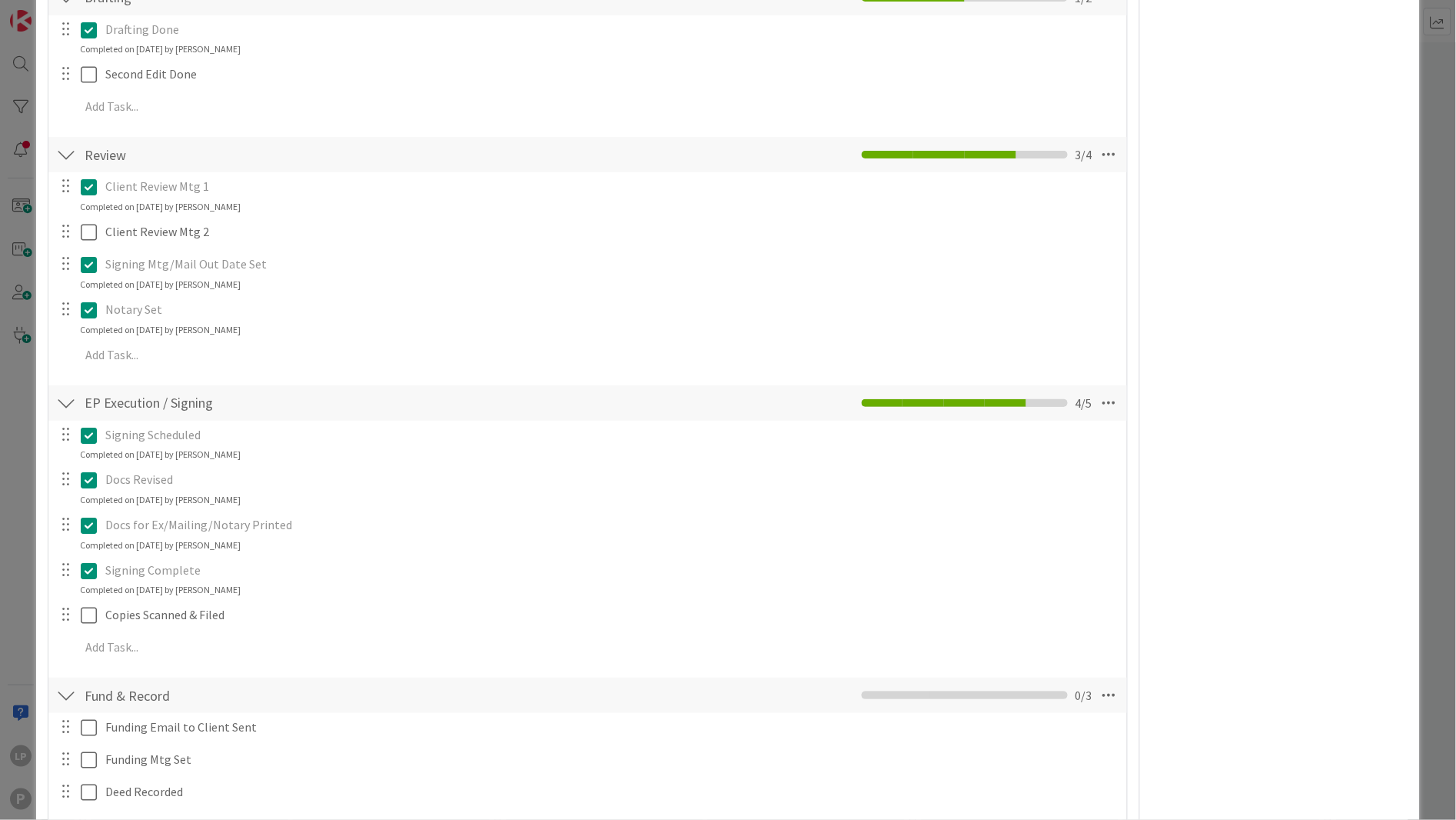
click at [1205, 494] on div "Owner Watchers EP Matter Dates Block Reason HOLD for Prep final pkg 09/22 Unblo…" at bounding box center [1280, 334] width 256 height 1702
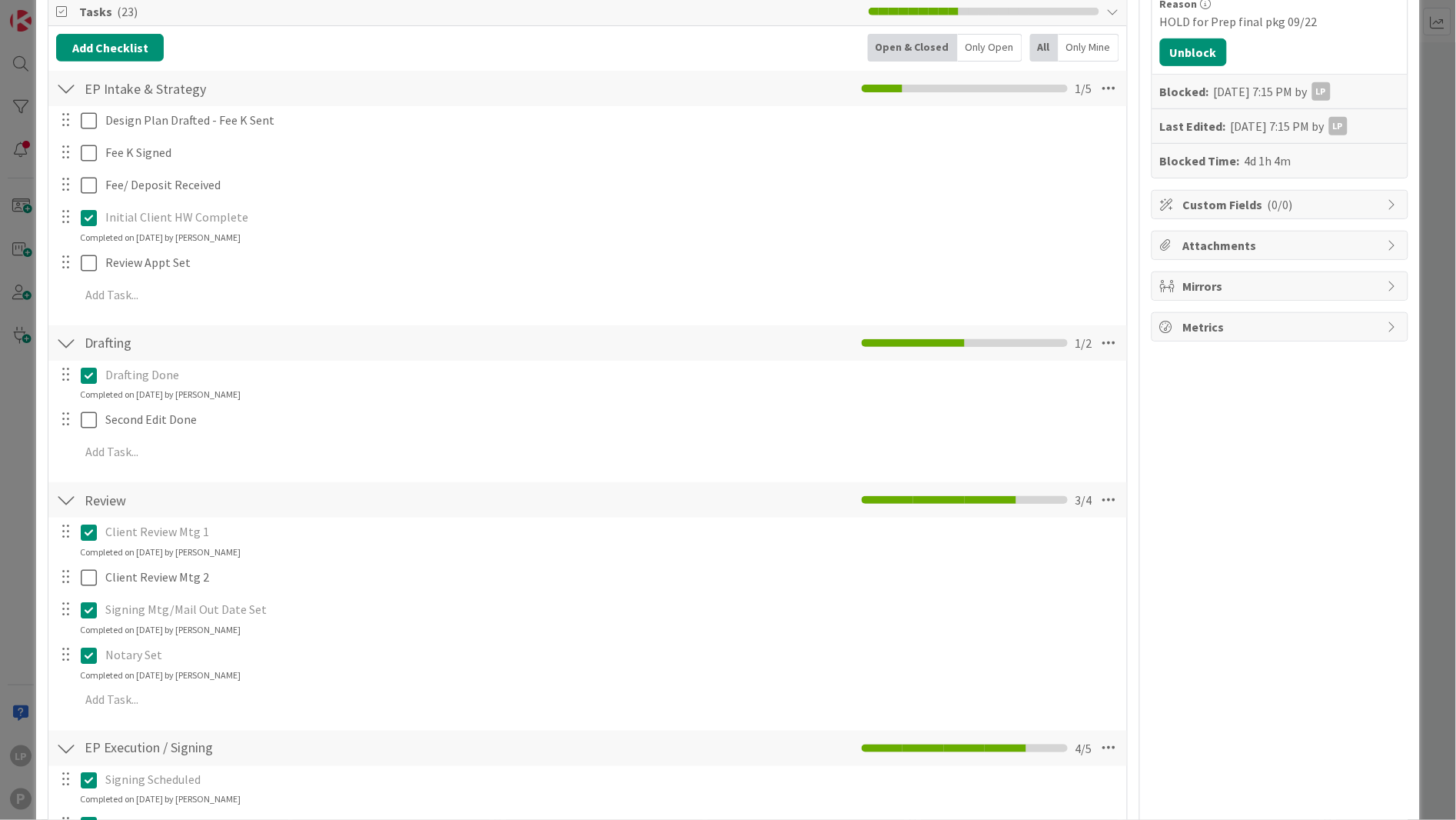
scroll to position [0, 0]
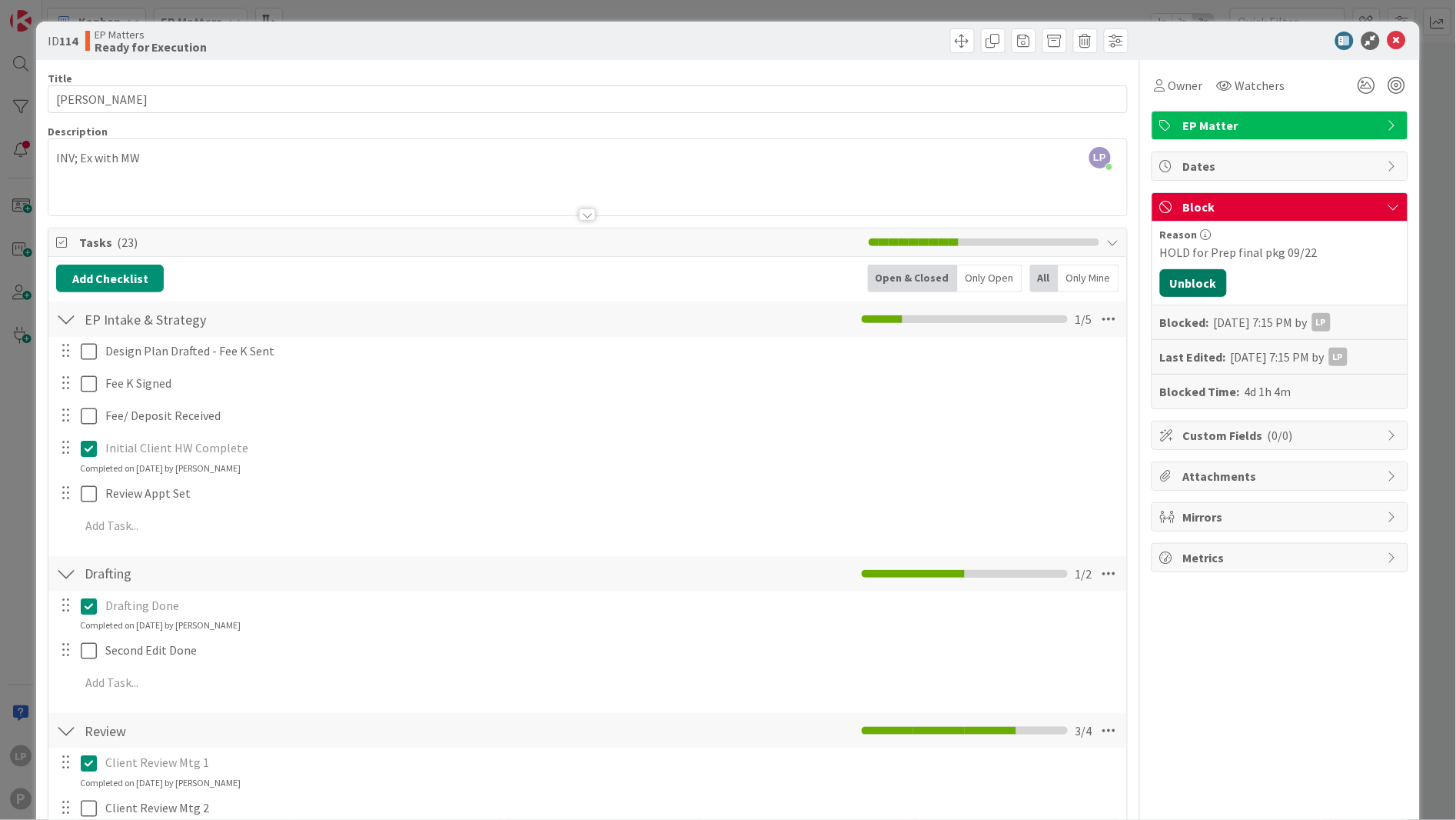
click at [1189, 277] on button "Unblock" at bounding box center [1194, 282] width 66 height 28
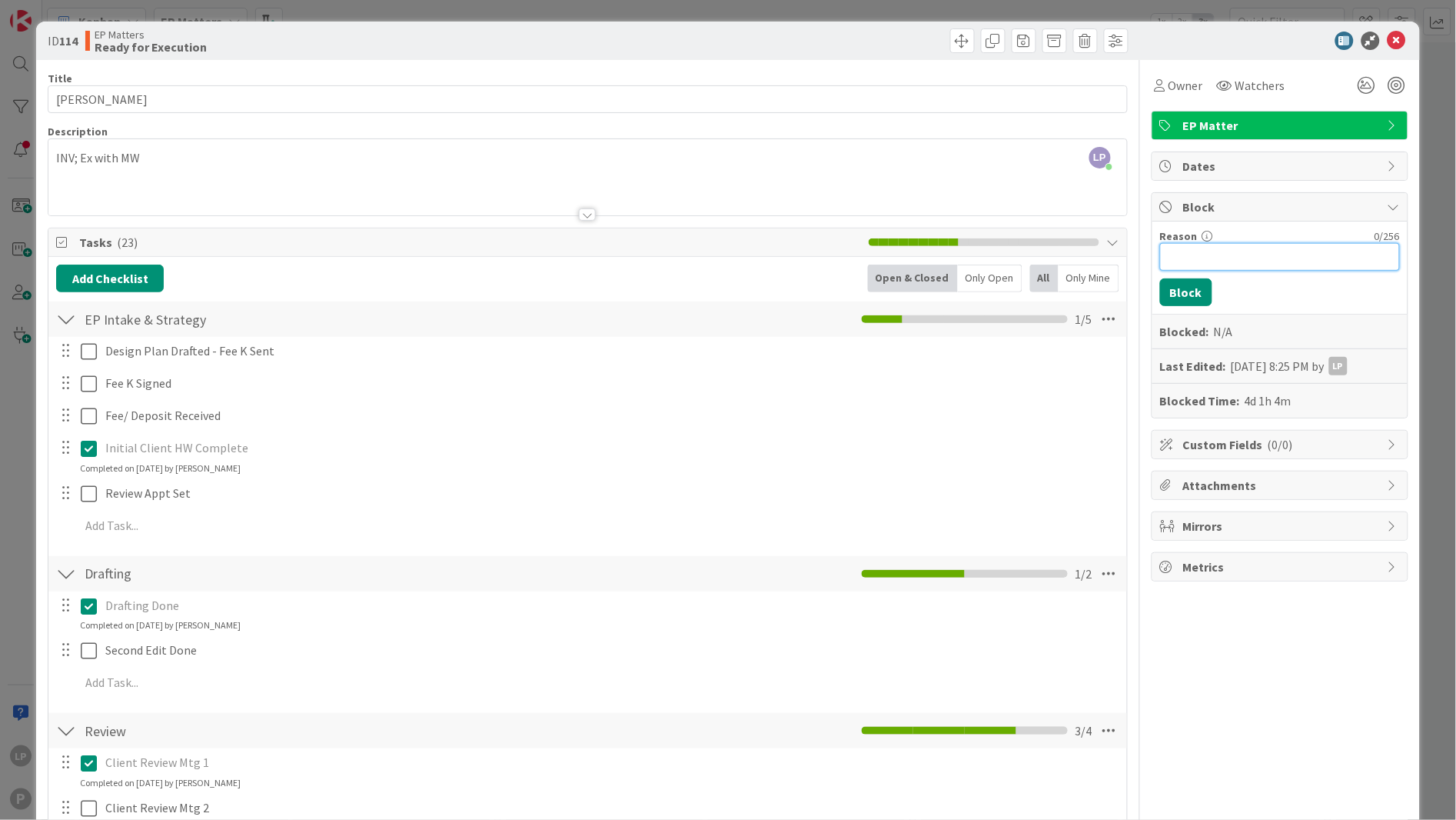
click at [1230, 263] on input "Reason" at bounding box center [1280, 257] width 240 height 28
paste input "HOLD for file Ex Dox"
type input "HOLD for file Ex Dox"
click at [1175, 296] on button "Block" at bounding box center [1186, 292] width 52 height 28
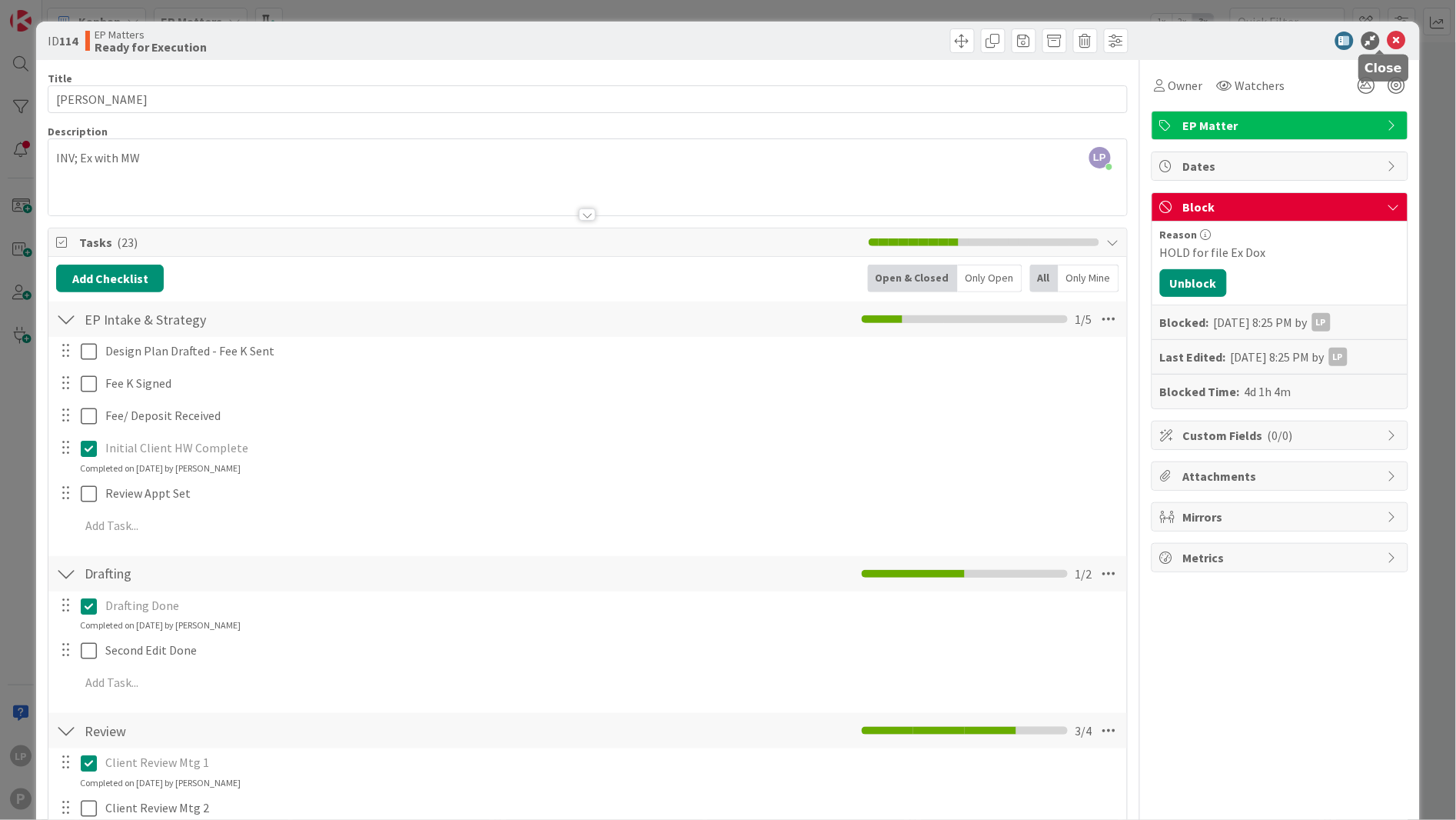
click at [1330, 45] on icon at bounding box center [1396, 40] width 18 height 18
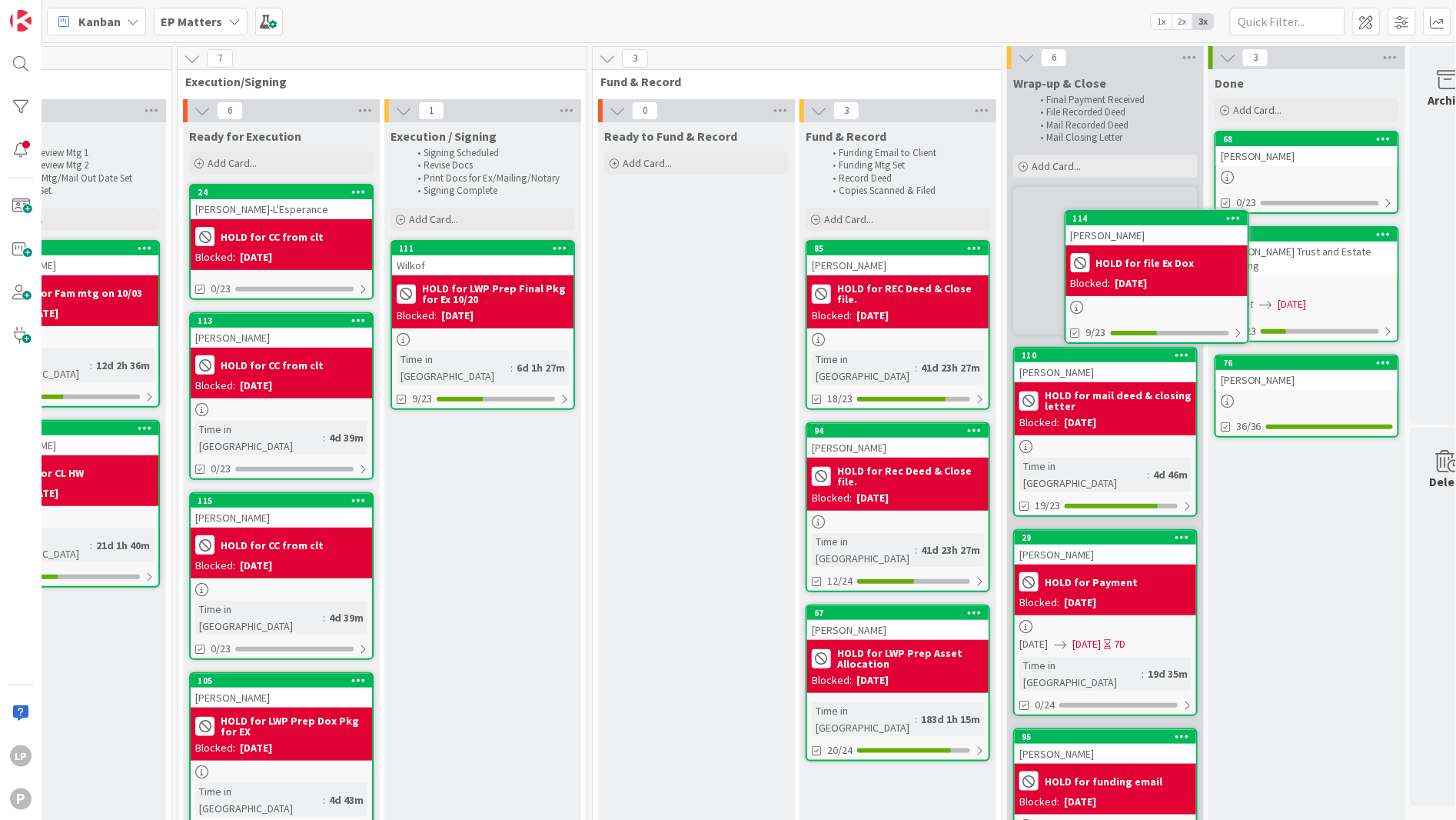
scroll to position [0, 1529]
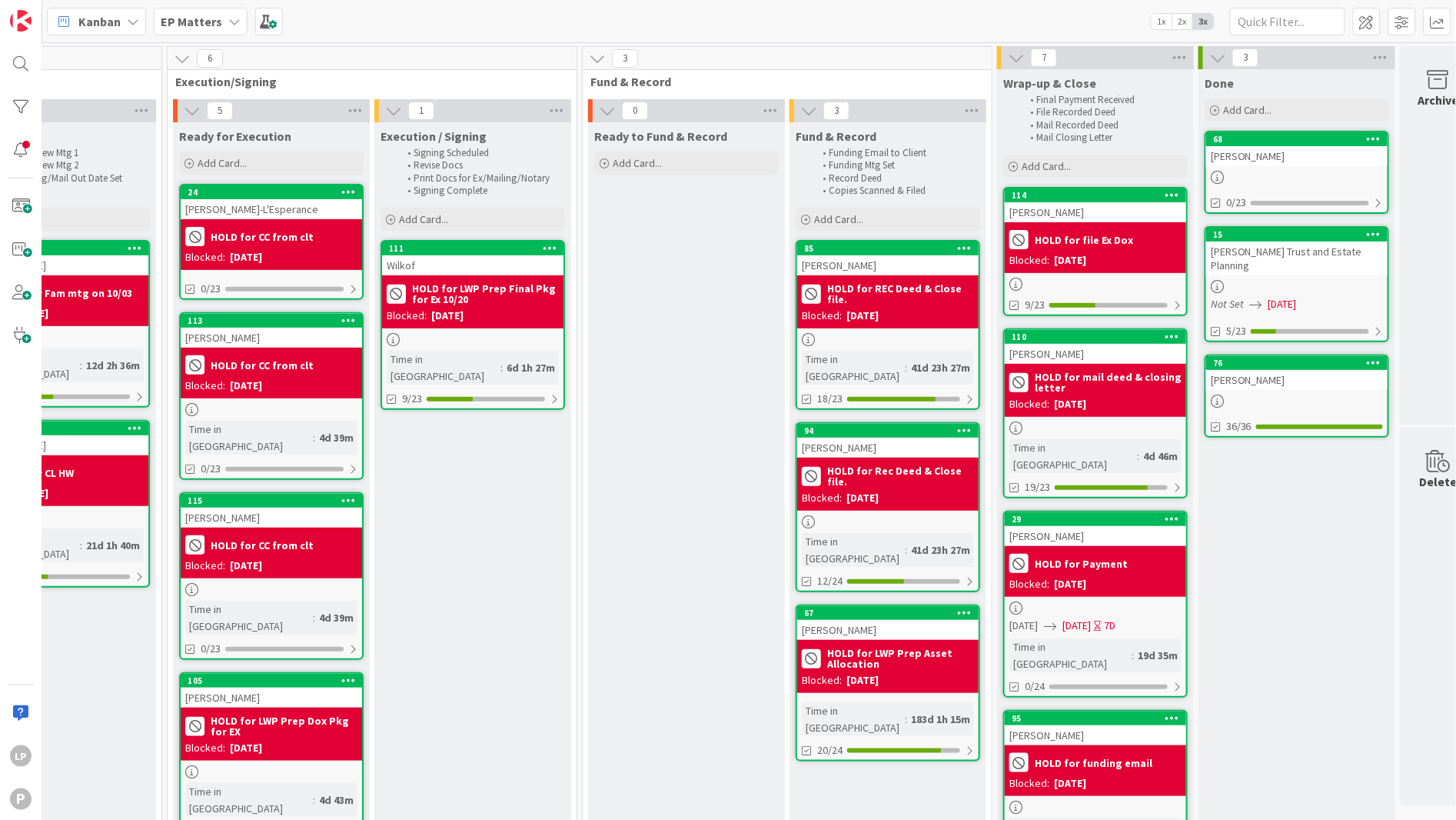
click at [693, 21] on div "Kanban EP Matters 1x 2x 3x" at bounding box center [749, 21] width 1414 height 43
click at [642, 768] on div "Ready to Fund & Record Add Card..." at bounding box center [686, 778] width 197 height 1311
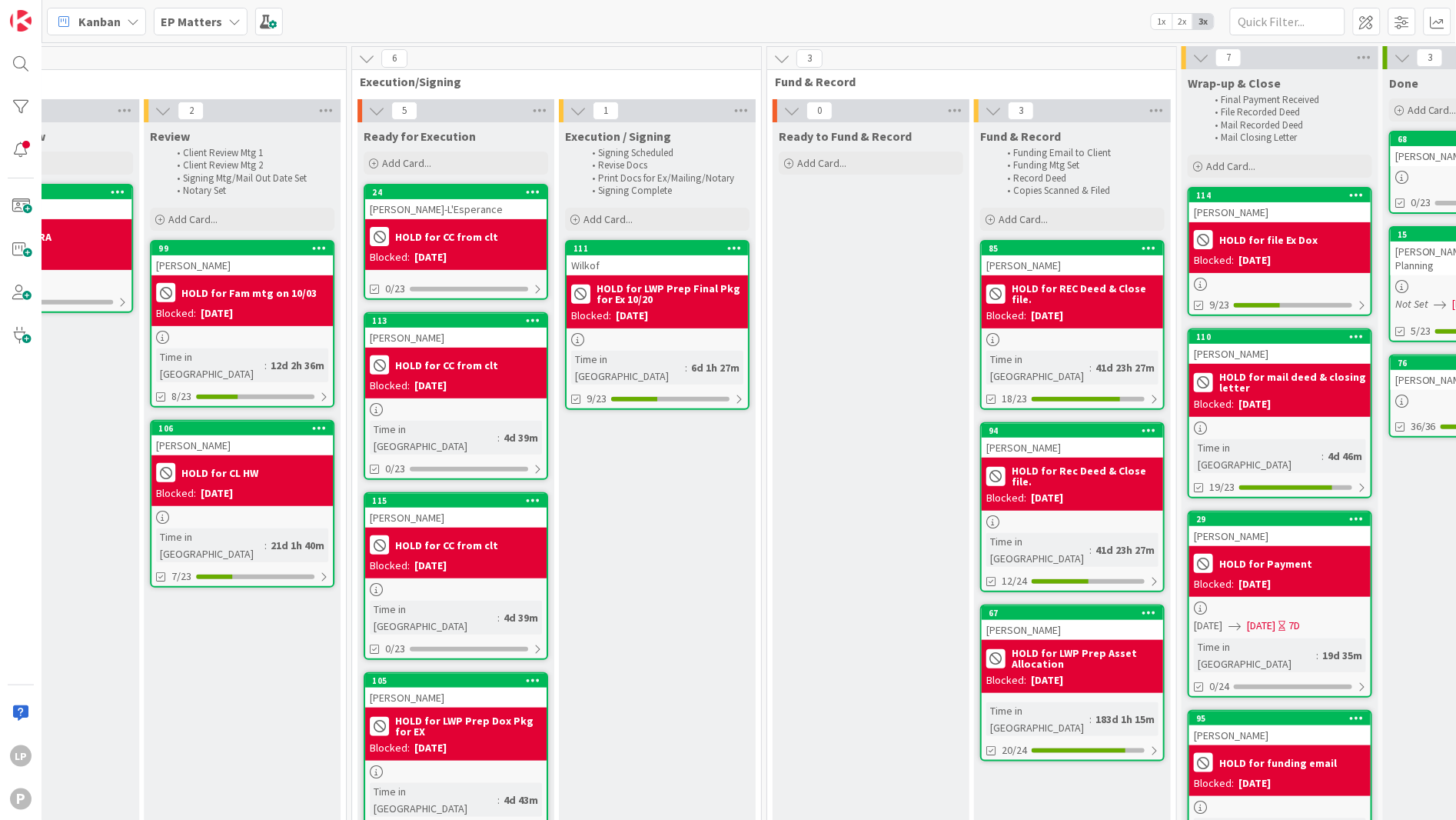
scroll to position [0, 1298]
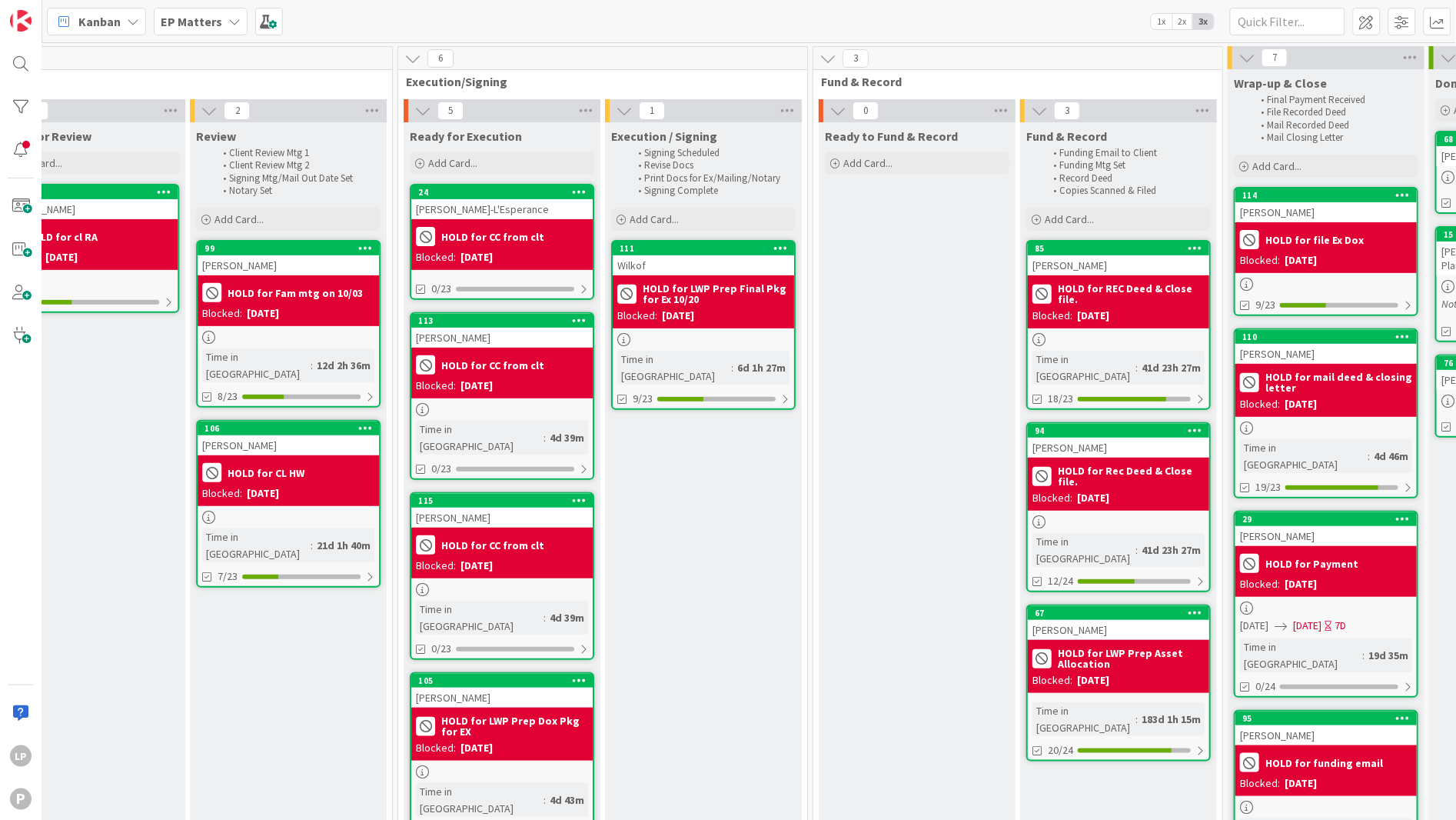
click at [1009, 20] on div "Kanban EP Matters 1x 2x 3x" at bounding box center [749, 21] width 1414 height 43
click at [474, 676] on div "105" at bounding box center [505, 680] width 175 height 10
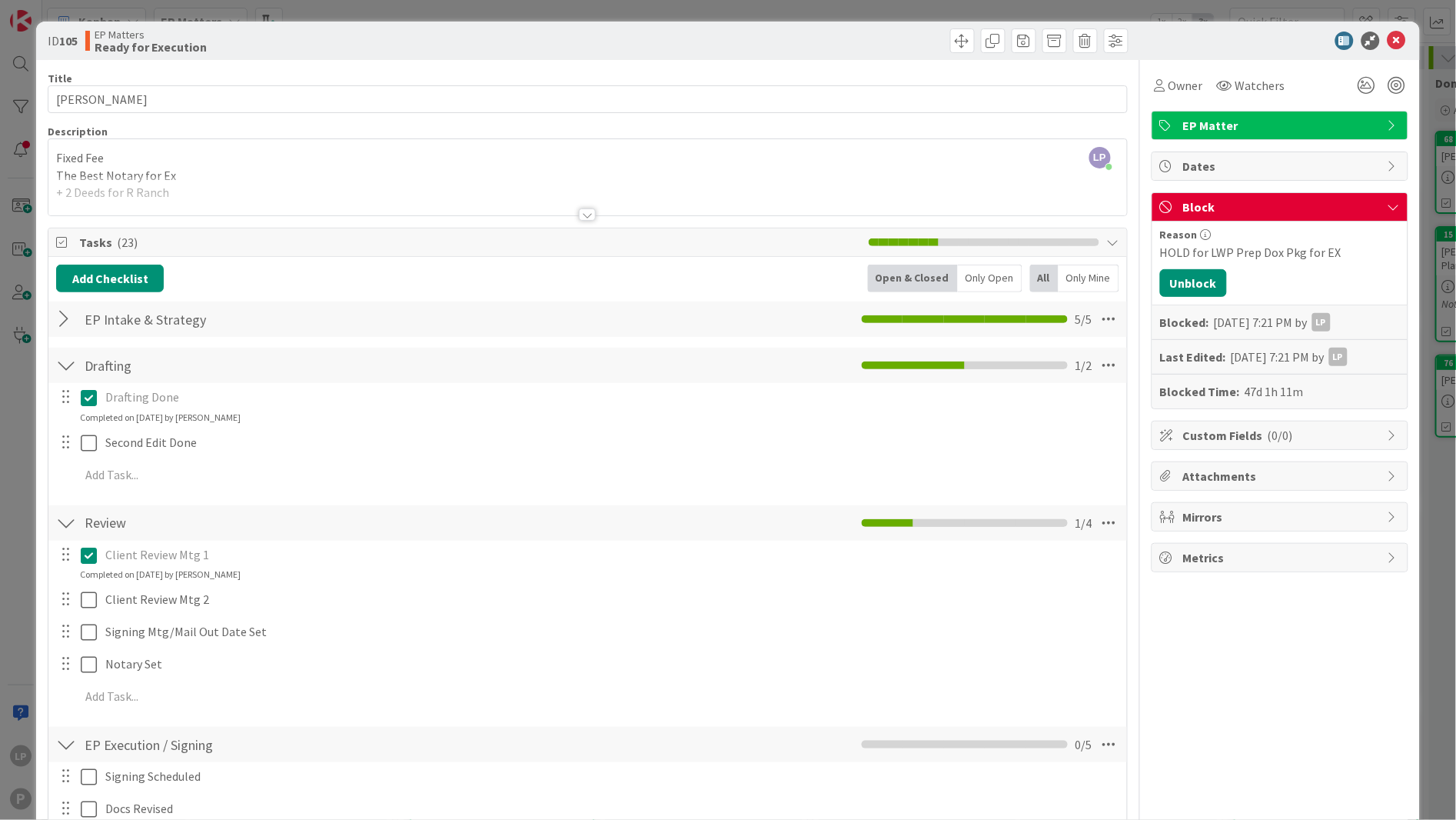
scroll to position [231, 0]
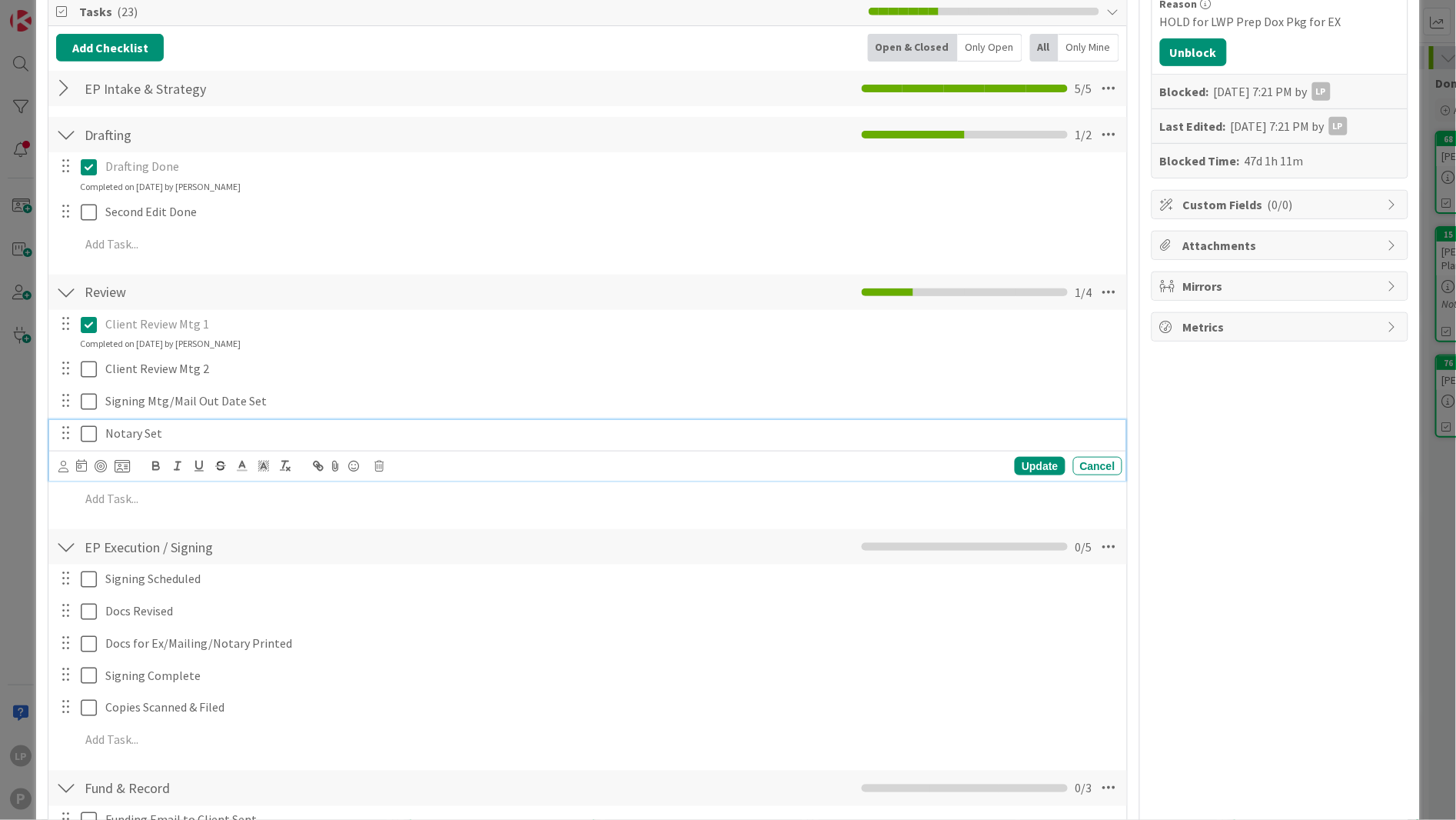
click at [86, 433] on icon at bounding box center [88, 433] width 16 height 18
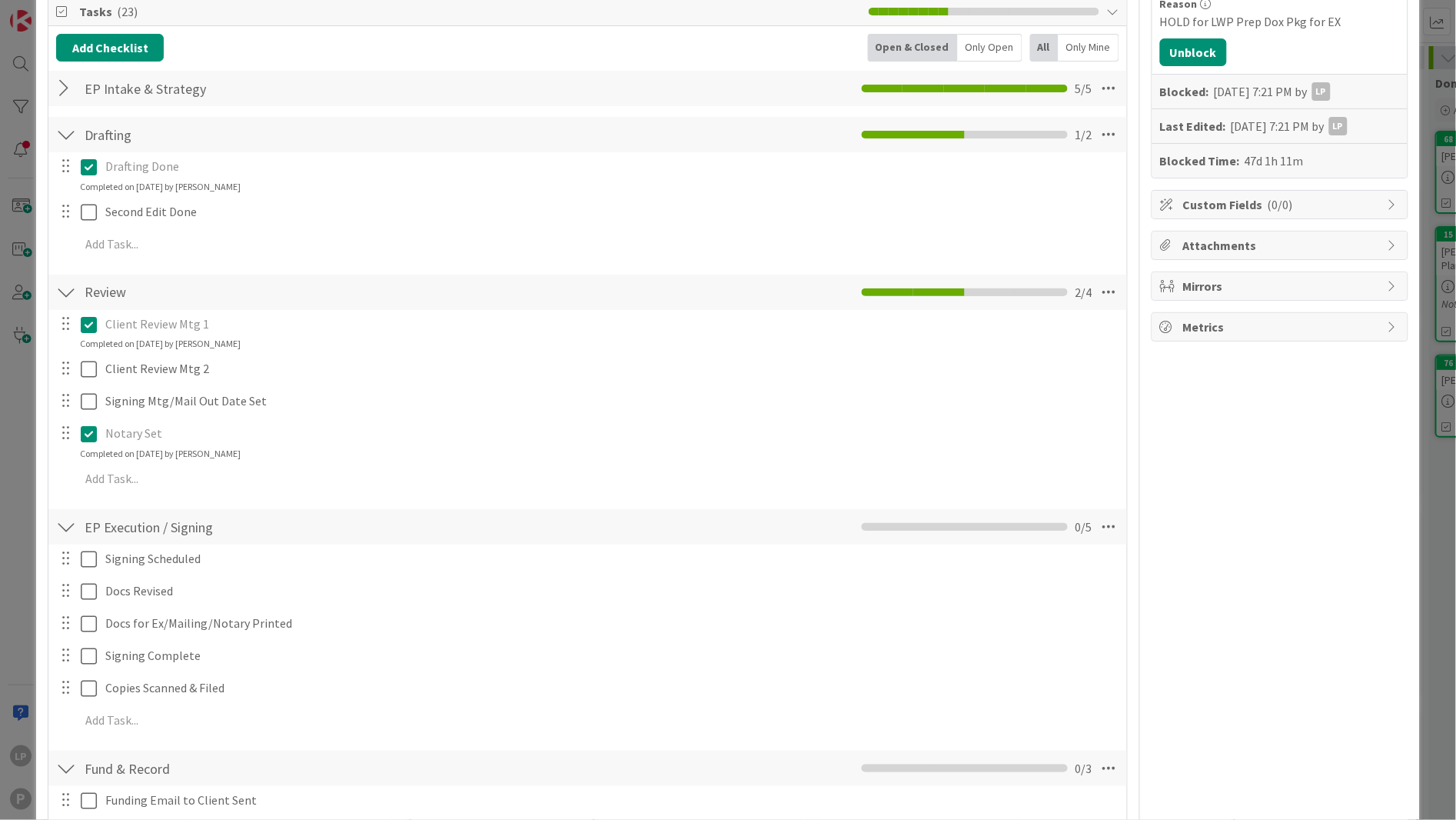
scroll to position [345, 0]
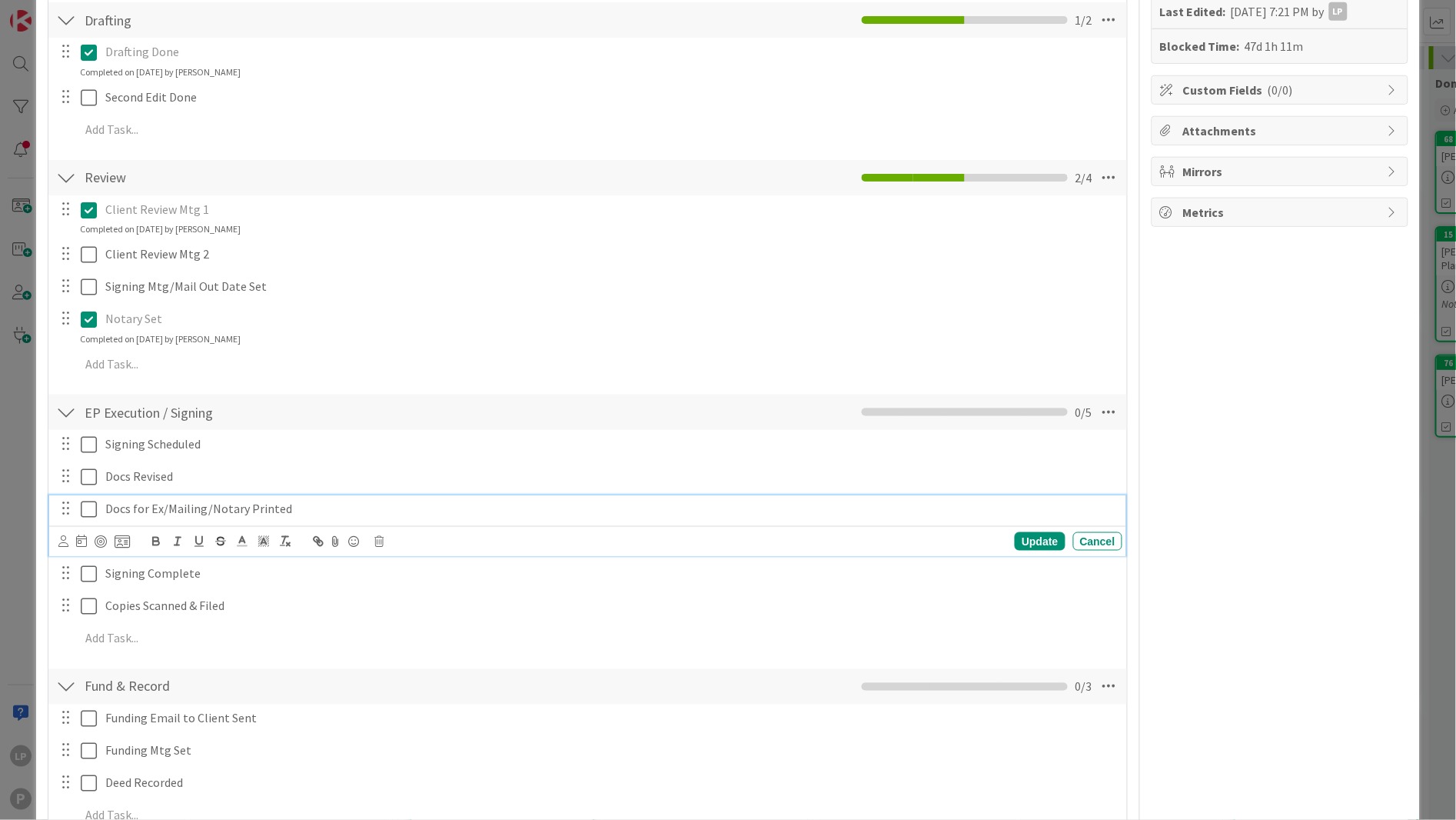
click at [83, 514] on icon at bounding box center [88, 508] width 16 height 18
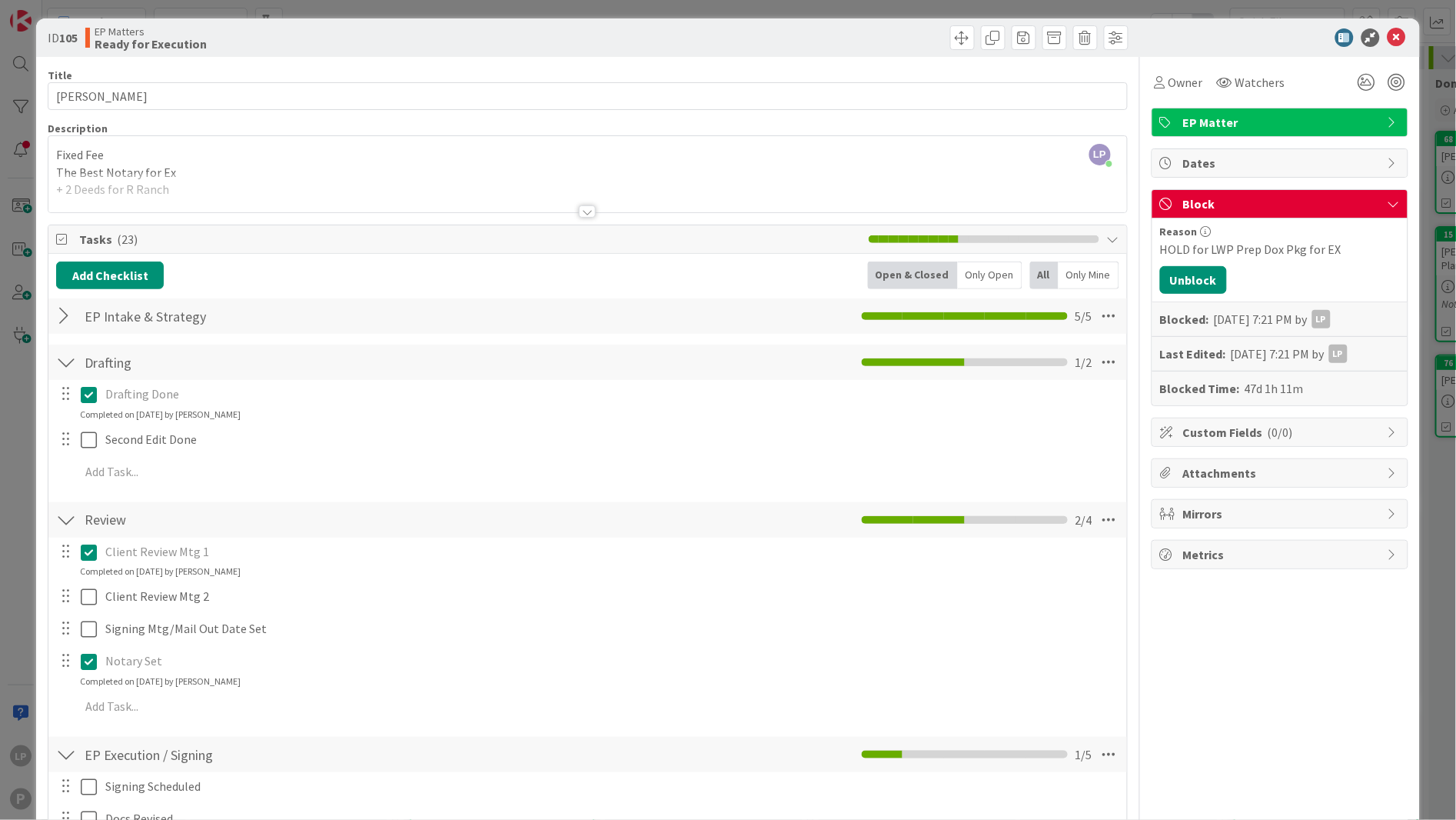
scroll to position [0, 0]
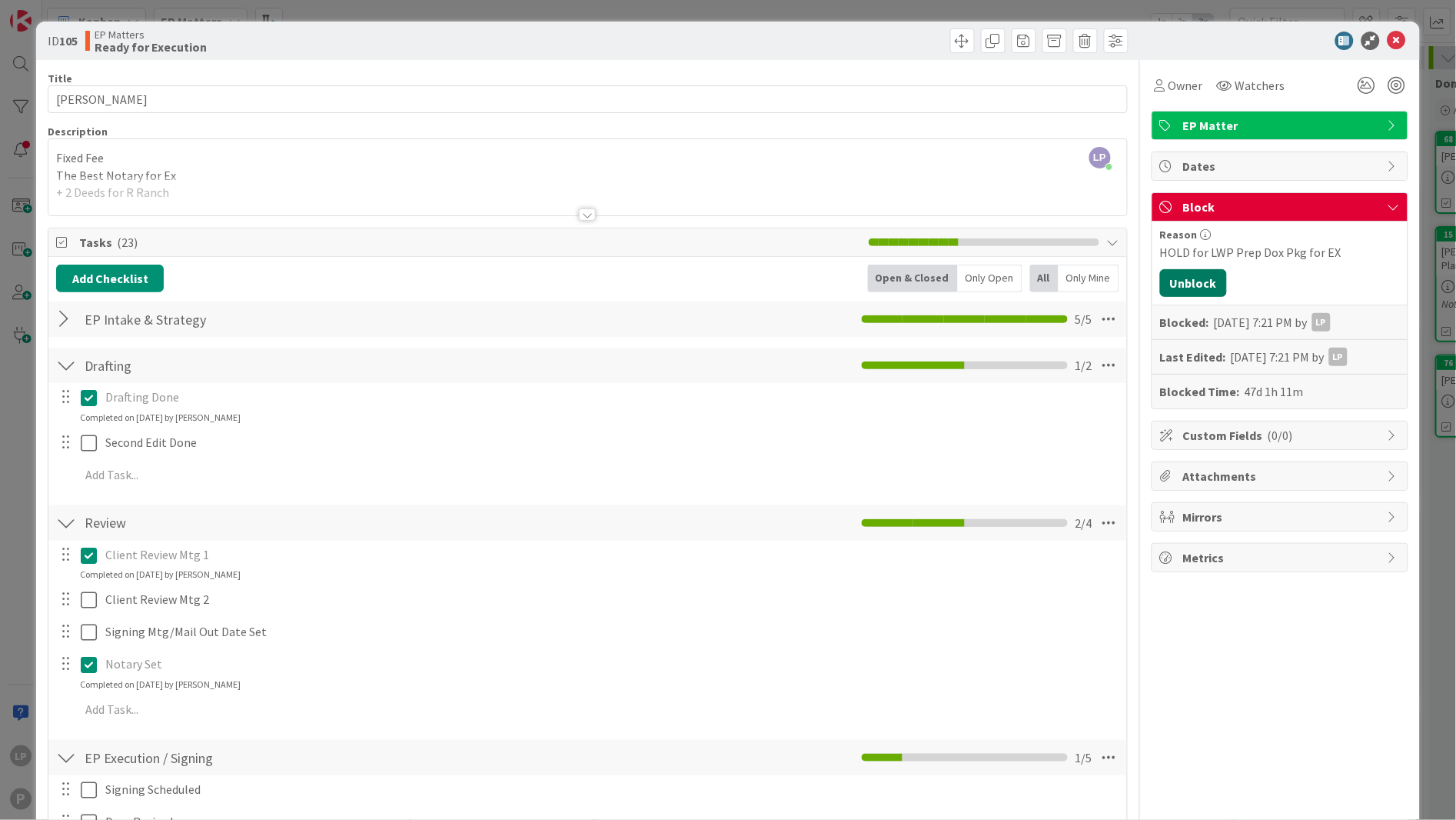
drag, startPoint x: 1176, startPoint y: 291, endPoint x: 1163, endPoint y: 321, distance: 32.7
click at [1176, 291] on button "Unblock" at bounding box center [1194, 282] width 66 height 28
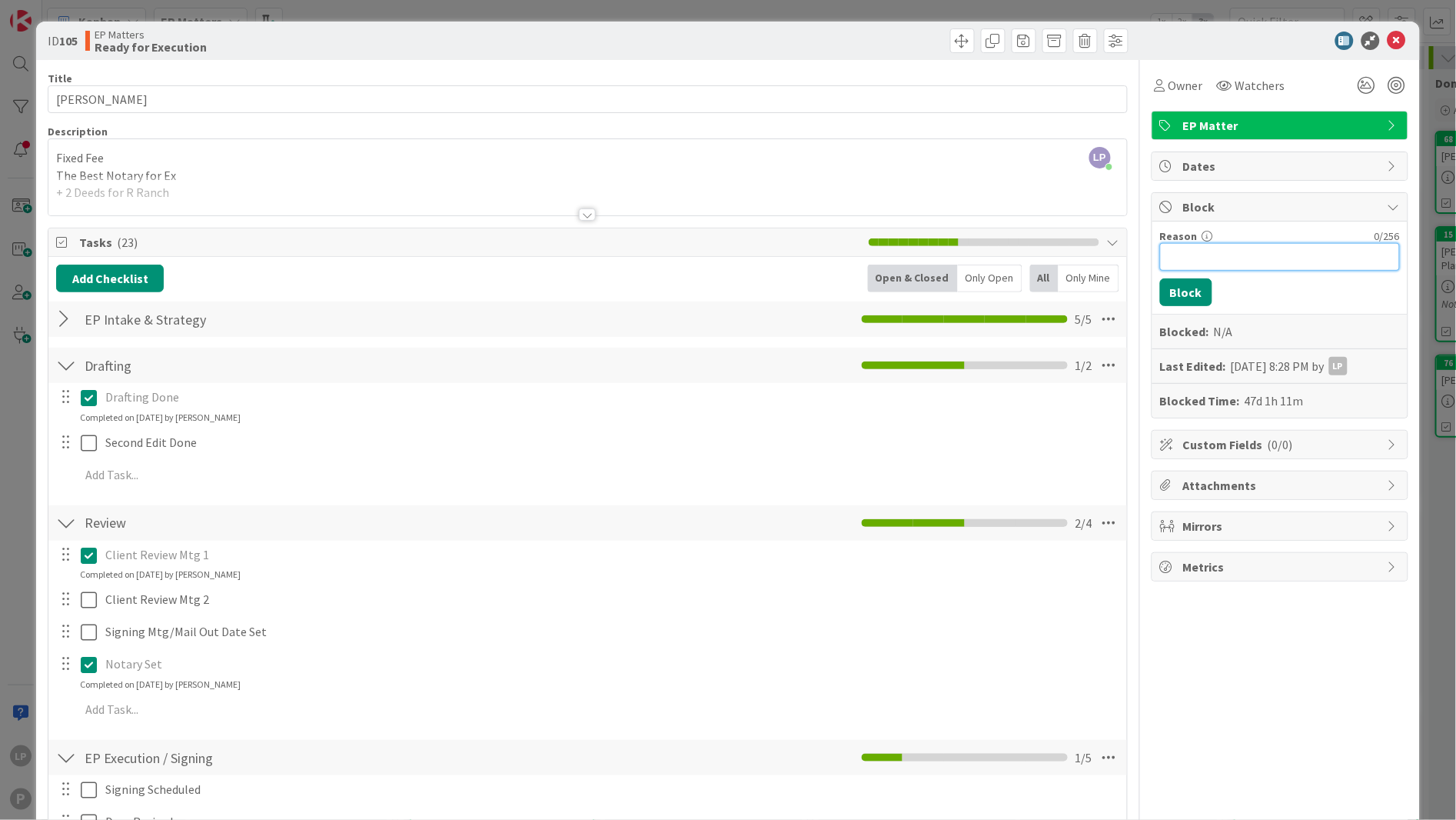
click at [1220, 260] on input "Reason" at bounding box center [1280, 257] width 240 height 28
paste input "HOLD for CC from clt"
type input "HOLD for CC from clt"
click at [1166, 297] on button "Block" at bounding box center [1186, 292] width 52 height 28
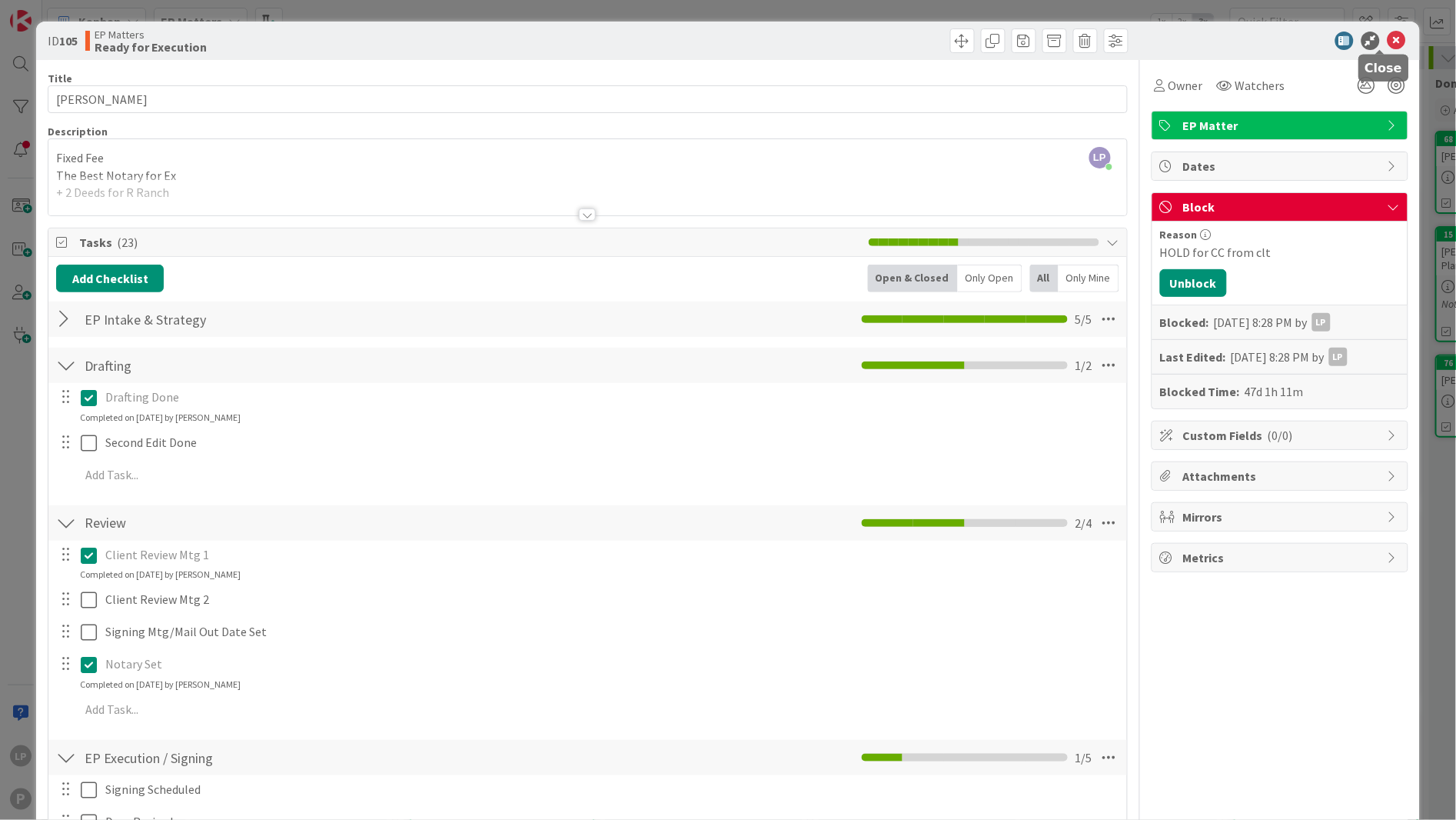
click at [1330, 41] on icon at bounding box center [1396, 40] width 18 height 18
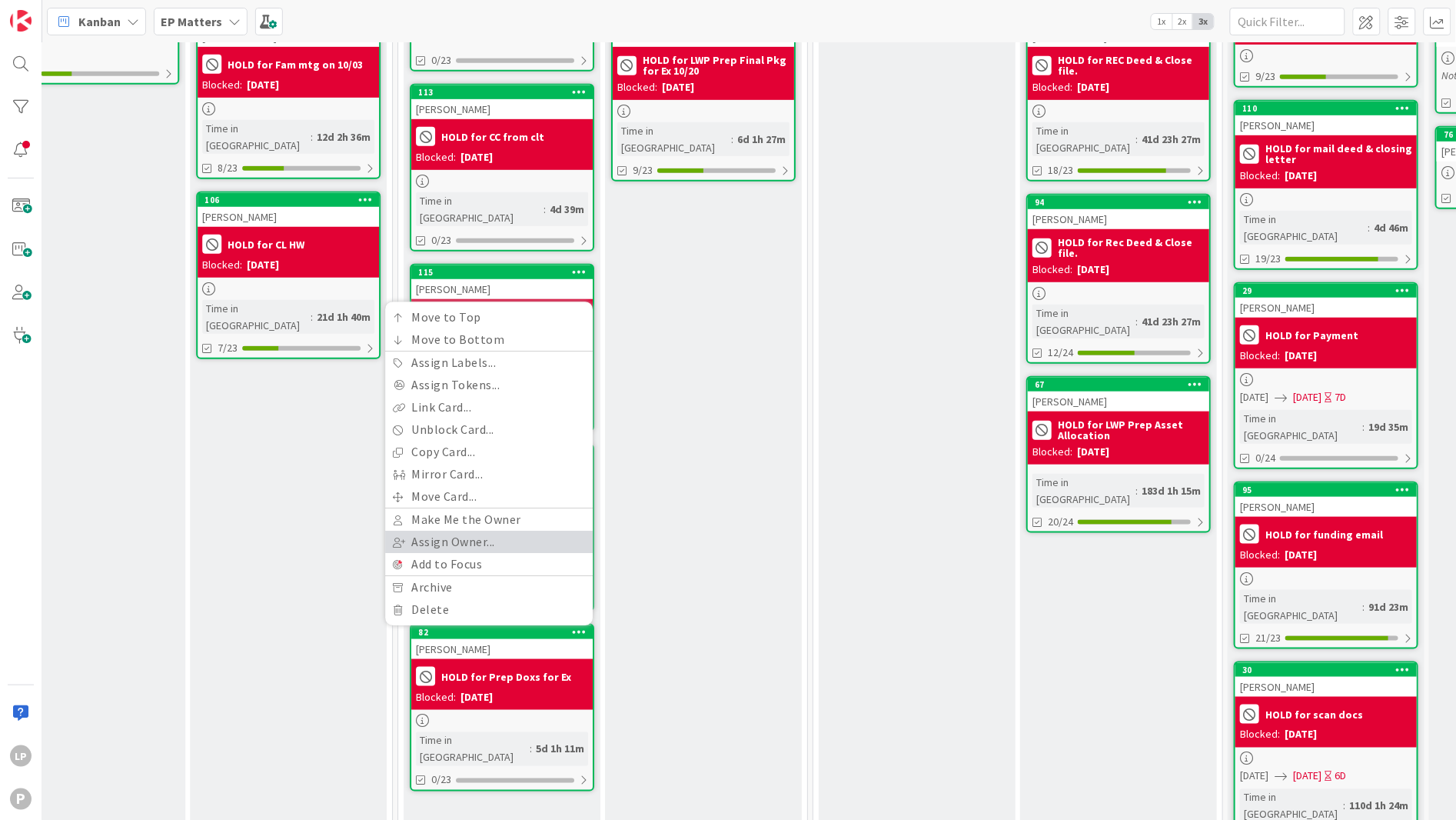
scroll to position [231, 1298]
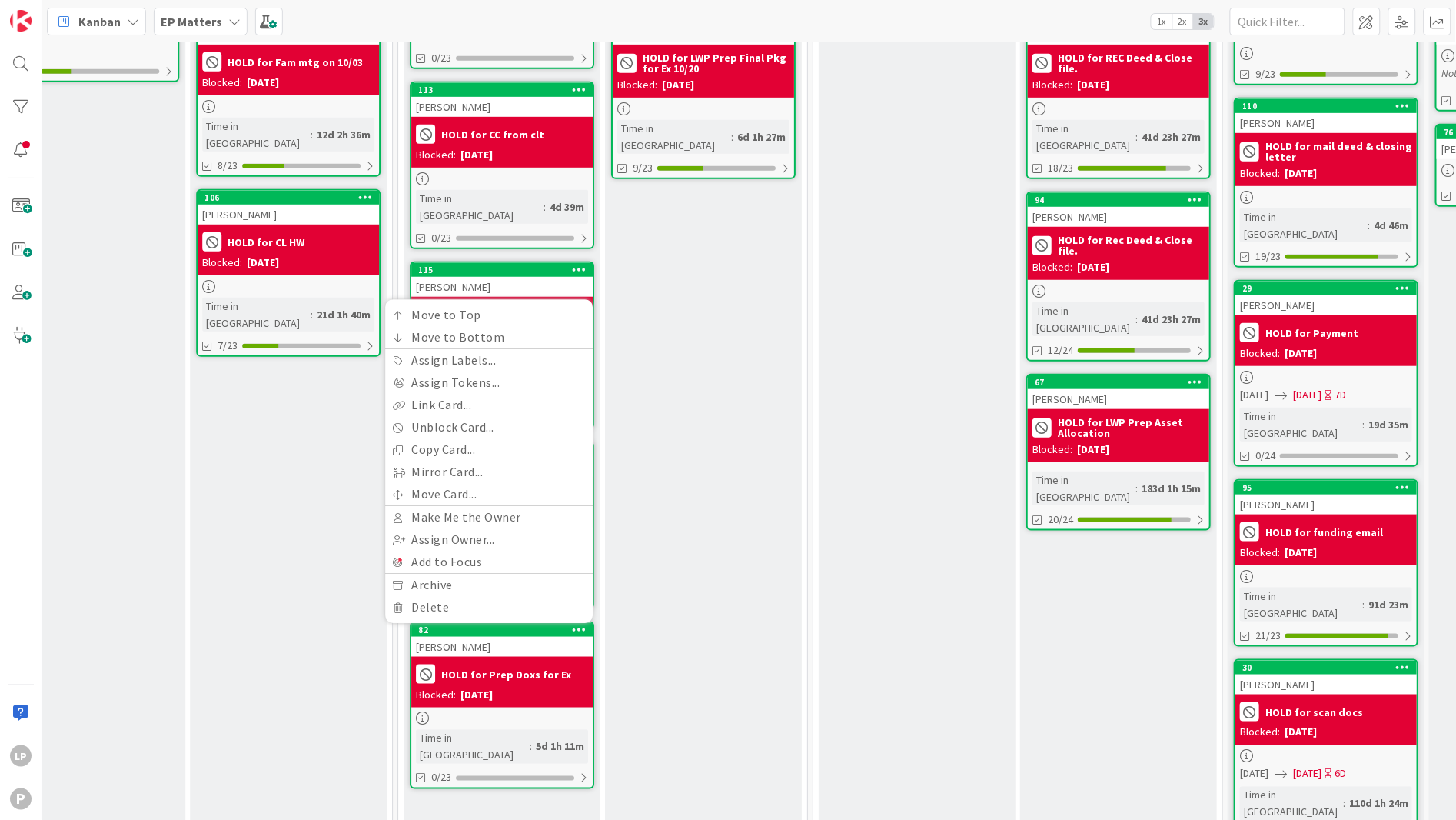
click at [1105, 17] on div "Kanban EP Matters 1x 2x 3x" at bounding box center [749, 21] width 1414 height 43
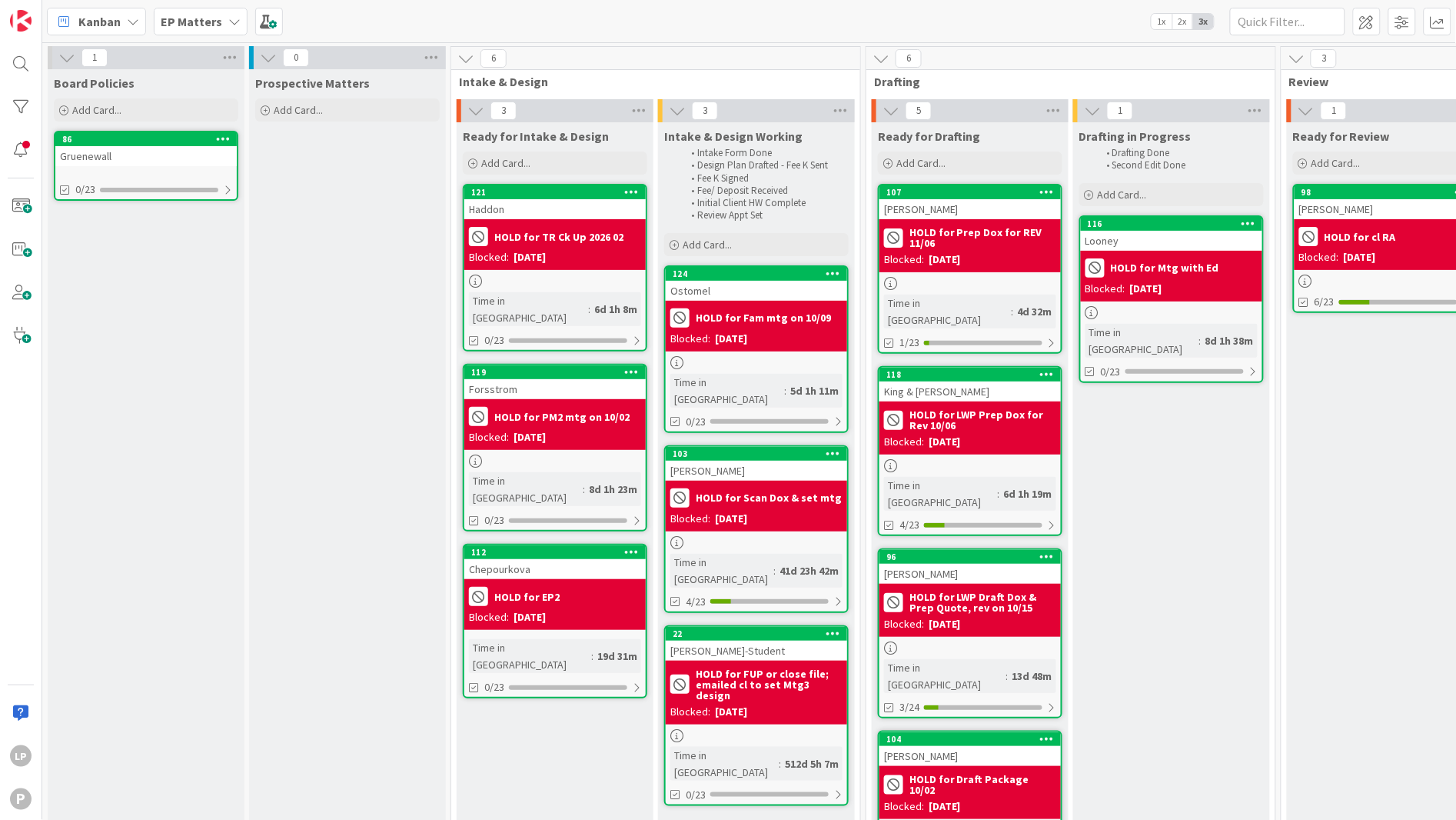
scroll to position [0, 991]
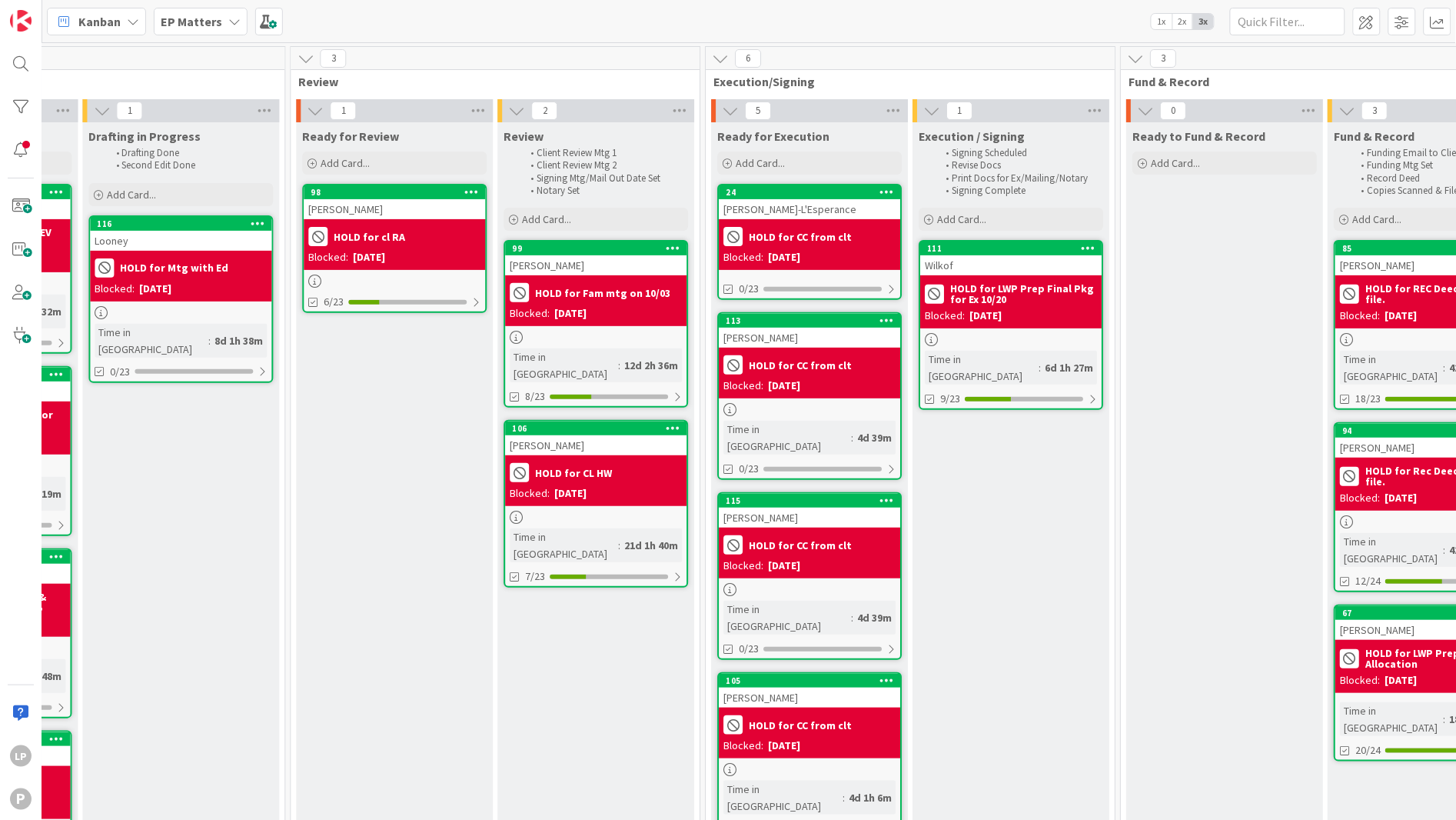
click at [757, 11] on div "Kanban EP Matters 1x 2x 3x" at bounding box center [749, 21] width 1414 height 43
click at [625, 708] on div "Review Client Review Mtg 1 Client Review Mtg 2 Signing Mtg/Mail Out Date Set No…" at bounding box center [596, 778] width 197 height 1311
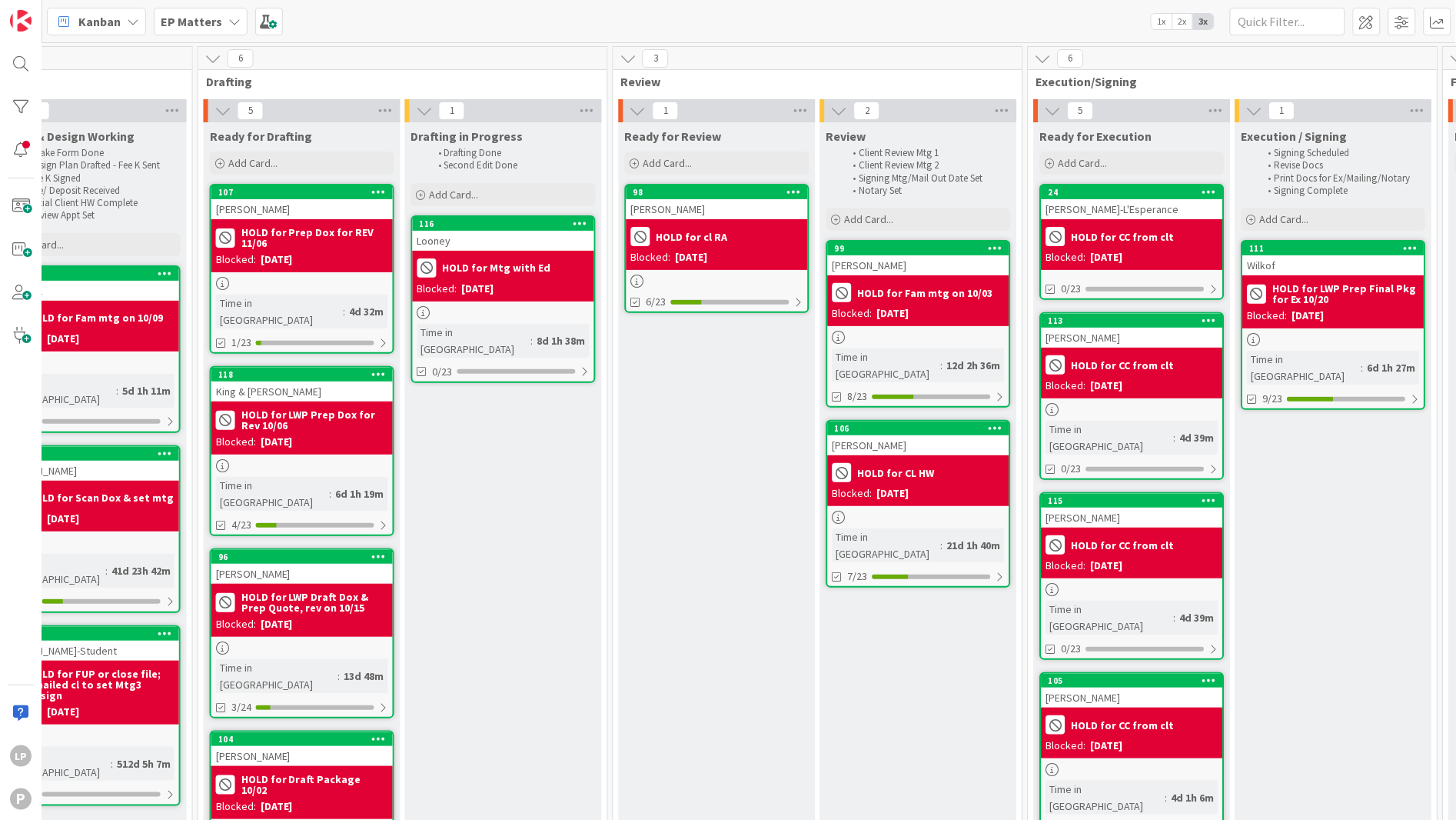
click at [624, 706] on div "Ready for Review Add Card... 98 [PERSON_NAME] HOLD for cl RA Blocked: [DATE] 6/…" at bounding box center [717, 778] width 197 height 1311
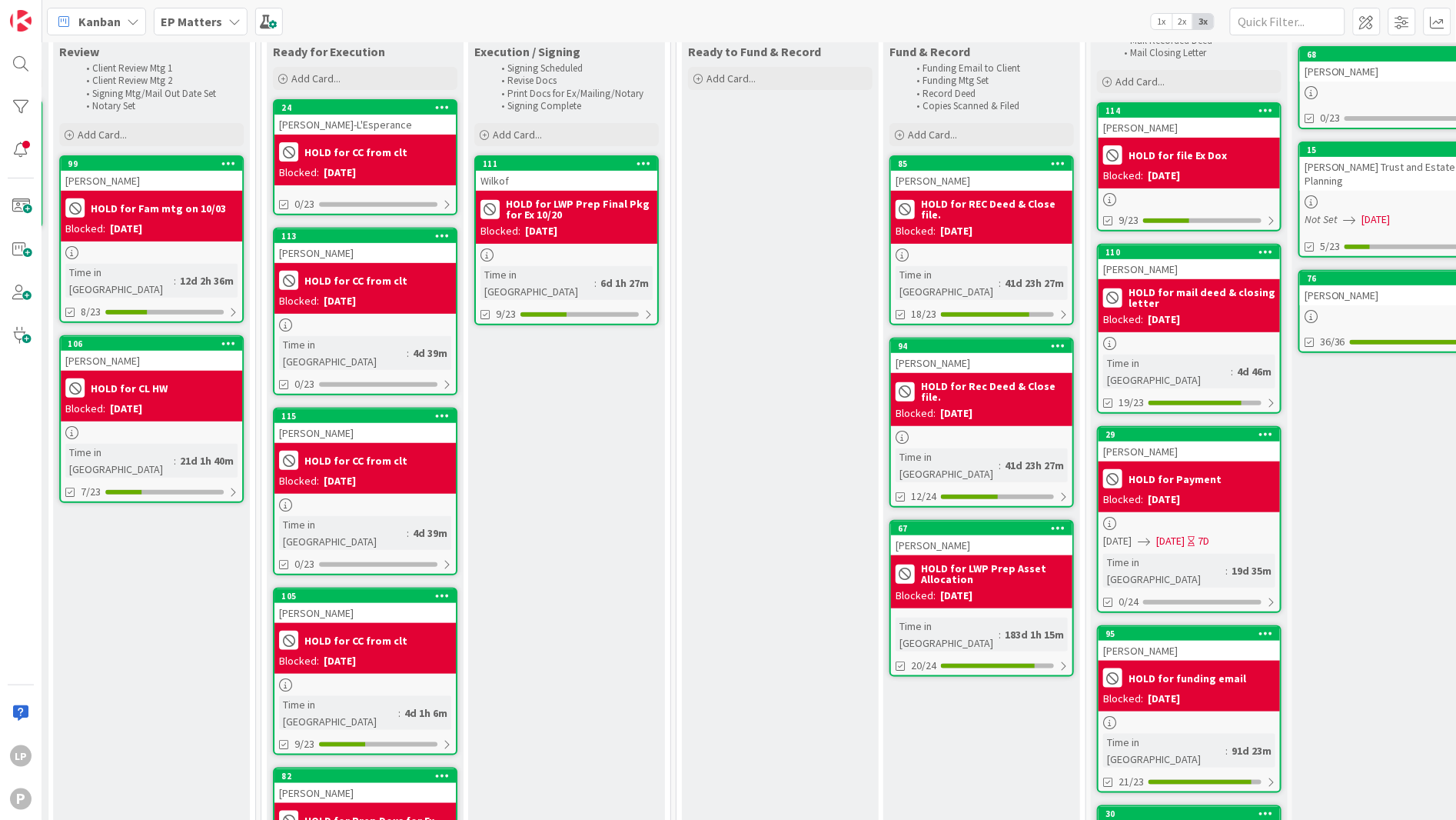
scroll to position [0, 1435]
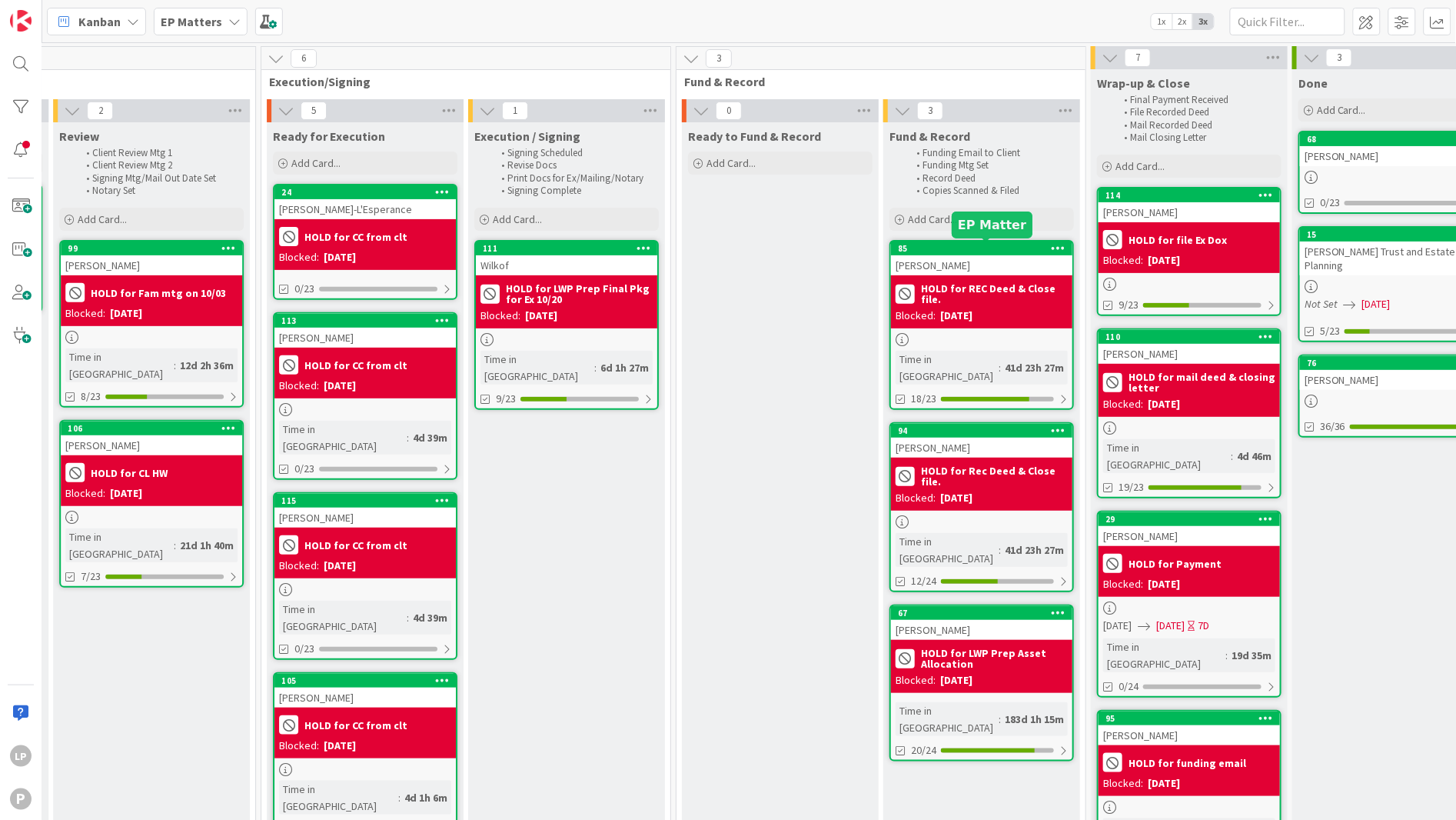
click at [1002, 251] on div "85" at bounding box center [986, 248] width 175 height 10
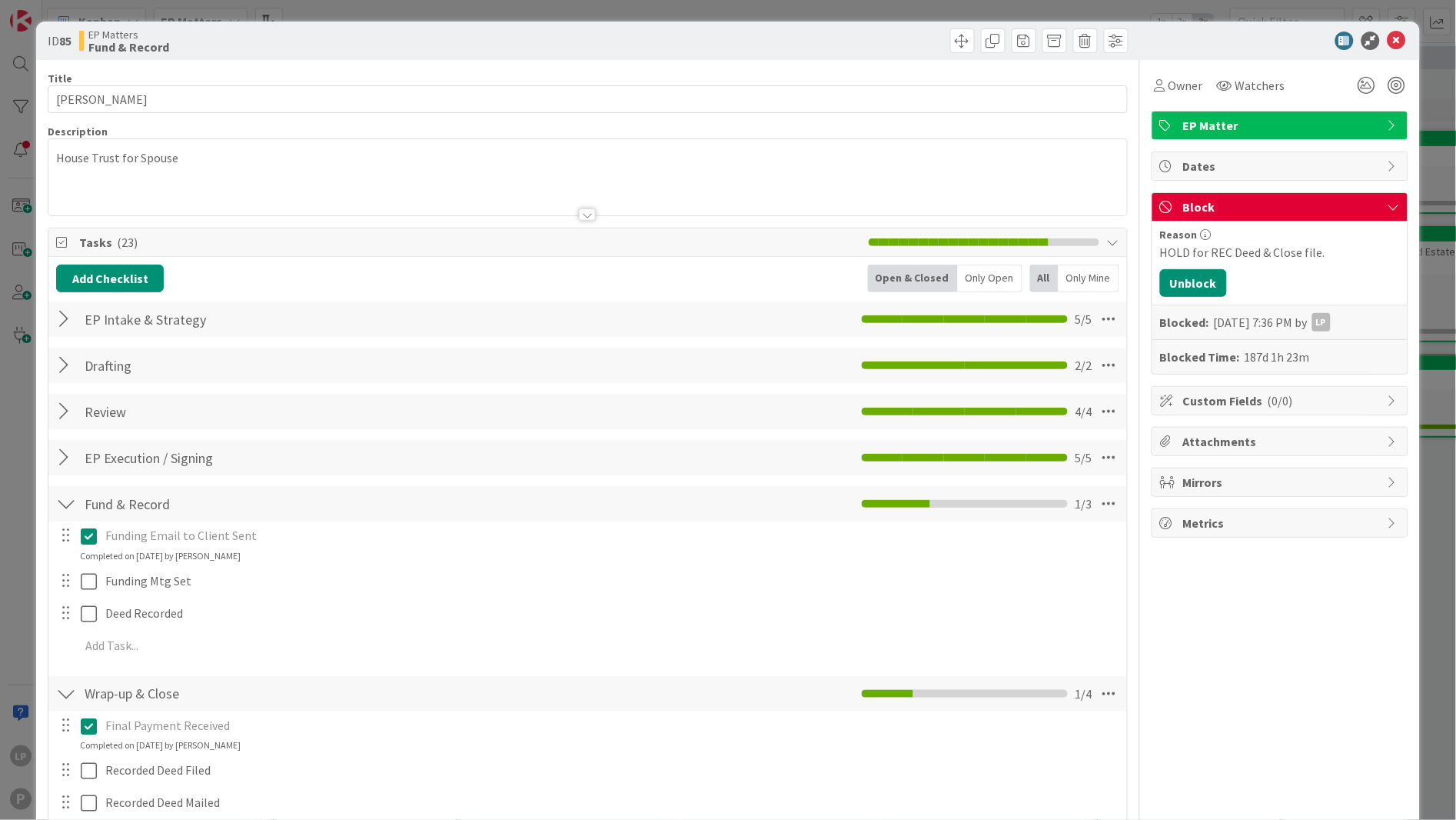
scroll to position [234, 0]
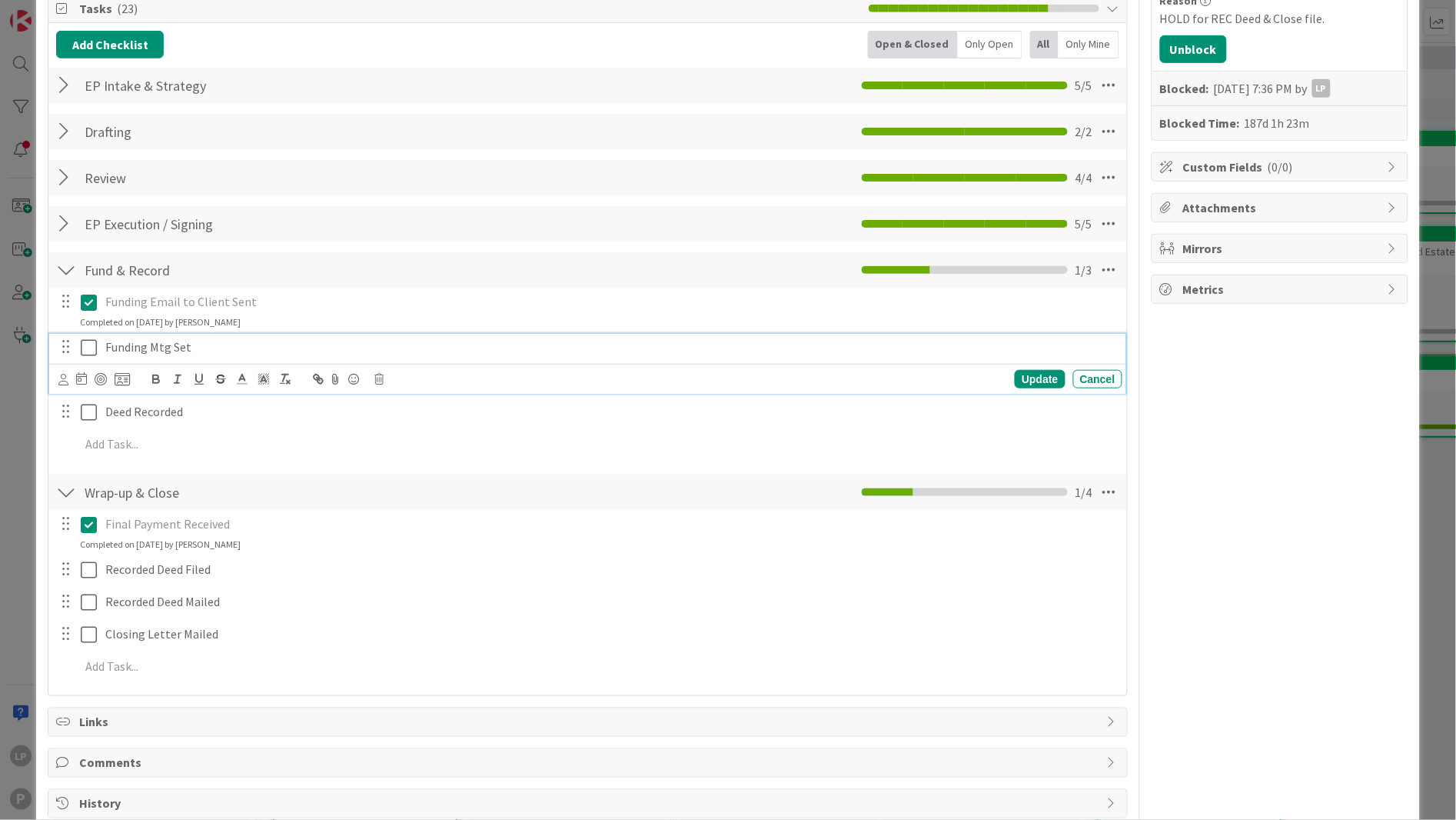
click at [90, 341] on icon at bounding box center [88, 347] width 16 height 18
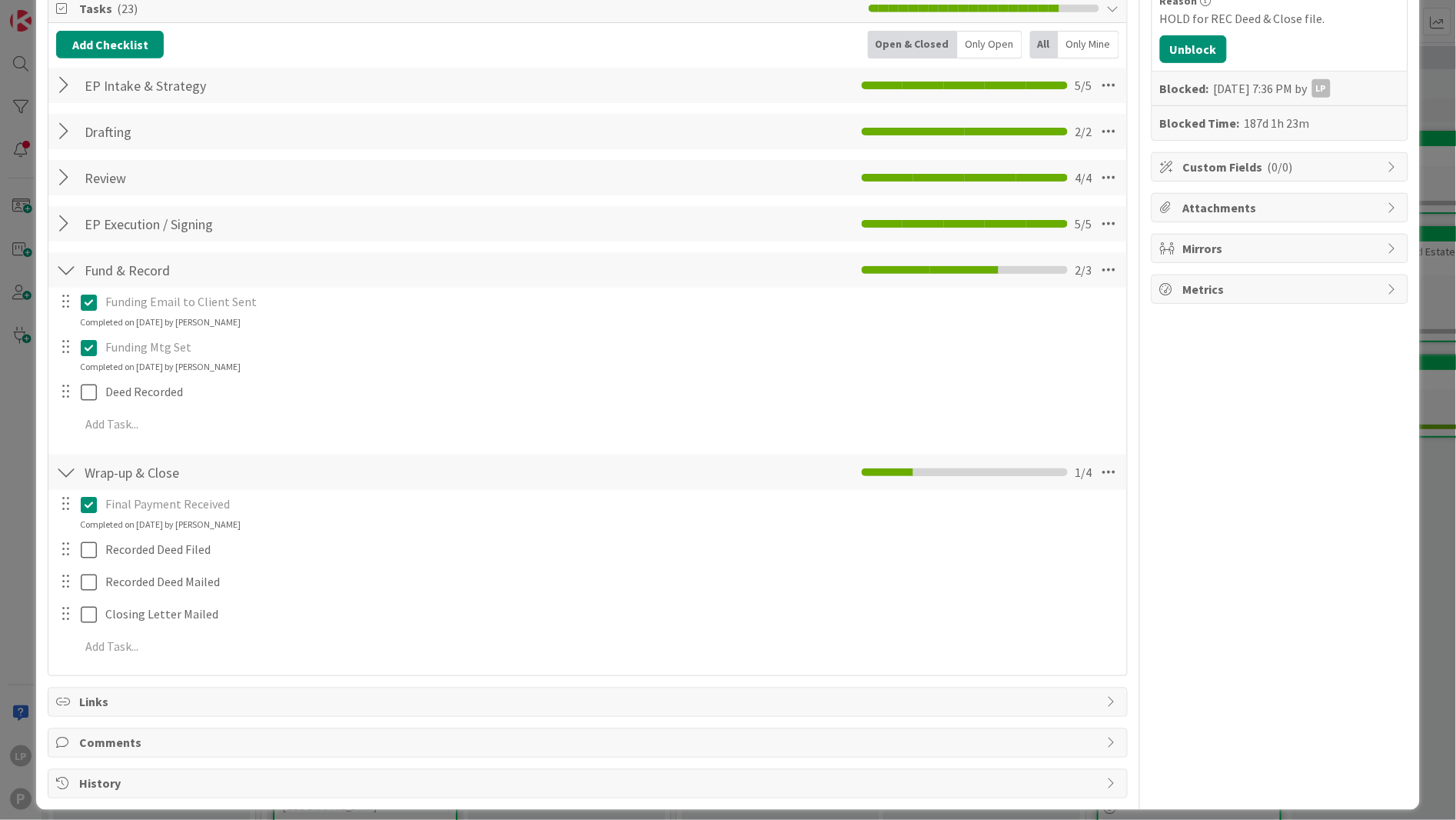
click at [86, 343] on icon at bounding box center [88, 347] width 16 height 18
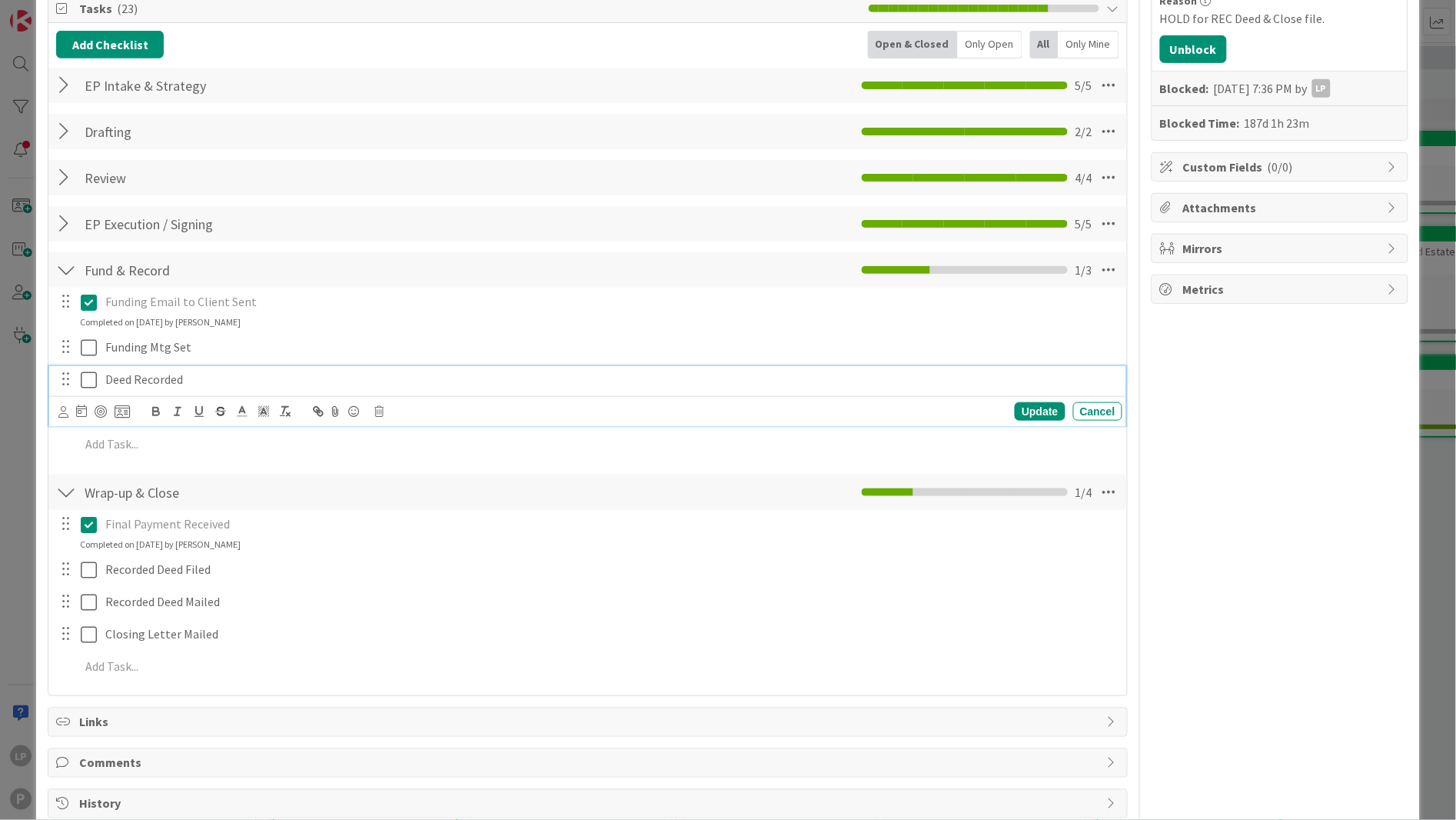
click at [89, 412] on div "Deed Recorded Update Cancel" at bounding box center [587, 396] width 1076 height 61
click at [86, 383] on icon at bounding box center [88, 379] width 16 height 18
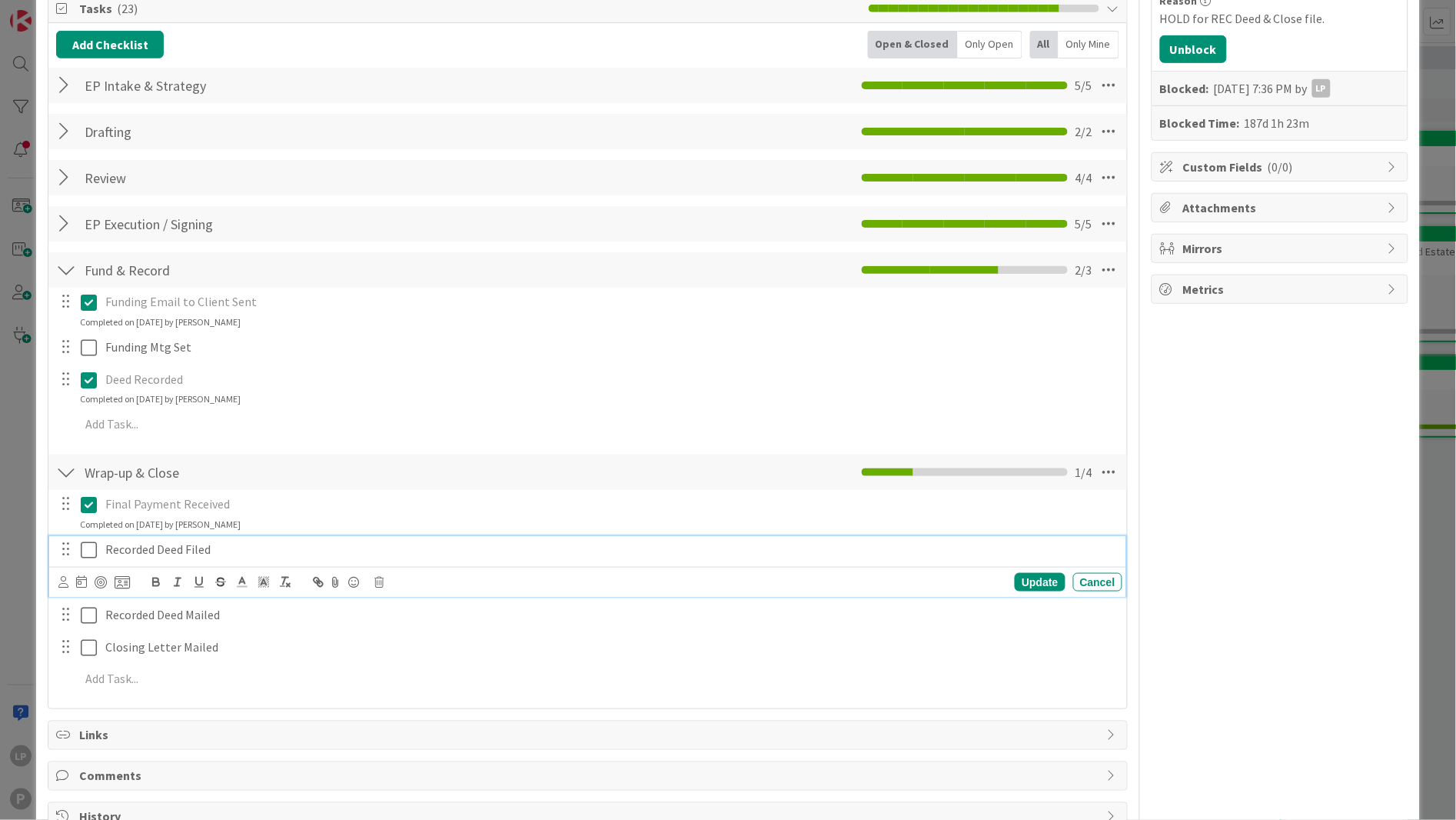
click at [86, 548] on icon at bounding box center [88, 549] width 16 height 18
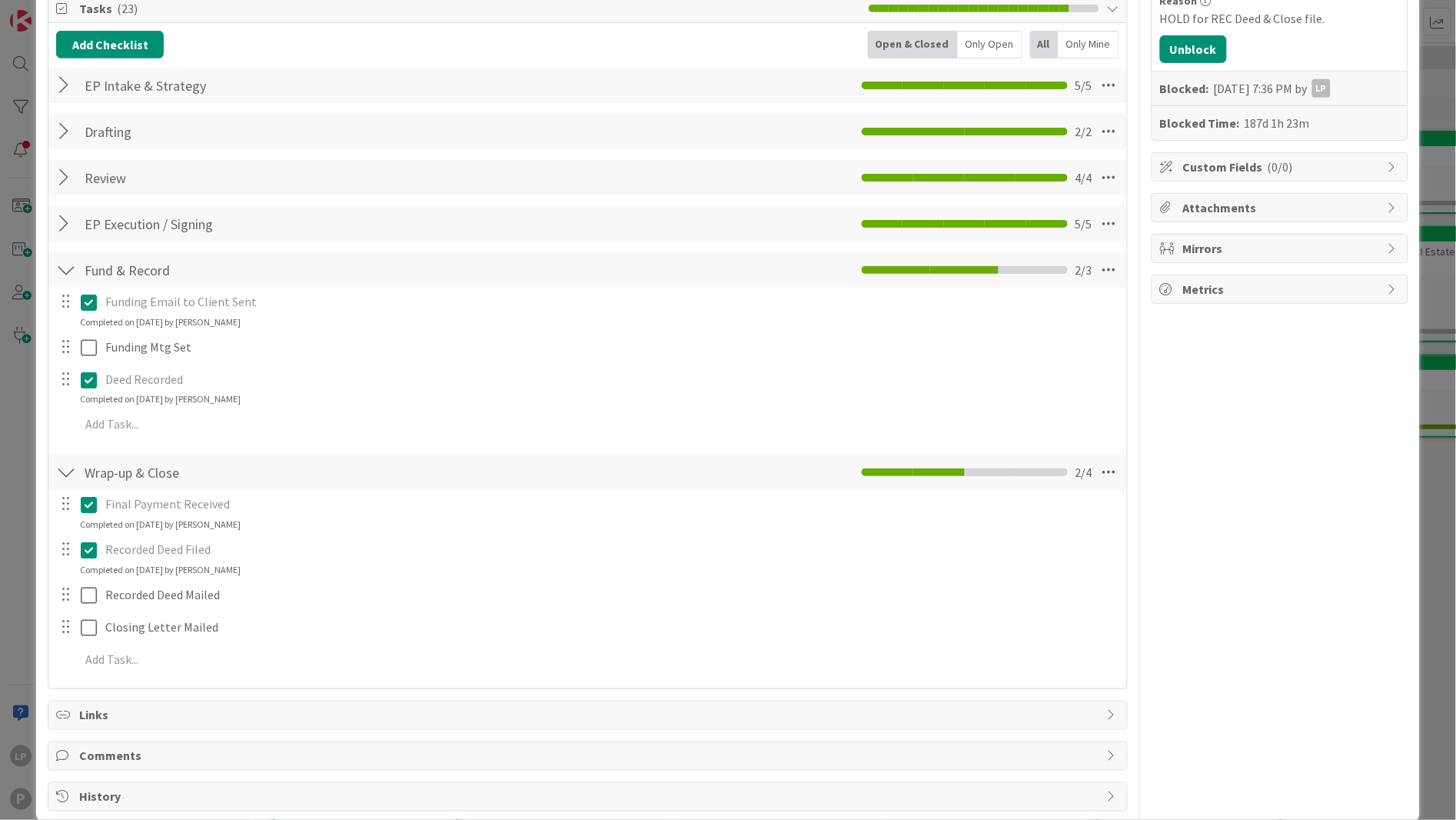
click at [1210, 406] on div "Owner Watchers EP Matter Dates Block Reason HOLD for REC Deed & Close file. Unb…" at bounding box center [1280, 318] width 256 height 985
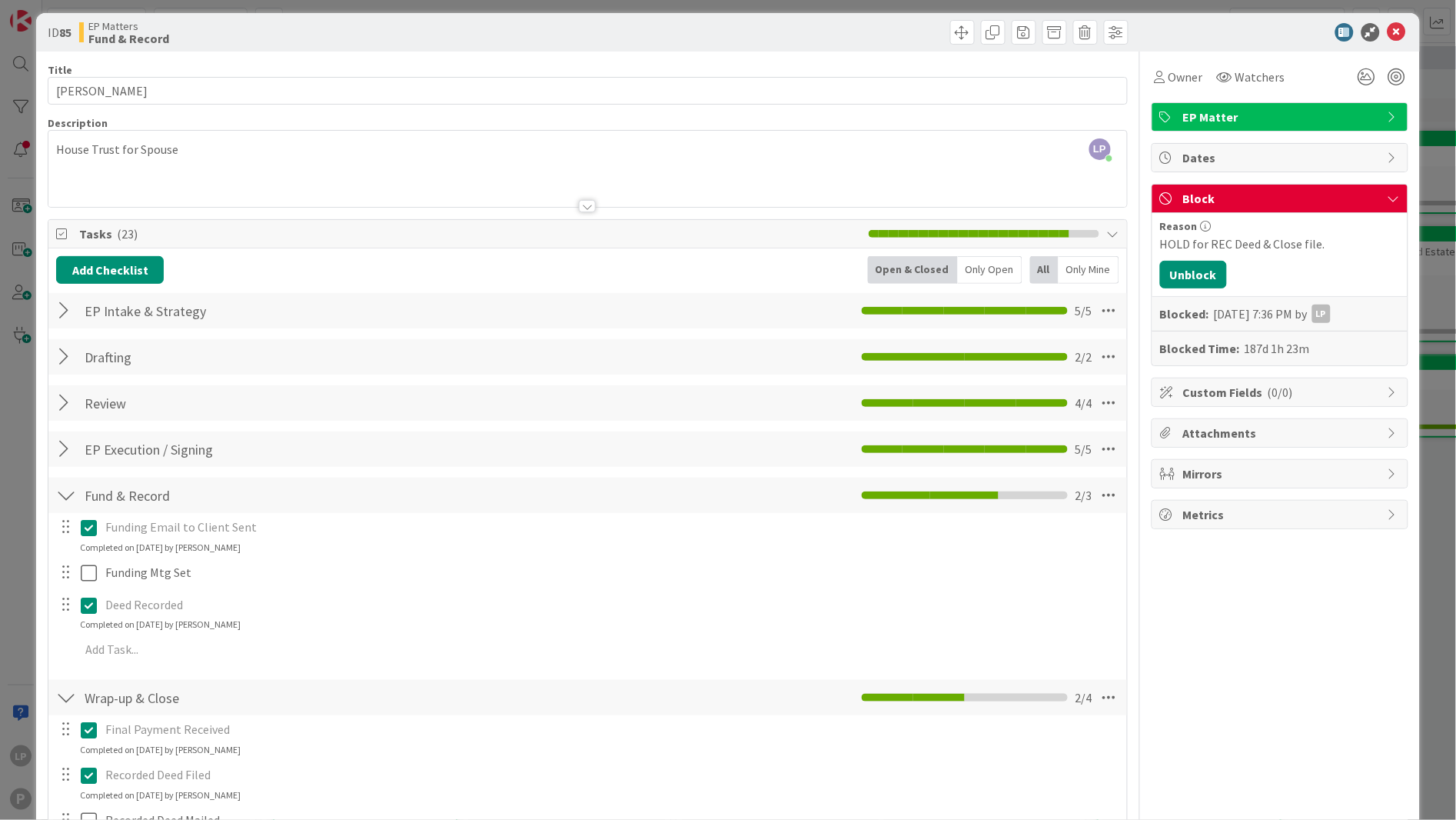
scroll to position [0, 0]
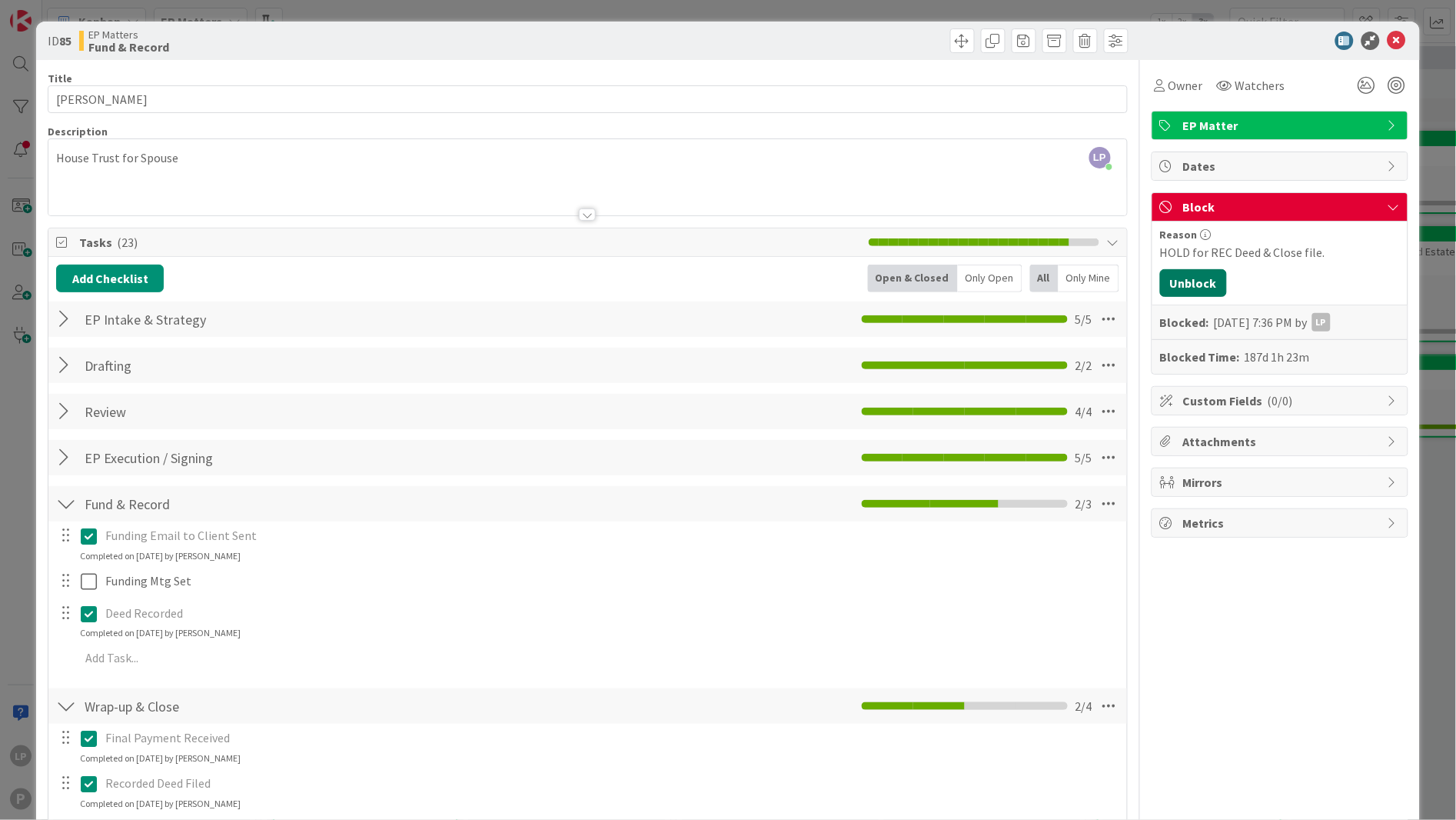
drag, startPoint x: 1182, startPoint y: 285, endPoint x: 1188, endPoint y: 294, distance: 10.8
click at [1182, 286] on button "Unblock" at bounding box center [1194, 282] width 66 height 28
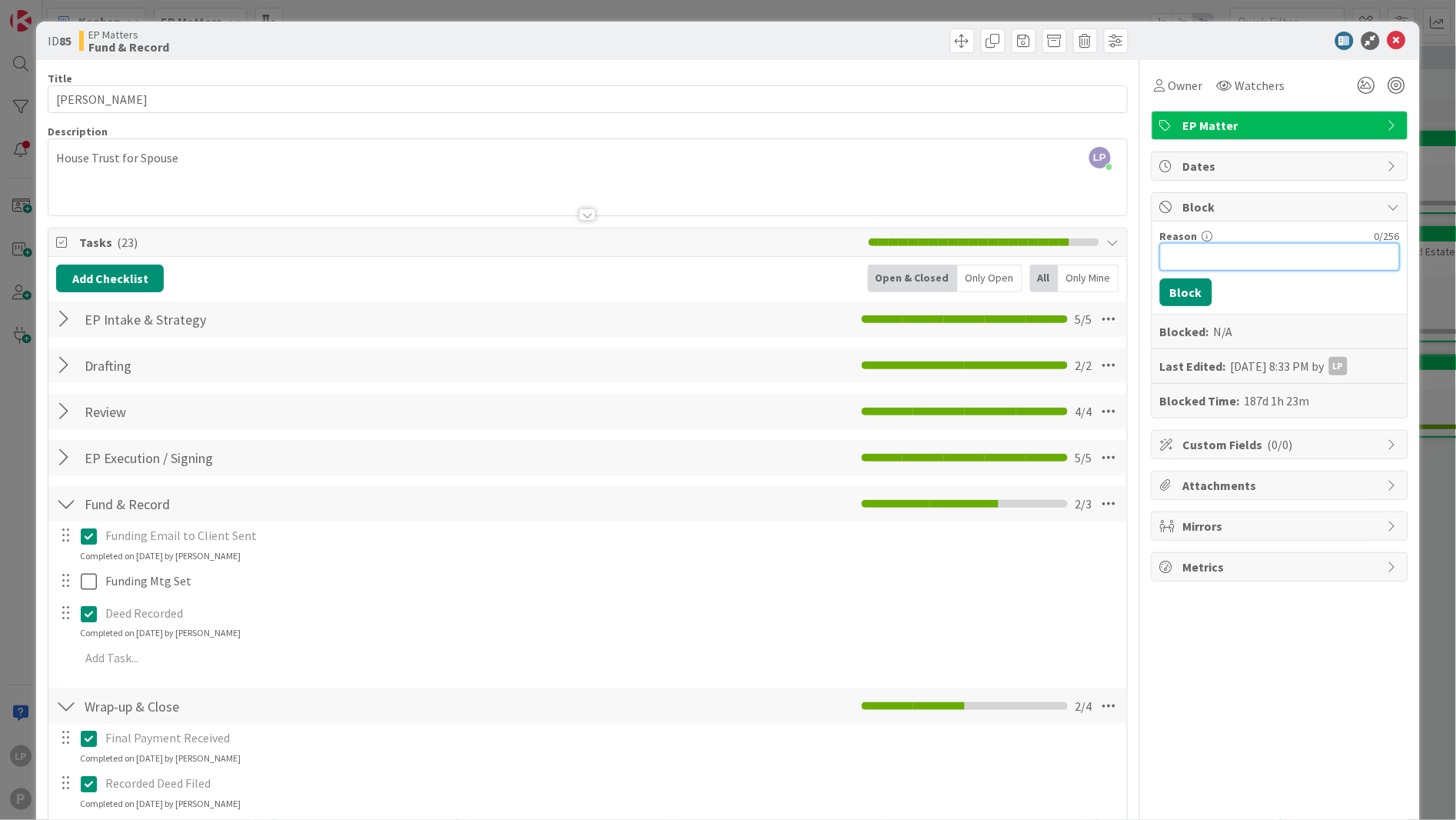
click at [1213, 260] on input "Reason" at bounding box center [1280, 257] width 240 height 28
paste input "HOLD for LTR, fwd deed & close file"
type input "HOLD for LTR, fwd deed & close file"
click at [1171, 288] on button "Block" at bounding box center [1186, 292] width 52 height 28
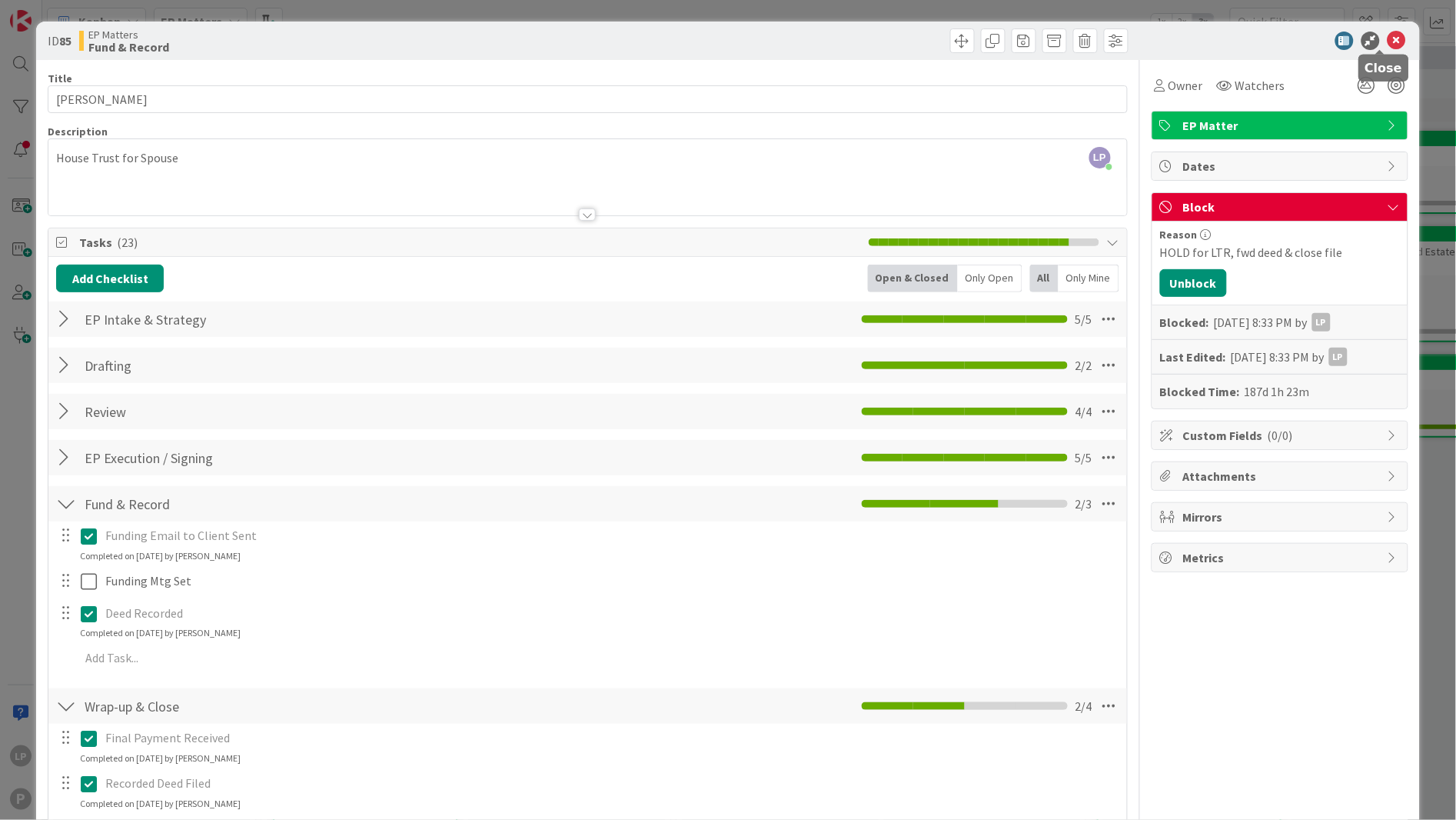
click at [1330, 40] on icon at bounding box center [1396, 40] width 18 height 18
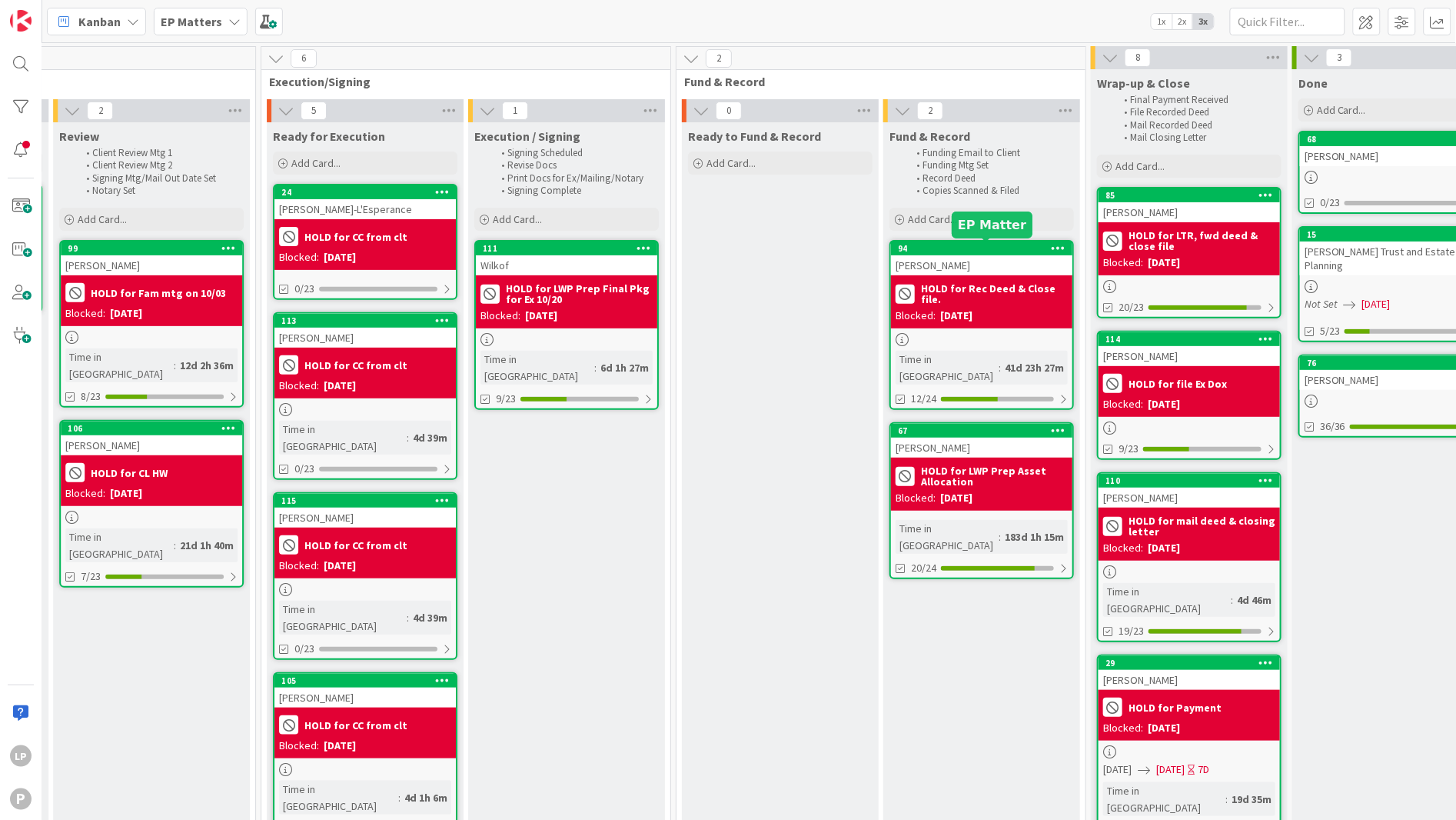
click at [971, 248] on div "94" at bounding box center [986, 248] width 175 height 10
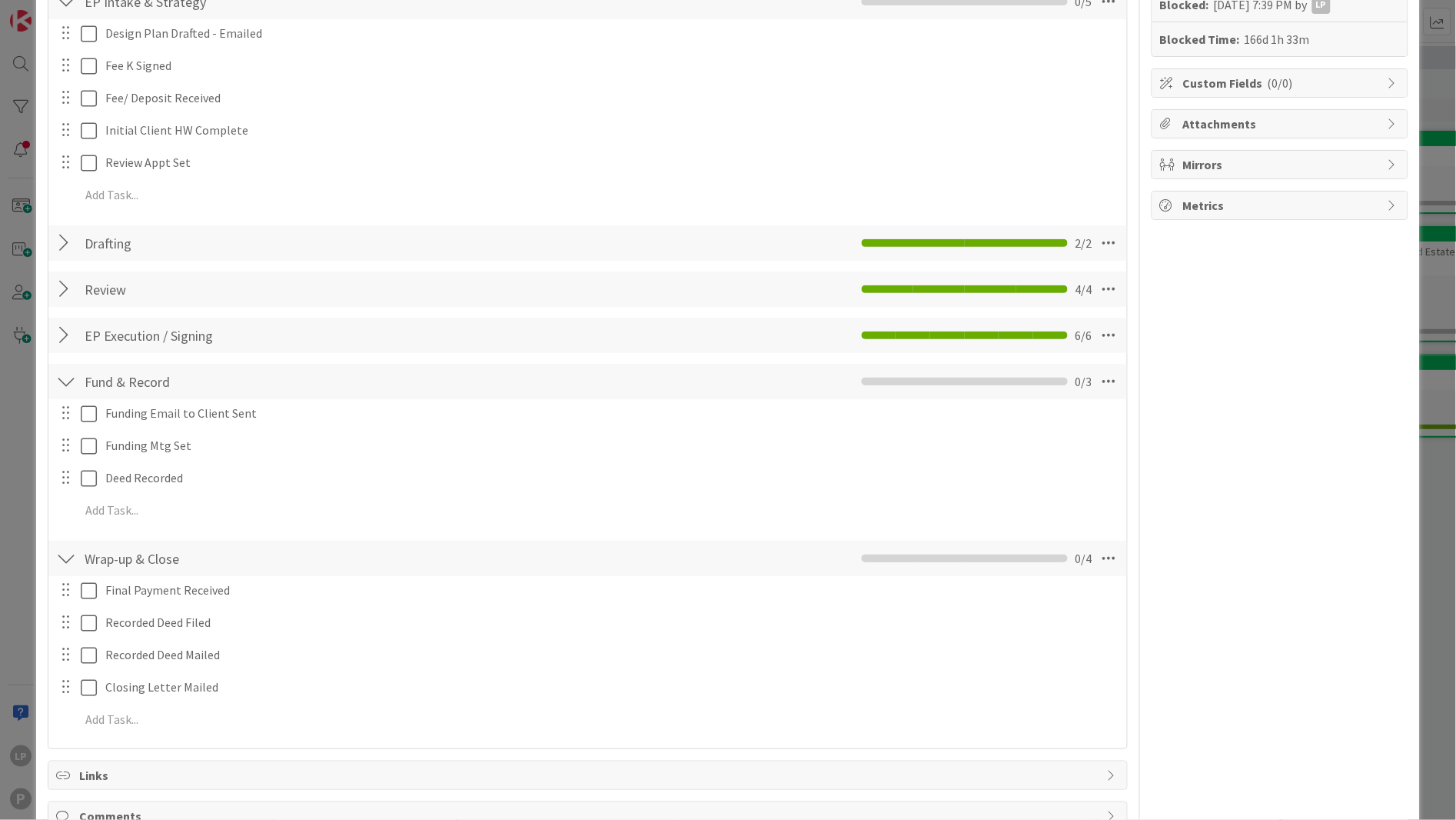
scroll to position [345, 0]
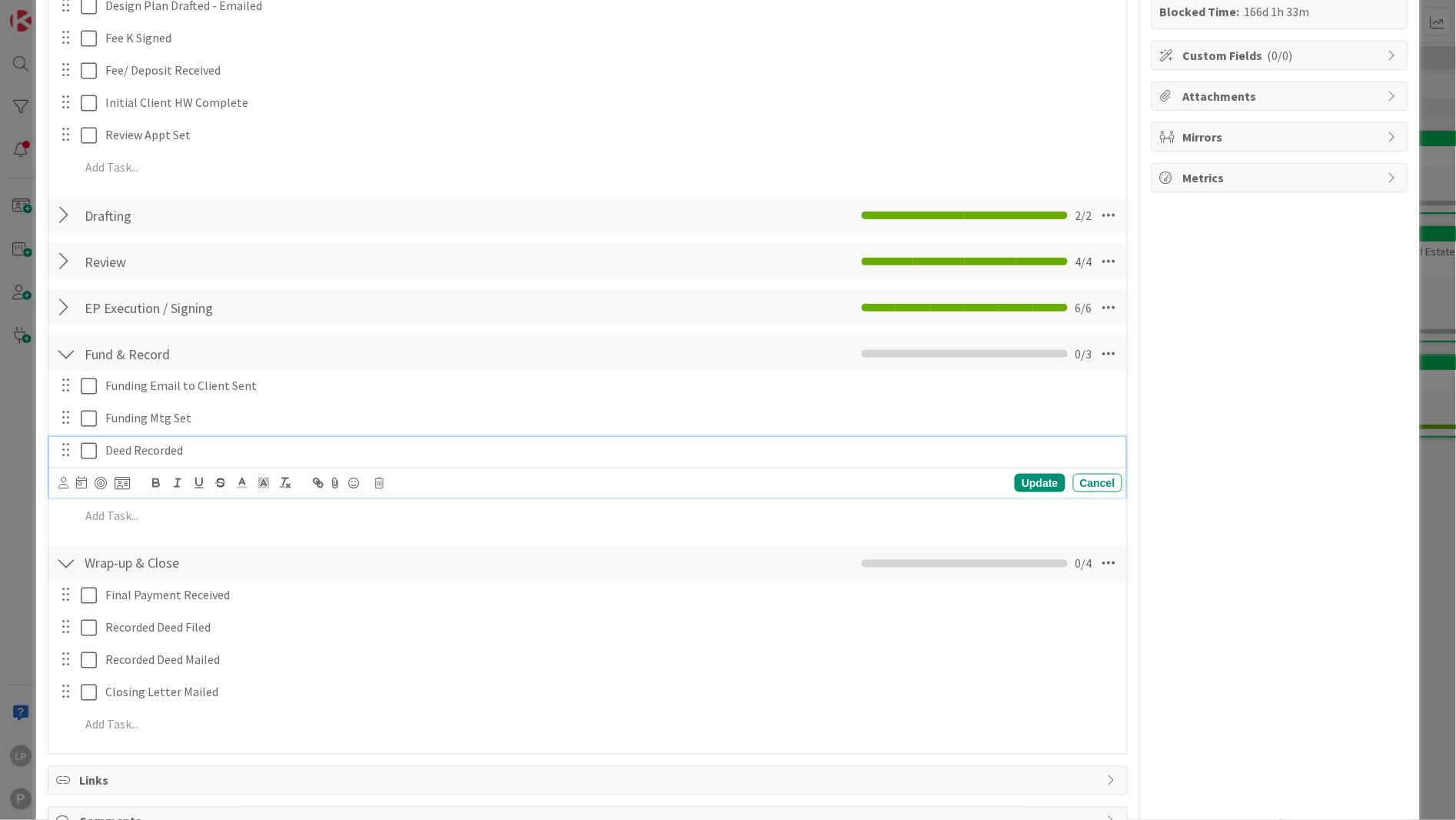
click at [90, 450] on icon at bounding box center [88, 450] width 16 height 18
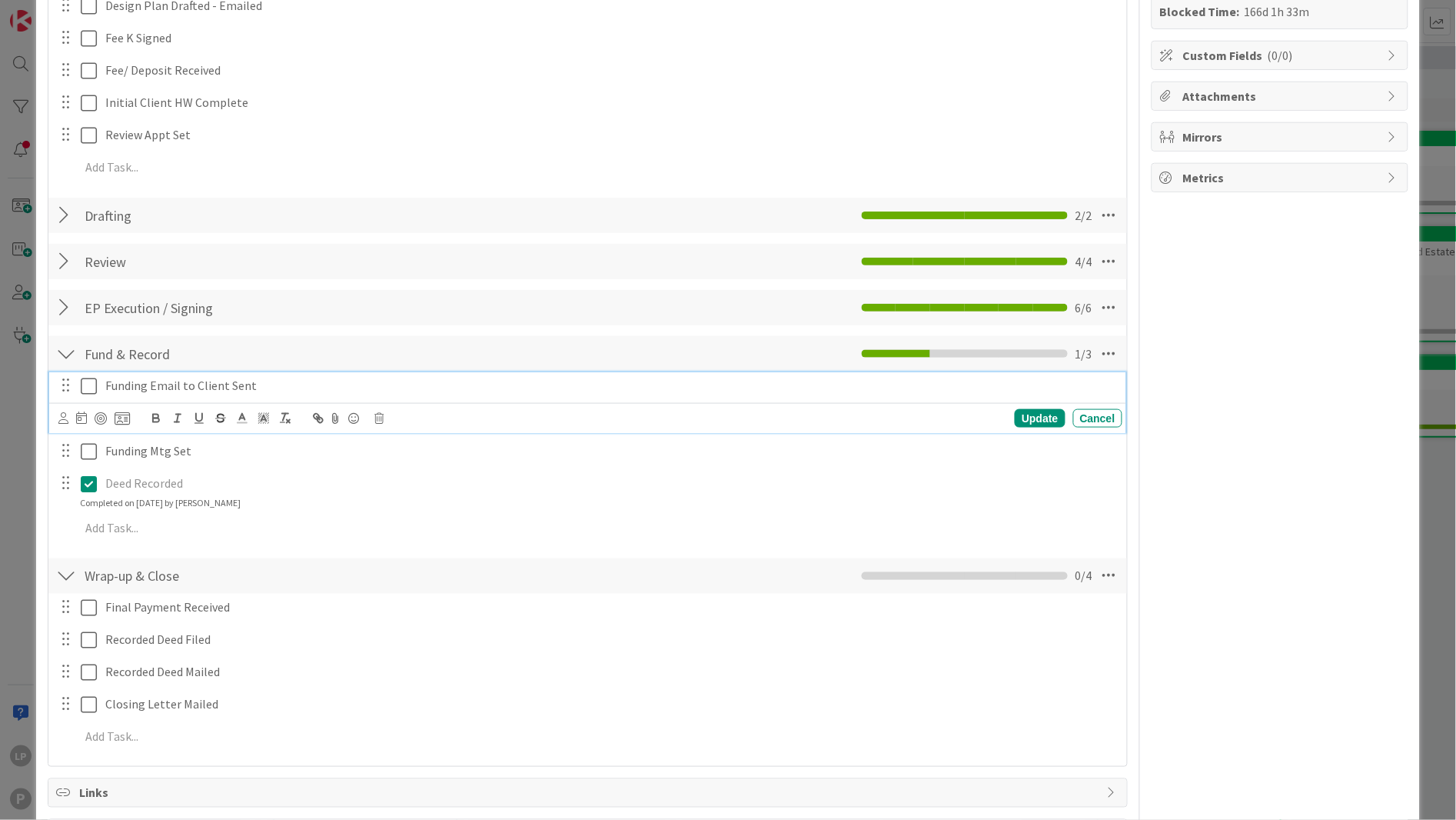
click at [84, 390] on icon at bounding box center [88, 386] width 16 height 18
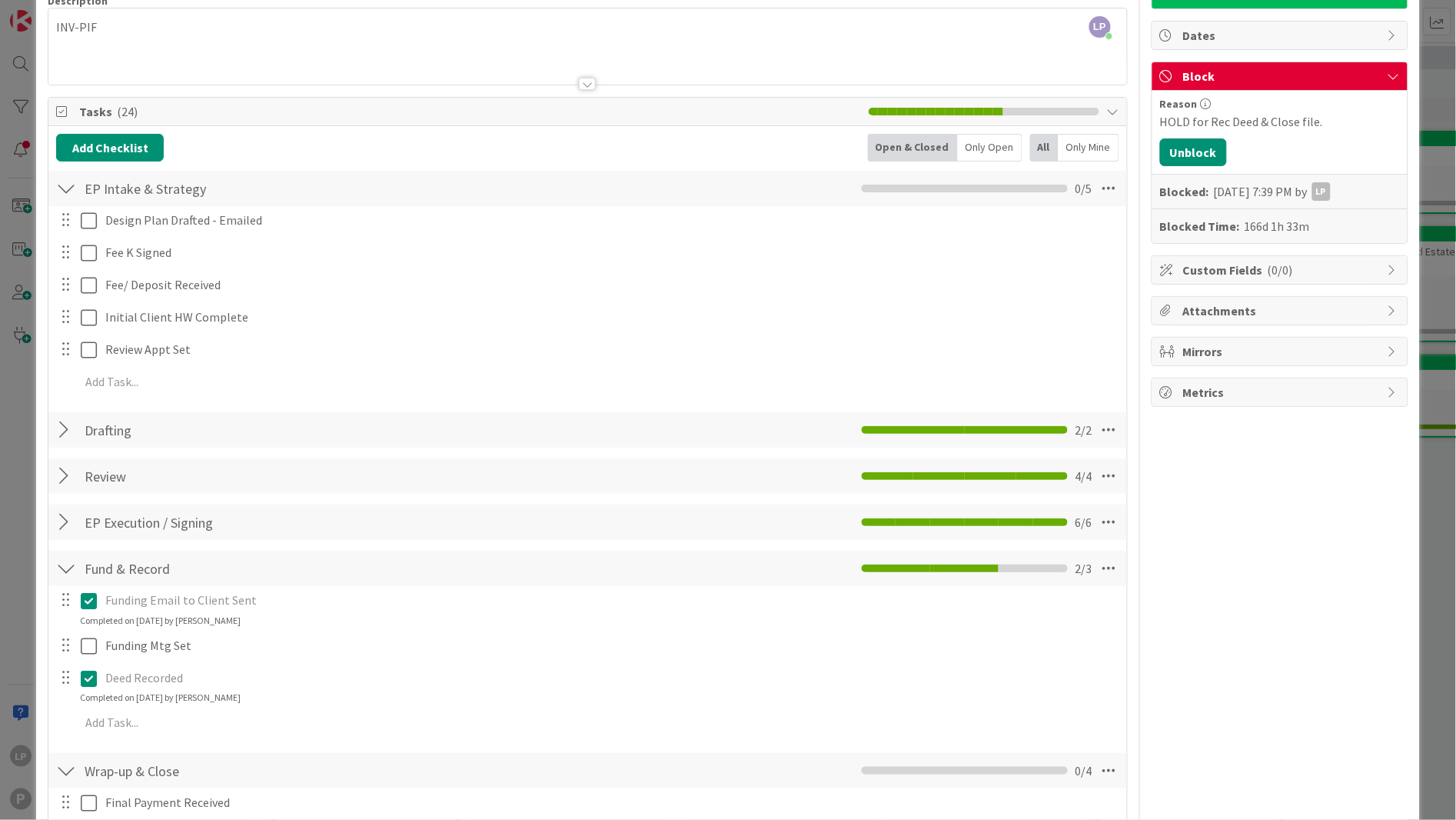
scroll to position [0, 0]
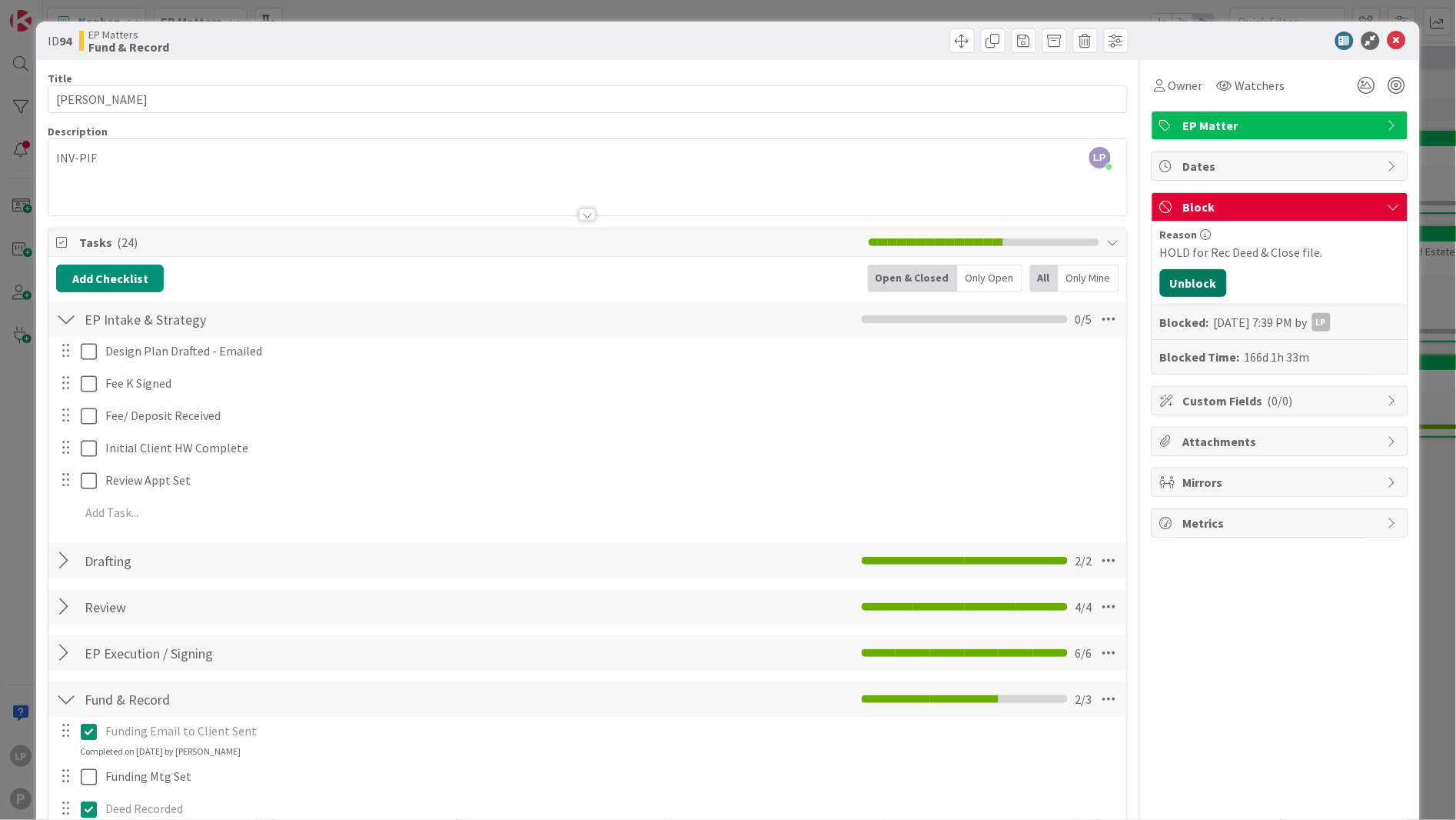
click at [1181, 289] on button "Unblock" at bounding box center [1194, 282] width 66 height 28
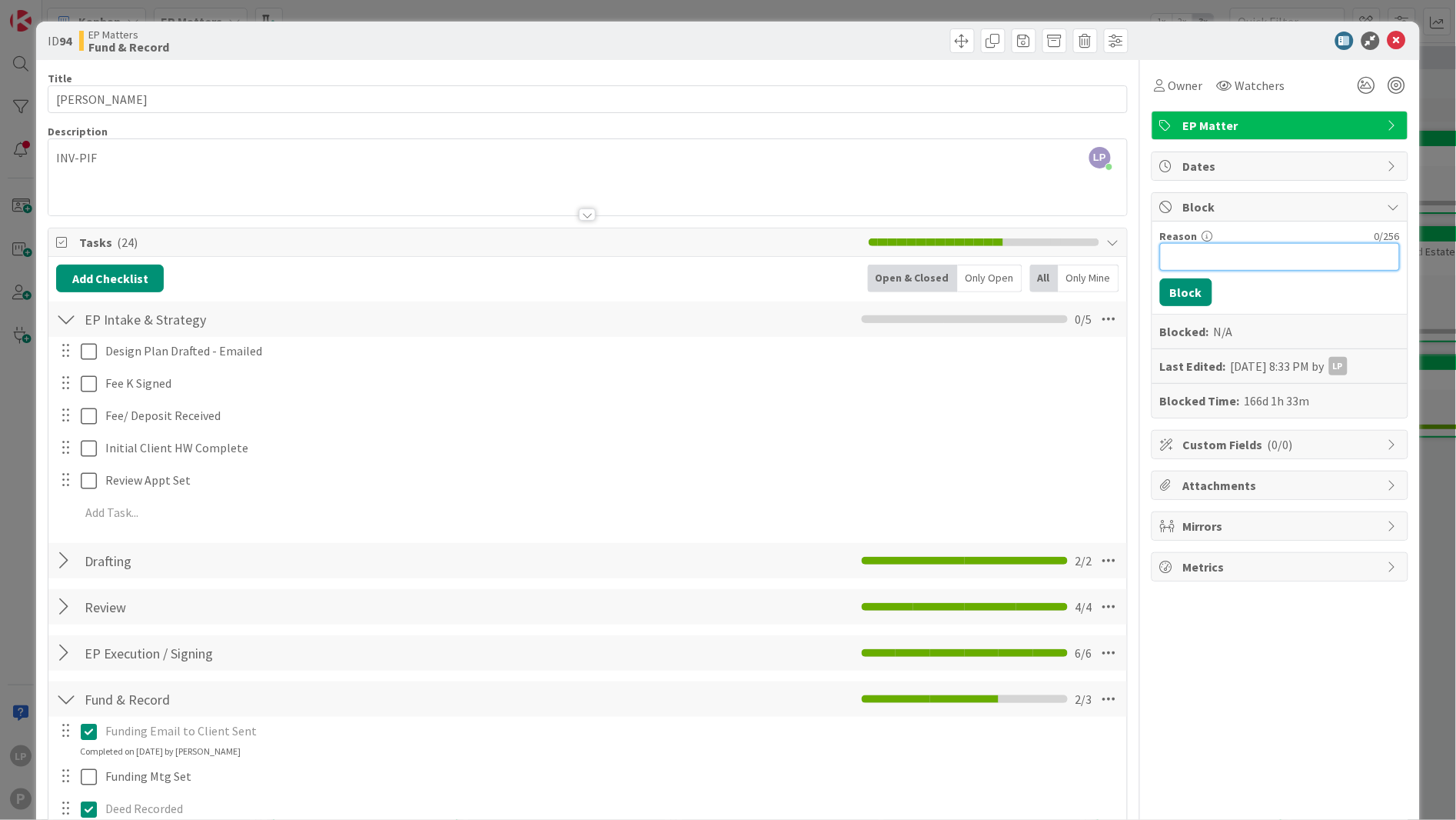
click at [1182, 257] on input "Reason" at bounding box center [1280, 257] width 240 height 28
paste input "HOLD for LTR, fwd deed & close file"
type input "HOLD for LTR, fwd deed & close file"
click at [1164, 296] on button "Block" at bounding box center [1186, 292] width 52 height 28
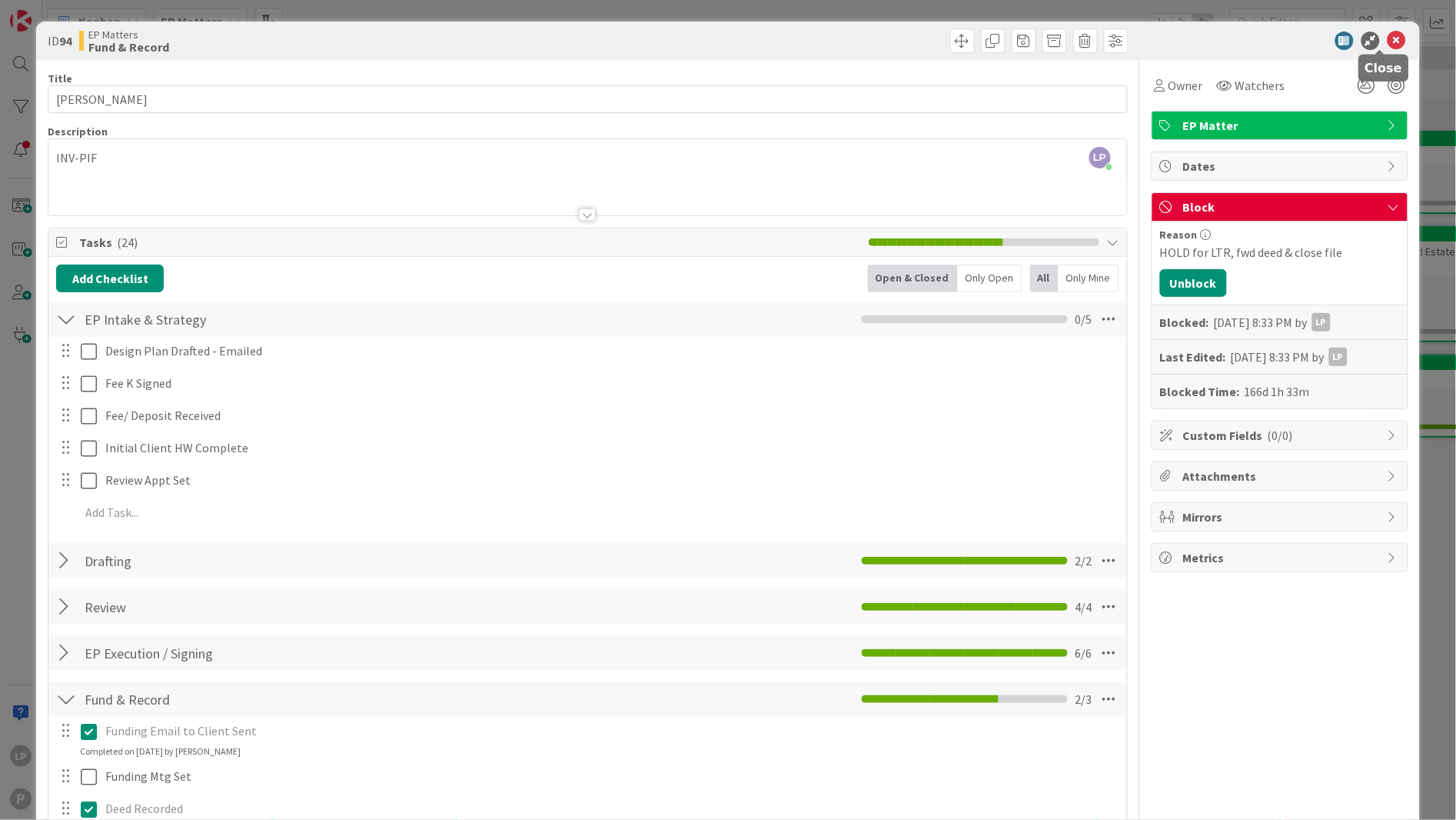
click at [1330, 41] on icon at bounding box center [1396, 40] width 18 height 18
